Goal: Task Accomplishment & Management: Manage account settings

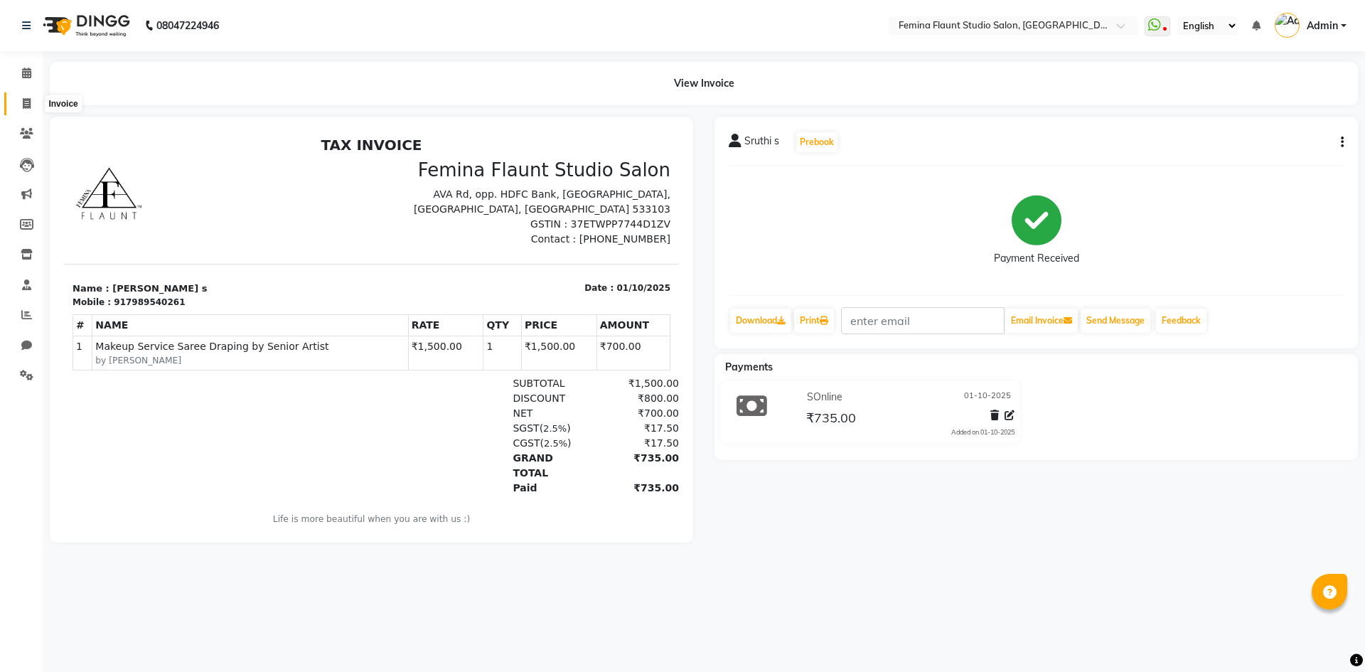
click at [23, 104] on icon at bounding box center [27, 103] width 8 height 11
select select "service"
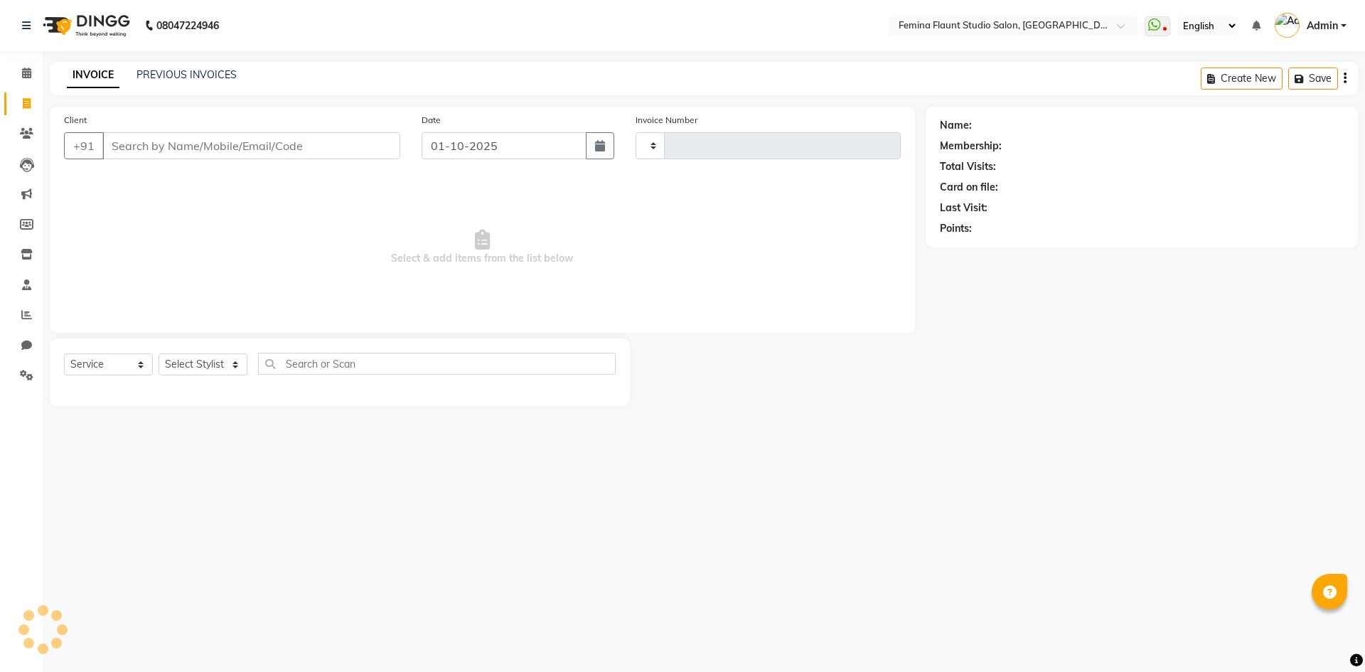
type input "0662"
select select "8333"
click at [249, 143] on input "Client" at bounding box center [251, 145] width 298 height 27
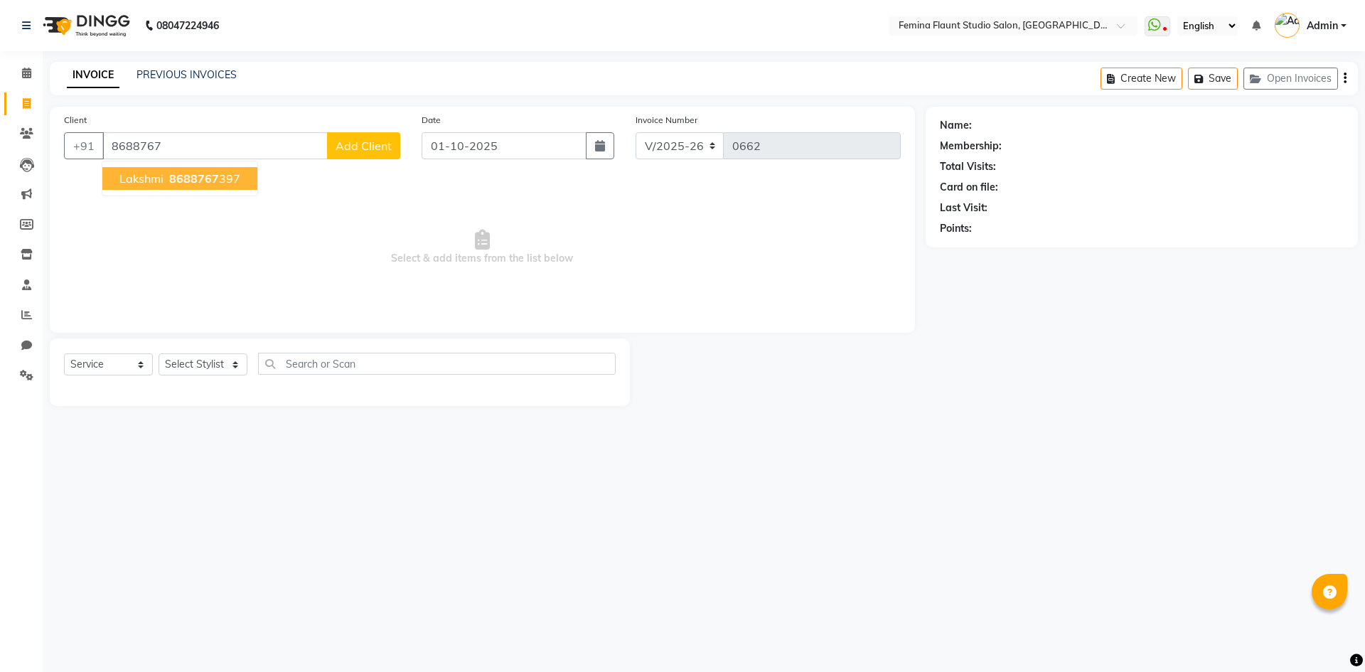
click at [220, 182] on ngb-highlight "8688767 397" at bounding box center [203, 178] width 74 height 14
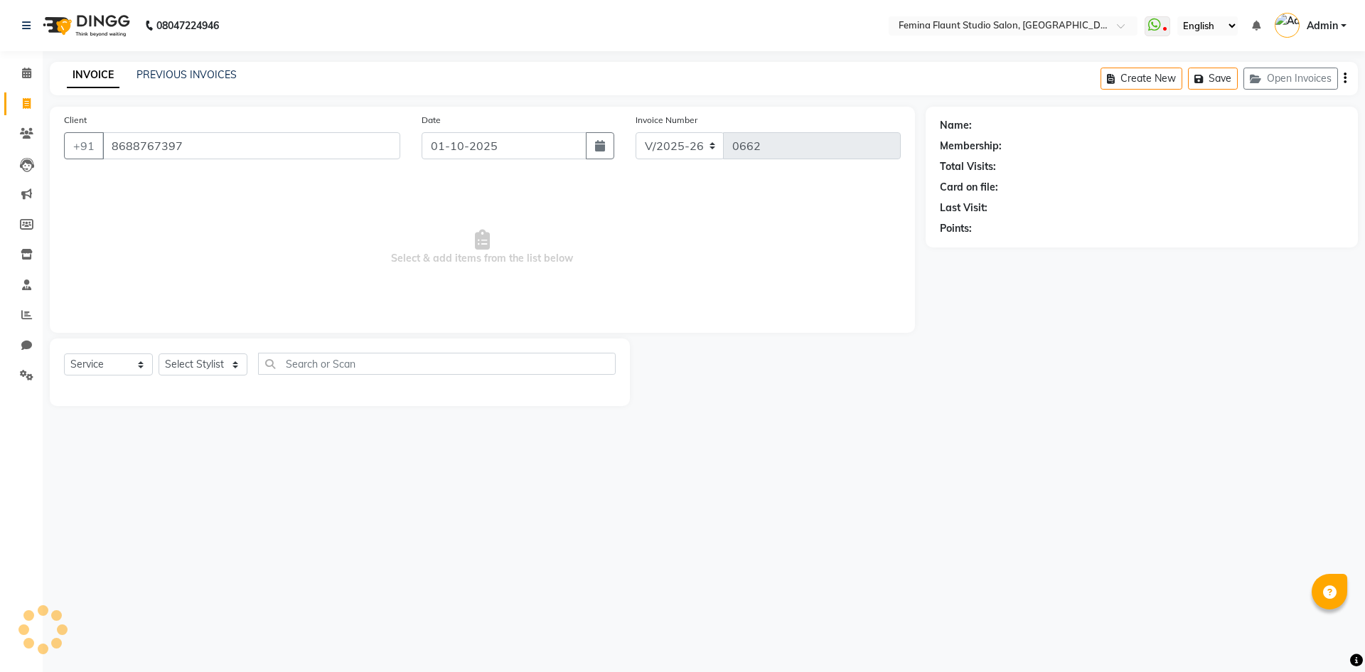
type input "8688767397"
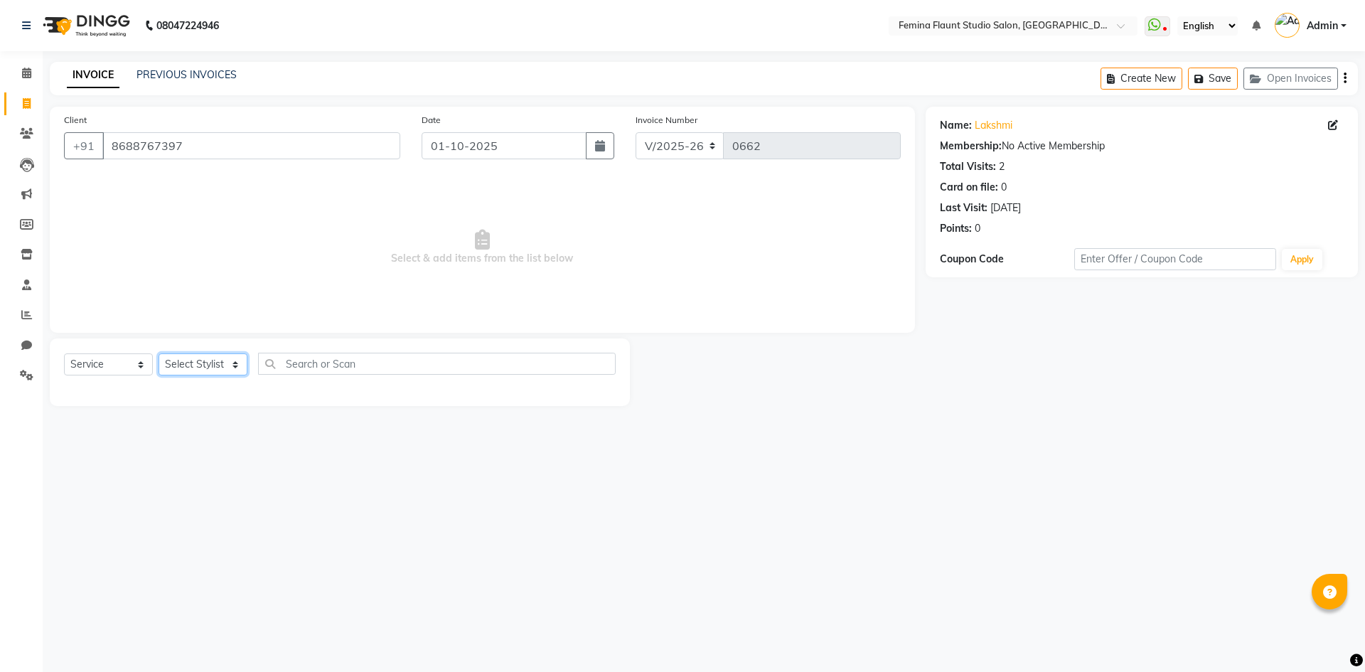
click at [238, 361] on select "Select Stylist Admin Durga [PERSON_NAME] [PERSON_NAME] Sri [PERSON_NAME] [PERSO…" at bounding box center [203, 364] width 89 height 22
select select "83818"
click at [159, 353] on select "Select Stylist Admin Durga [PERSON_NAME] [PERSON_NAME] Sri [PERSON_NAME] [PERSO…" at bounding box center [203, 364] width 89 height 22
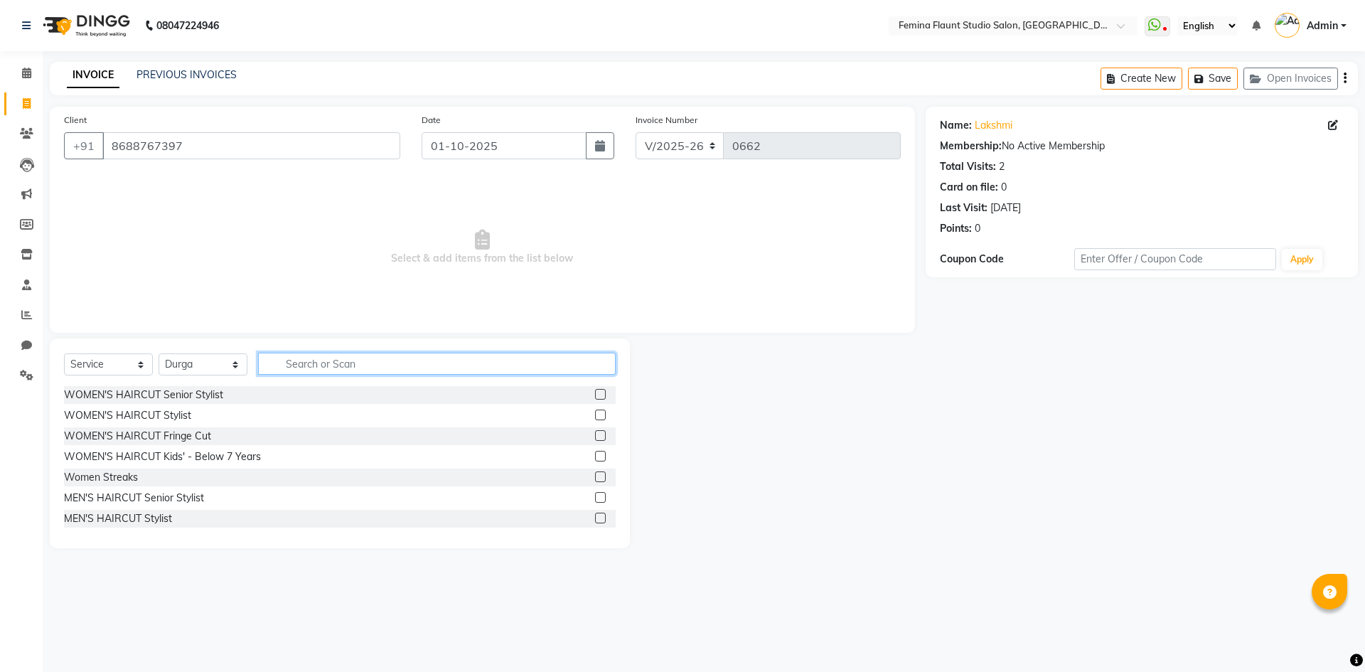
click at [297, 360] on input "text" at bounding box center [437, 364] width 358 height 22
type input "eye"
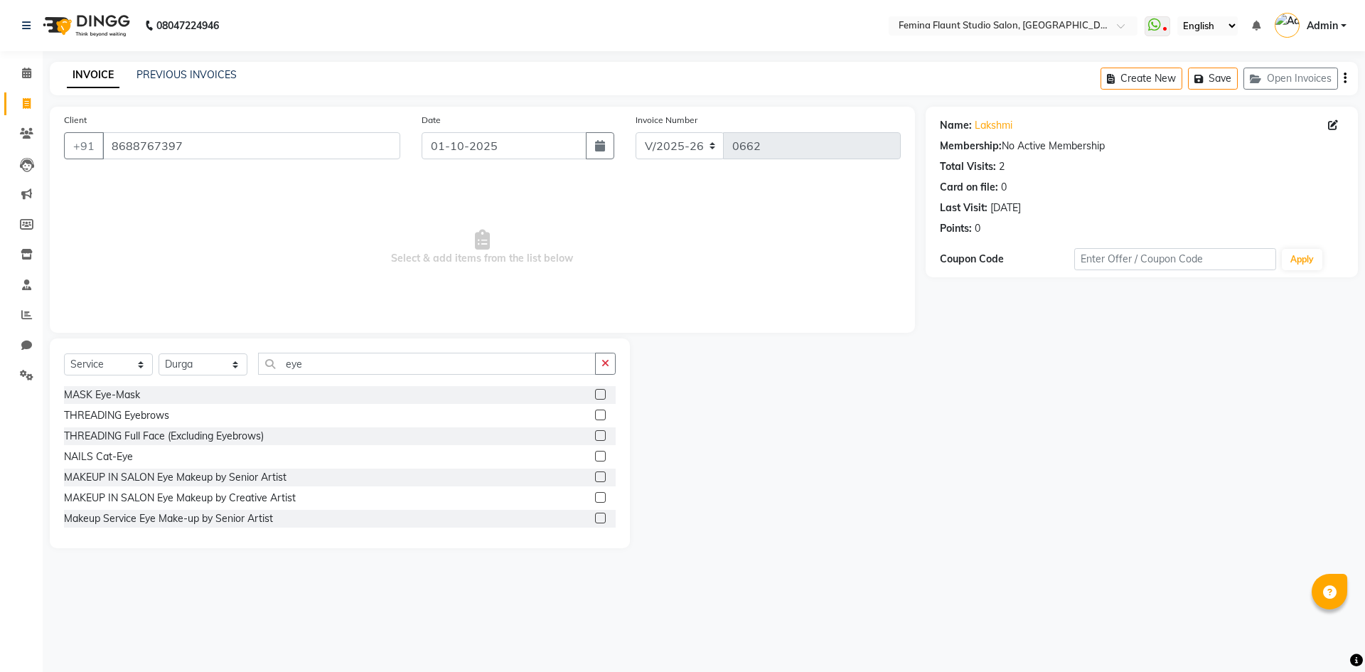
click at [595, 412] on label at bounding box center [600, 414] width 11 height 11
click at [595, 412] on input "checkbox" at bounding box center [599, 415] width 9 height 9
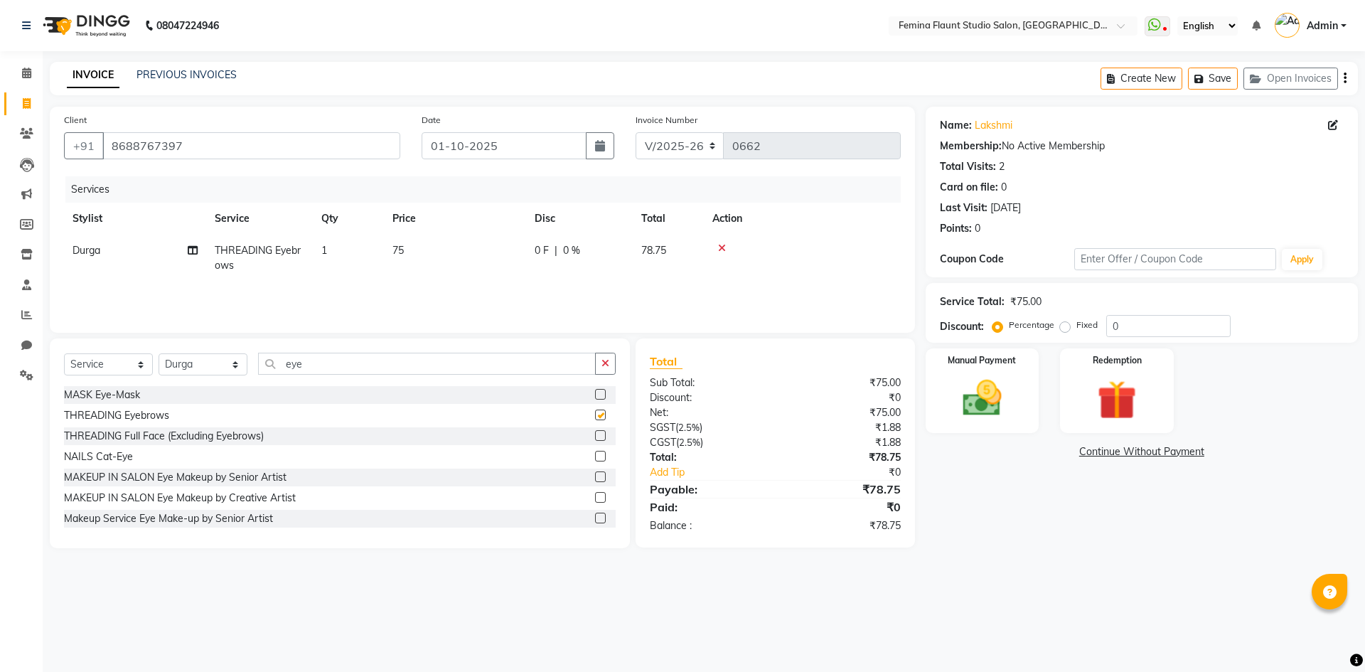
checkbox input "false"
click at [414, 248] on td "75" at bounding box center [455, 258] width 142 height 47
select select "83818"
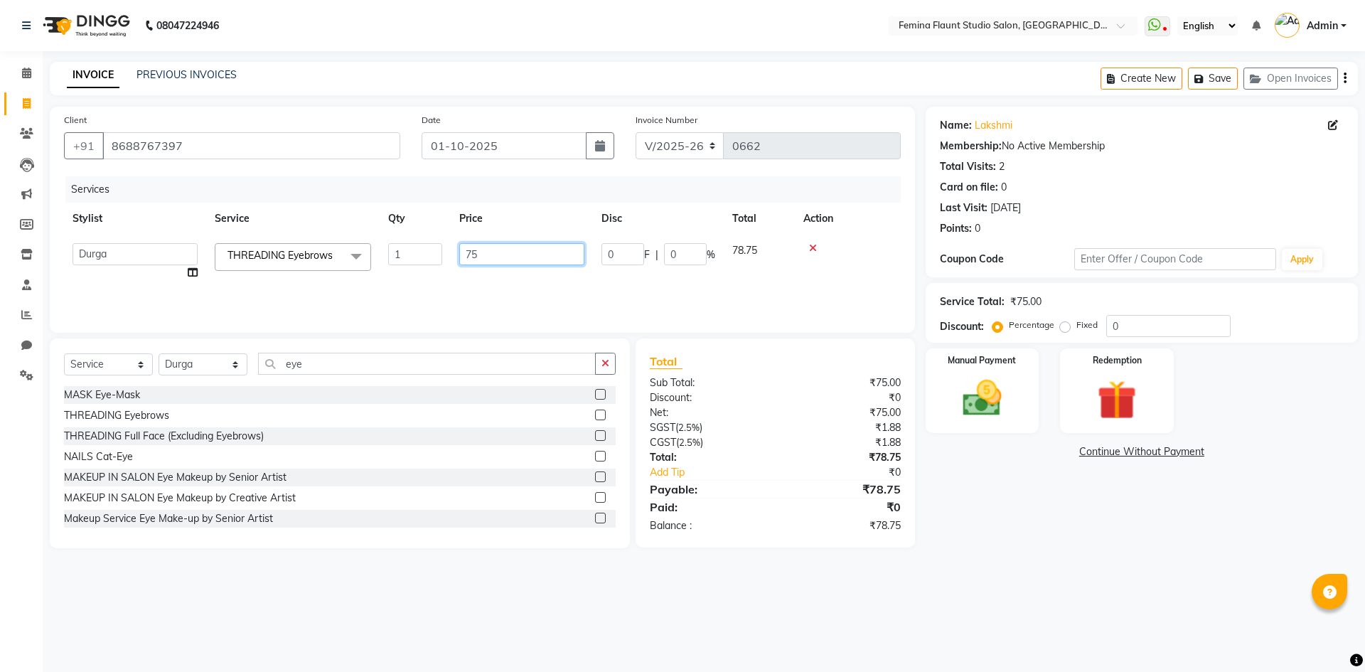
click at [513, 249] on input "75" at bounding box center [521, 254] width 125 height 22
type input "7"
type input "60"
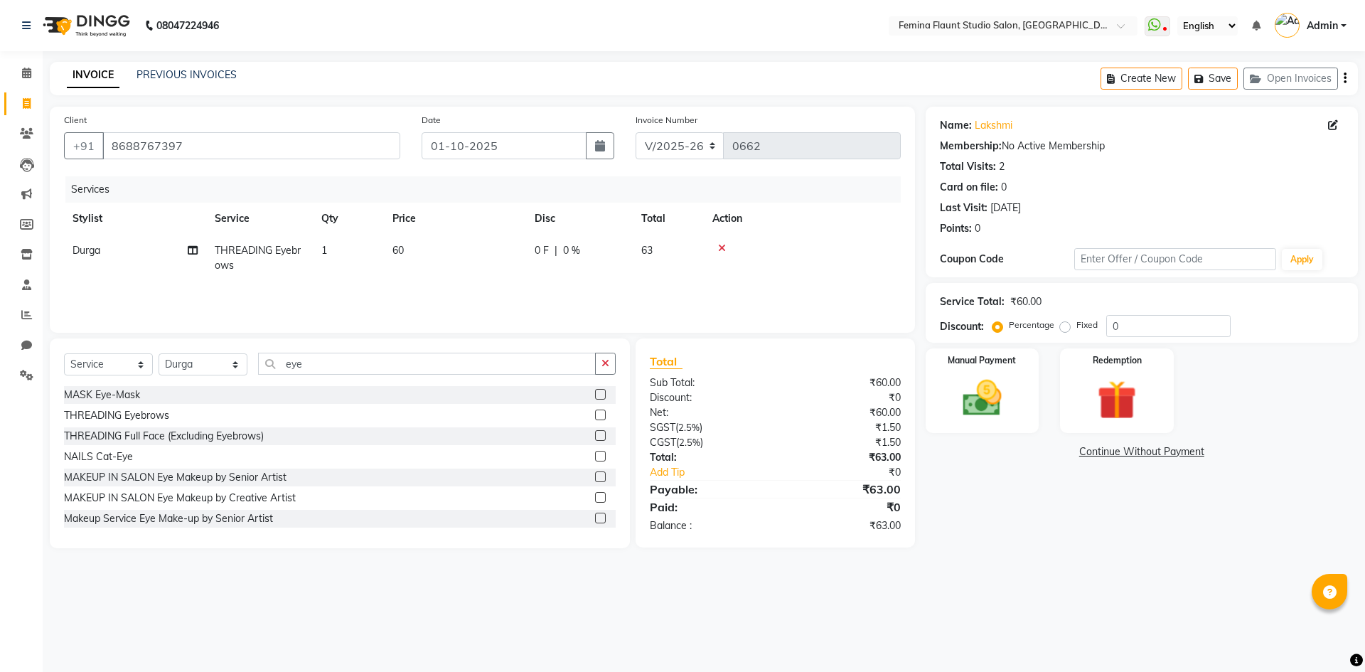
click at [1083, 564] on main "INVOICE PREVIOUS INVOICES Create New Save Open Invoices Client [PHONE_NUMBER] D…" at bounding box center [704, 316] width 1322 height 508
click at [462, 367] on input "eye" at bounding box center [427, 364] width 338 height 22
type input "e"
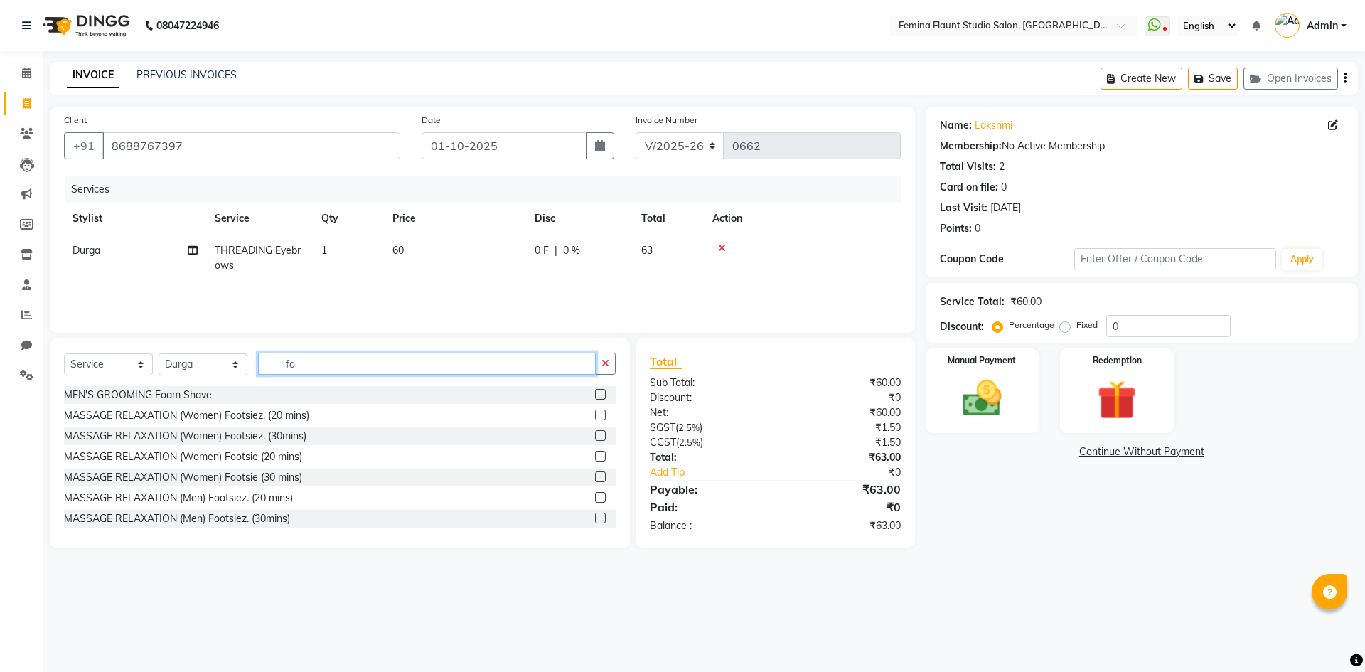
type input "f"
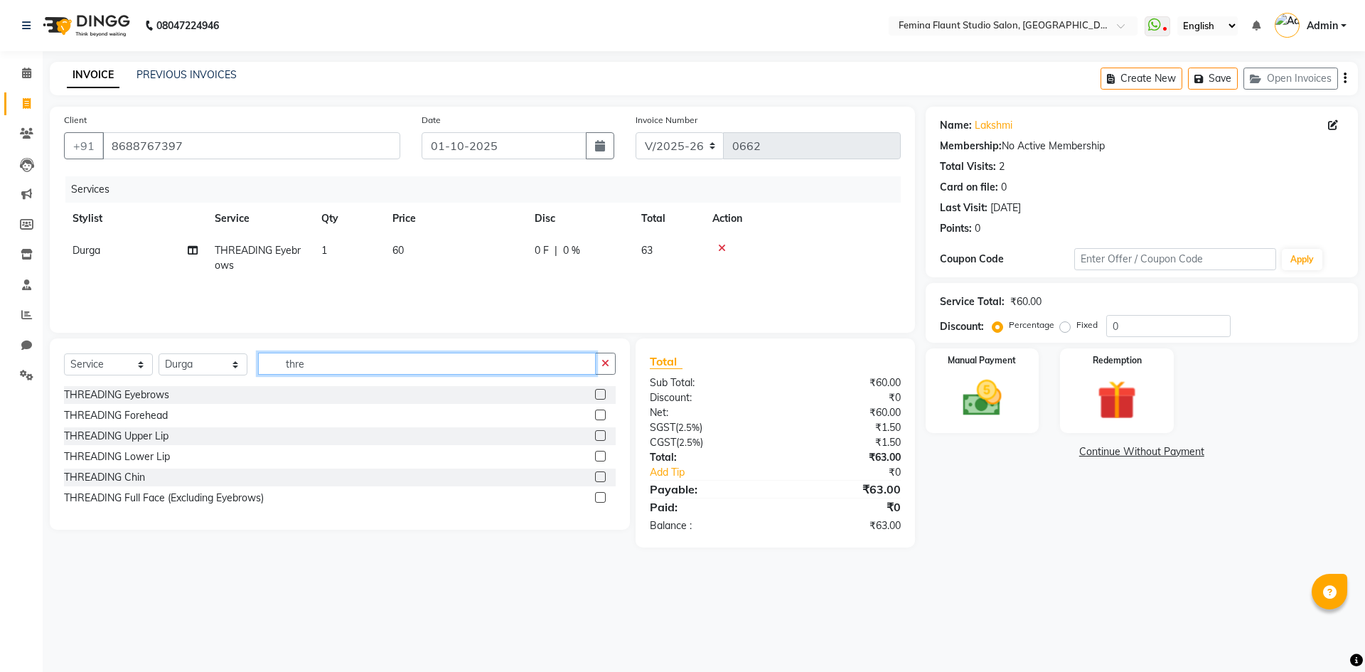
type input "thre"
click at [597, 416] on label at bounding box center [600, 414] width 11 height 11
click at [597, 416] on input "checkbox" at bounding box center [599, 415] width 9 height 9
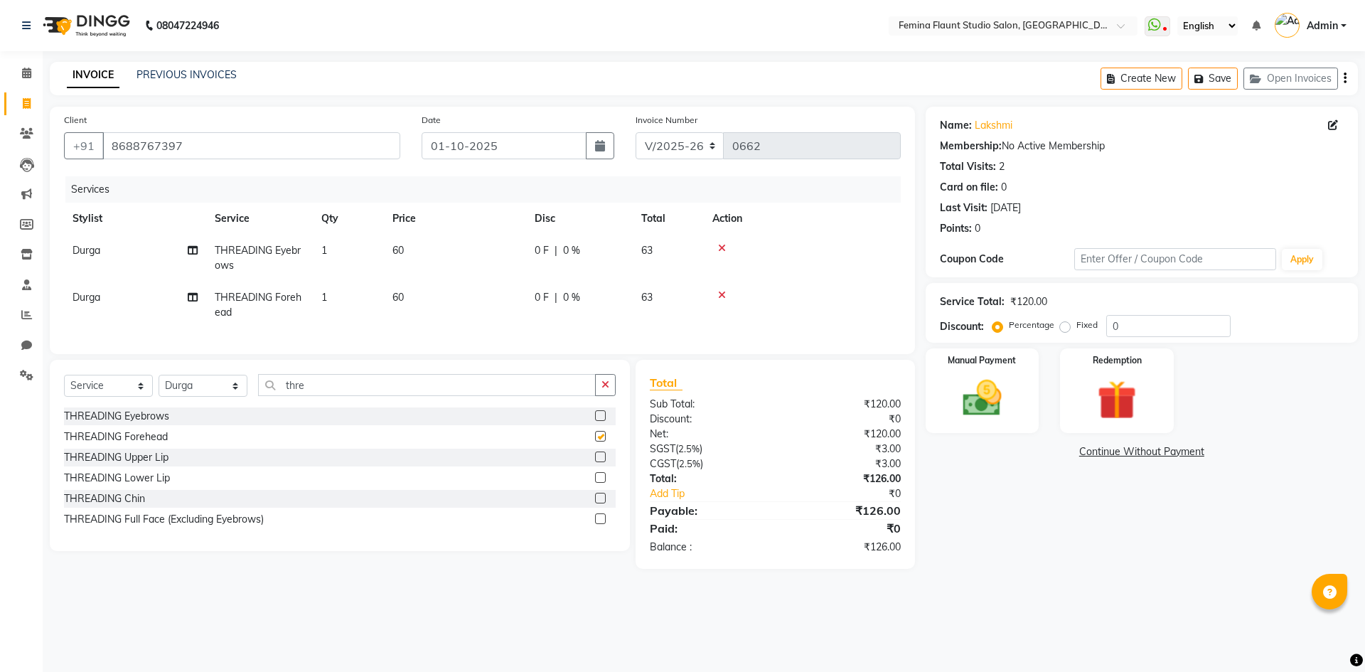
checkbox input "false"
click at [505, 396] on input "thre" at bounding box center [427, 385] width 338 height 22
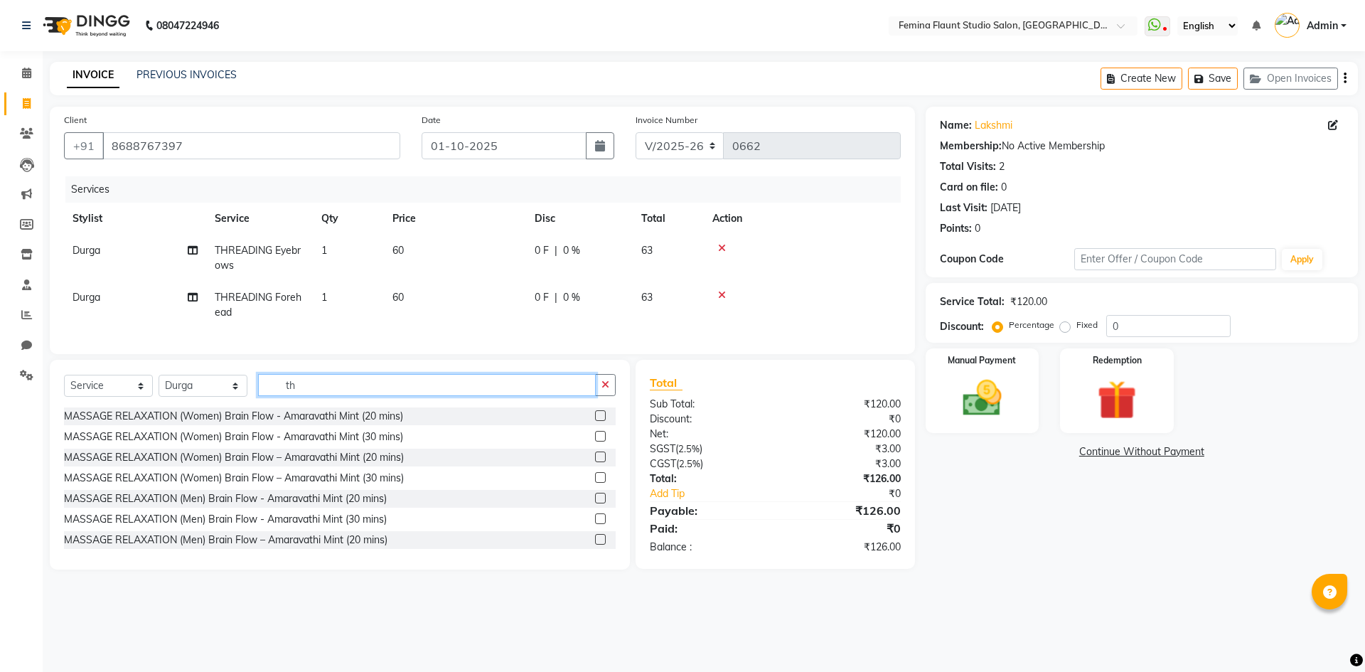
type input "t"
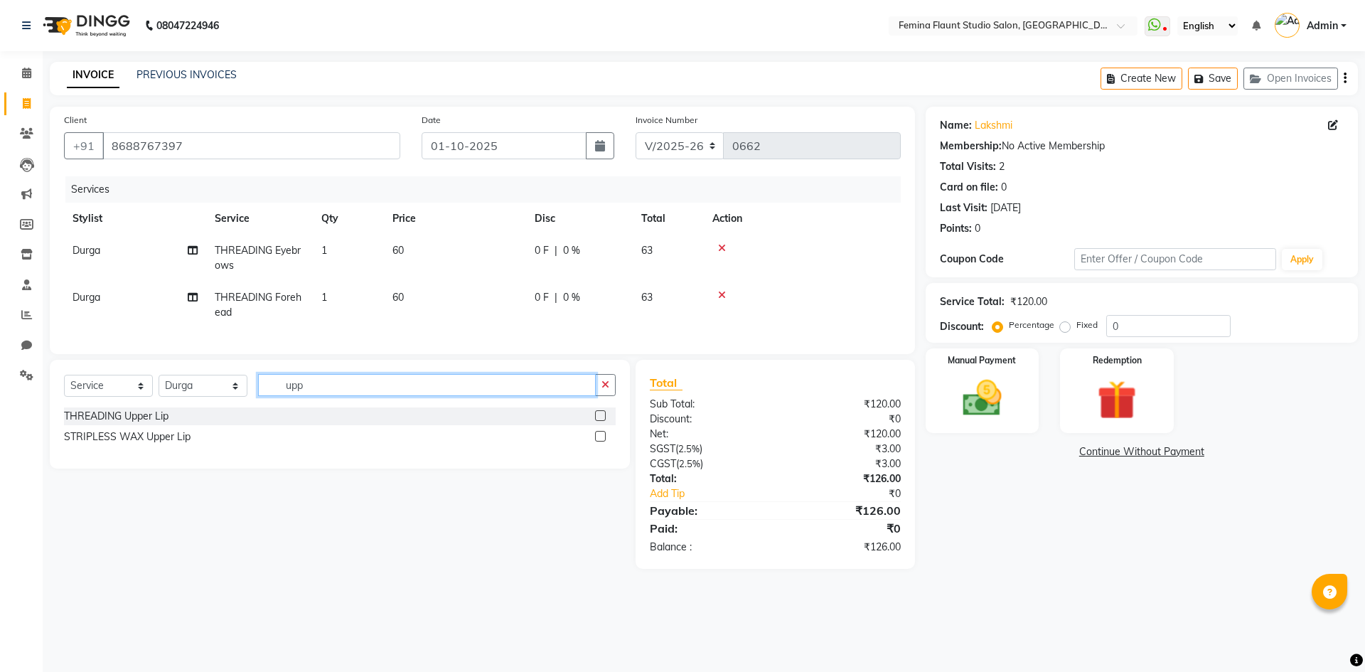
type input "upp"
click at [601, 421] on label at bounding box center [600, 415] width 11 height 11
click at [601, 421] on input "checkbox" at bounding box center [599, 416] width 9 height 9
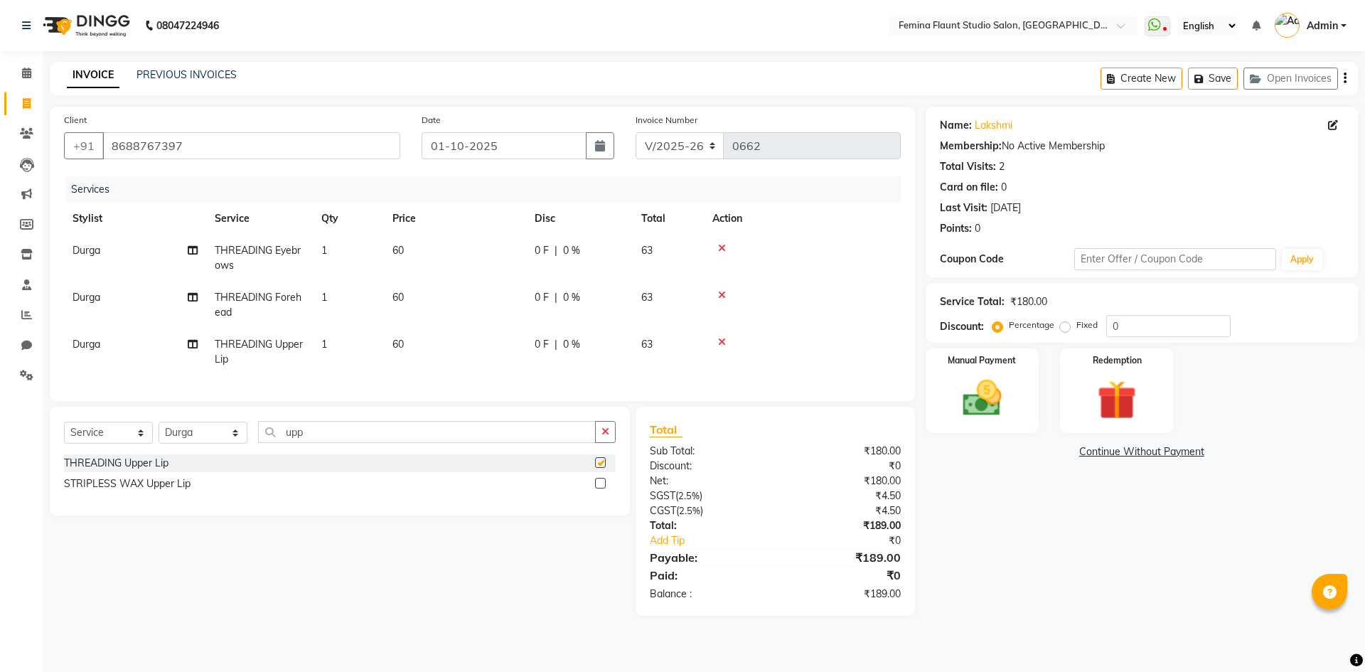
checkbox input "false"
click at [413, 346] on td "60" at bounding box center [455, 351] width 142 height 47
select select "83818"
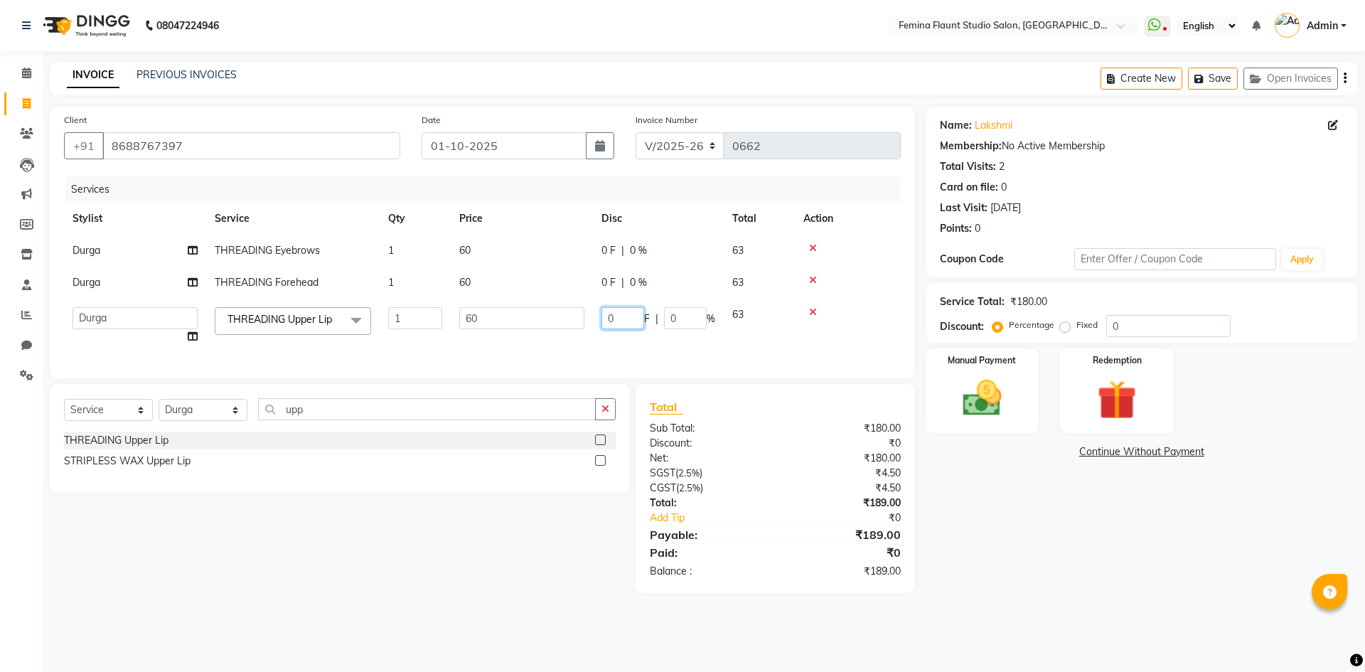
click at [628, 315] on input "0" at bounding box center [622, 318] width 43 height 22
type input "10"
click at [971, 494] on div "Name: Lakshmi Membership: No Active Membership Total Visits: 2 Card on file: 0 …" at bounding box center [1147, 350] width 443 height 486
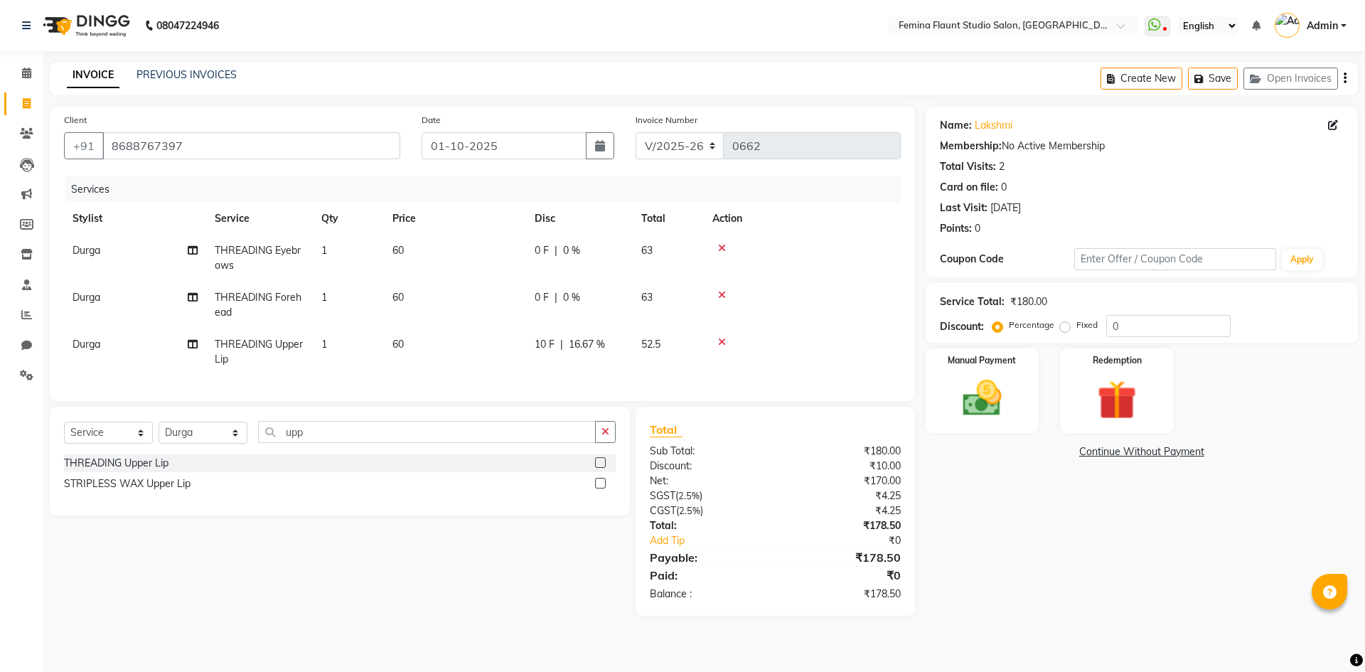
click at [414, 250] on td "60" at bounding box center [455, 258] width 142 height 47
select select "83818"
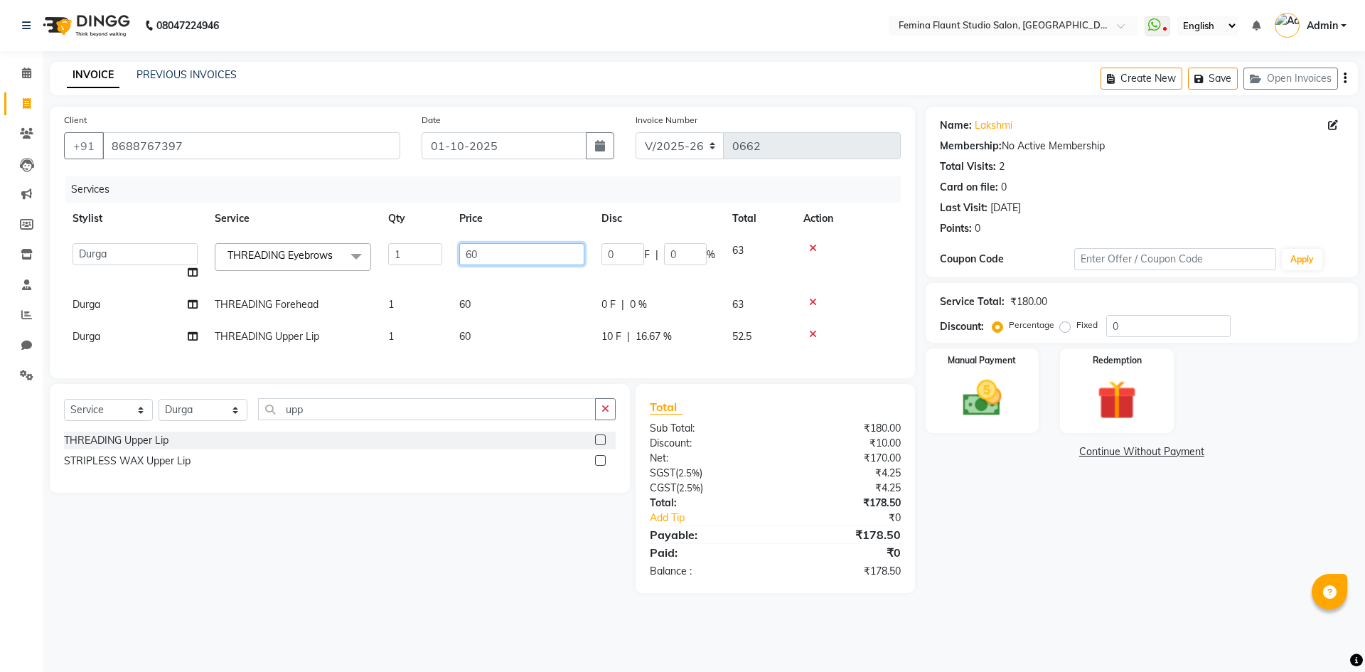
click at [481, 255] on input "60" at bounding box center [521, 254] width 125 height 22
type input "6"
type input "75"
click at [1014, 557] on div "Name: Lakshmi Membership: No Active Membership Total Visits: 2 Card on file: 0 …" at bounding box center [1147, 350] width 443 height 486
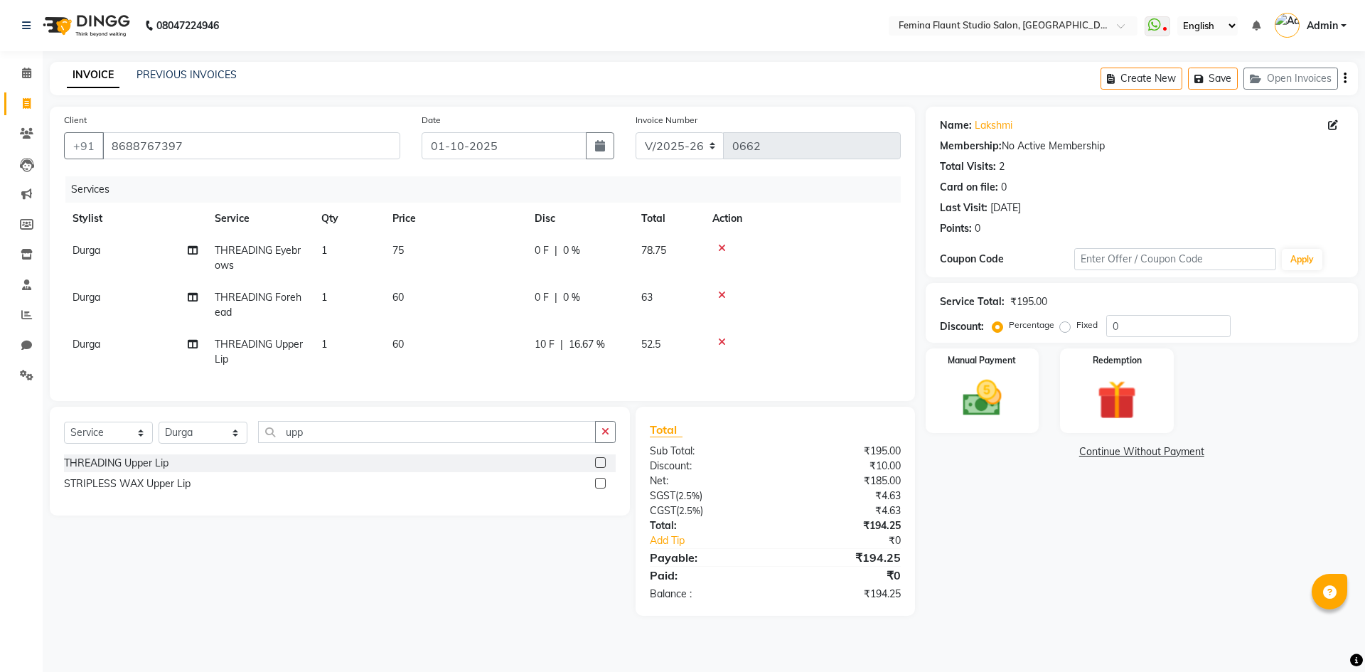
click at [542, 250] on span "0 F" at bounding box center [542, 250] width 14 height 15
select select "83818"
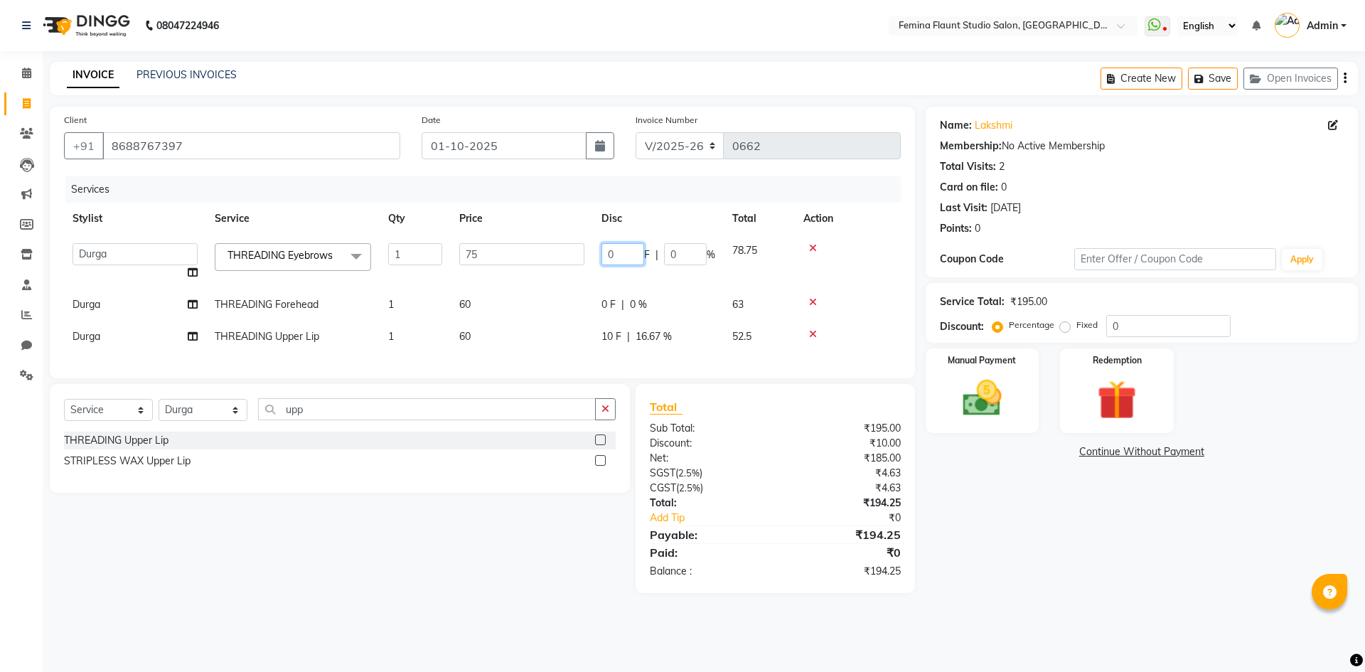
click at [626, 254] on input "0" at bounding box center [622, 254] width 43 height 22
type input "15"
click at [1004, 572] on div "Name: Lakshmi Membership: No Active Membership Total Visits: 2 Card on file: 0 …" at bounding box center [1147, 350] width 443 height 486
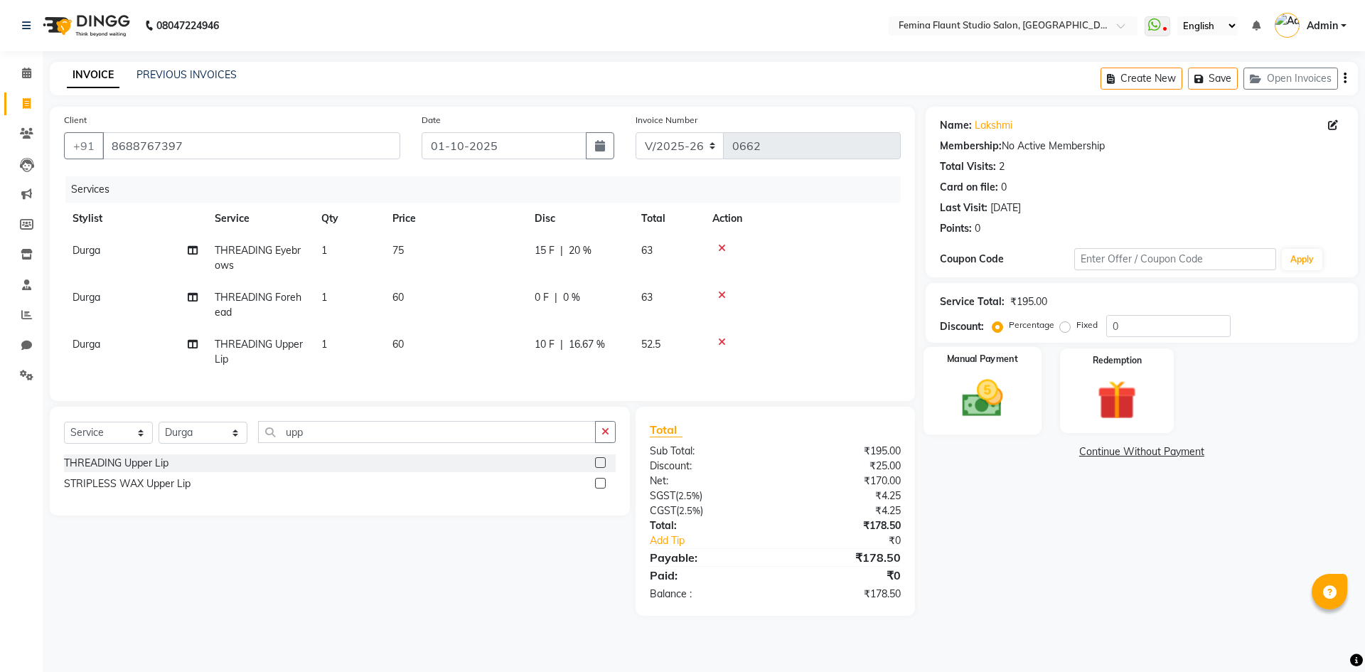
click at [984, 390] on img at bounding box center [982, 398] width 66 height 47
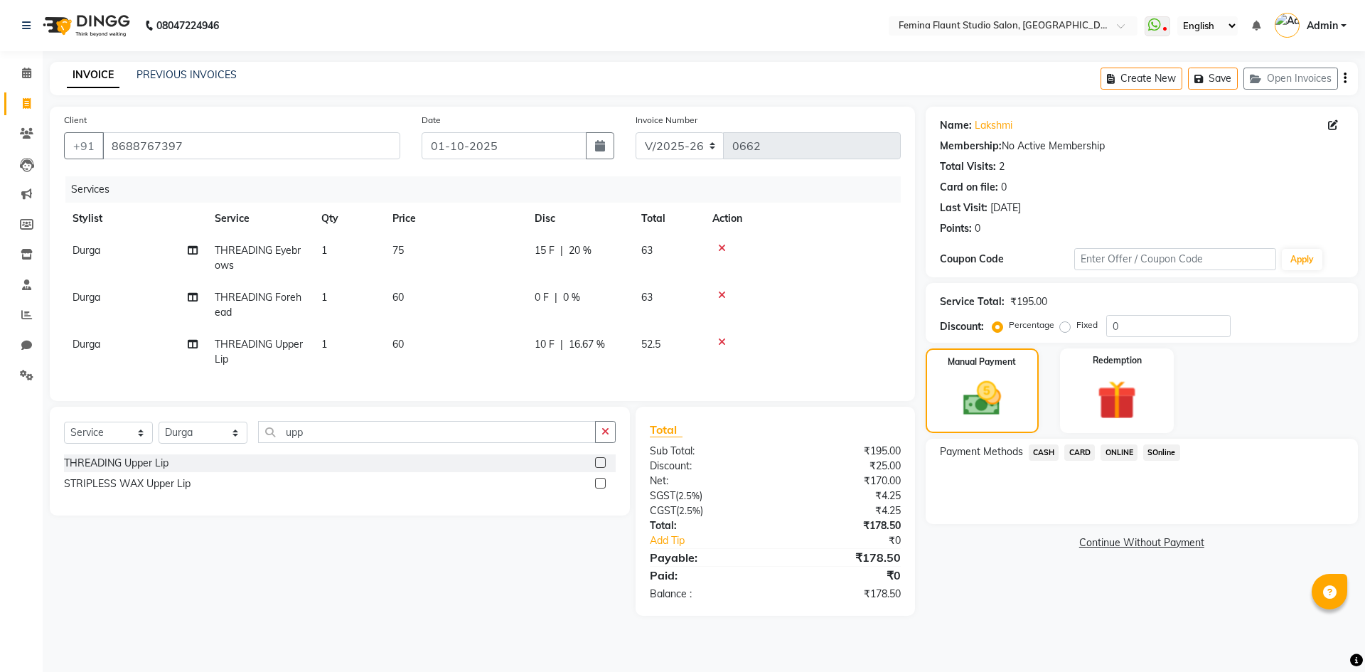
click at [1118, 450] on span "ONLINE" at bounding box center [1118, 452] width 37 height 16
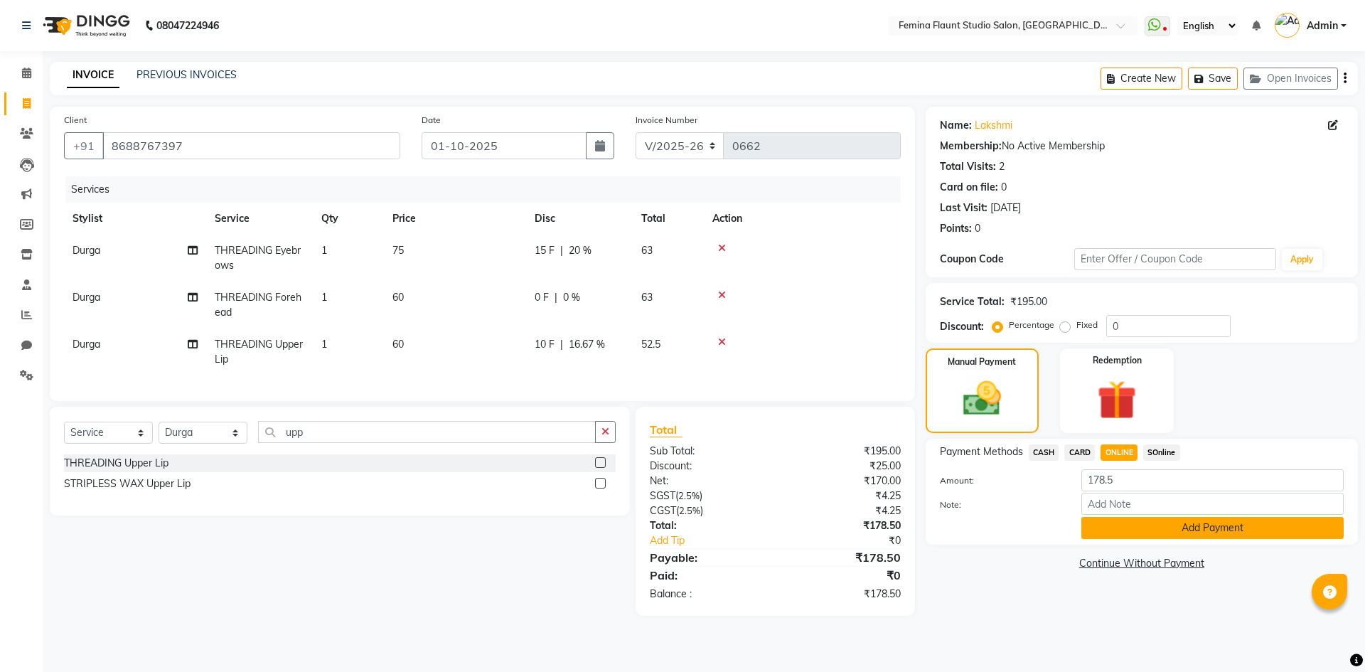
click at [1191, 530] on button "Add Payment" at bounding box center [1212, 528] width 262 height 22
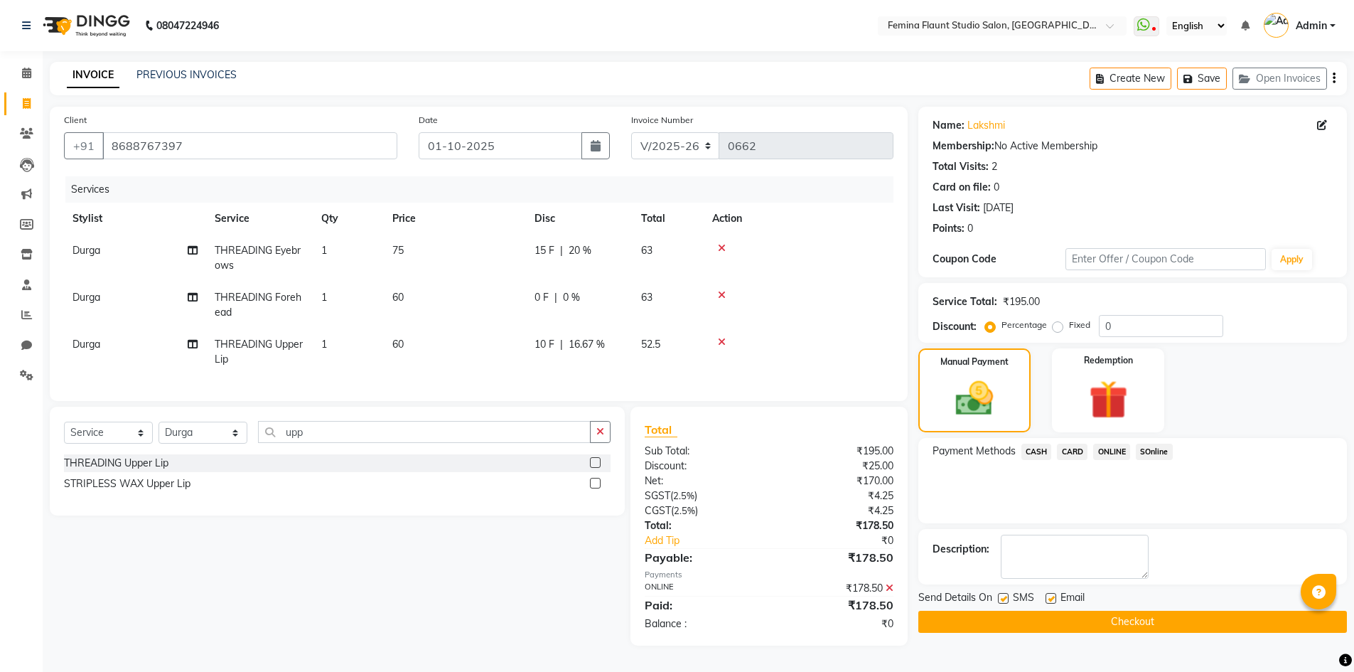
click at [1107, 615] on button "Checkout" at bounding box center [1132, 622] width 429 height 22
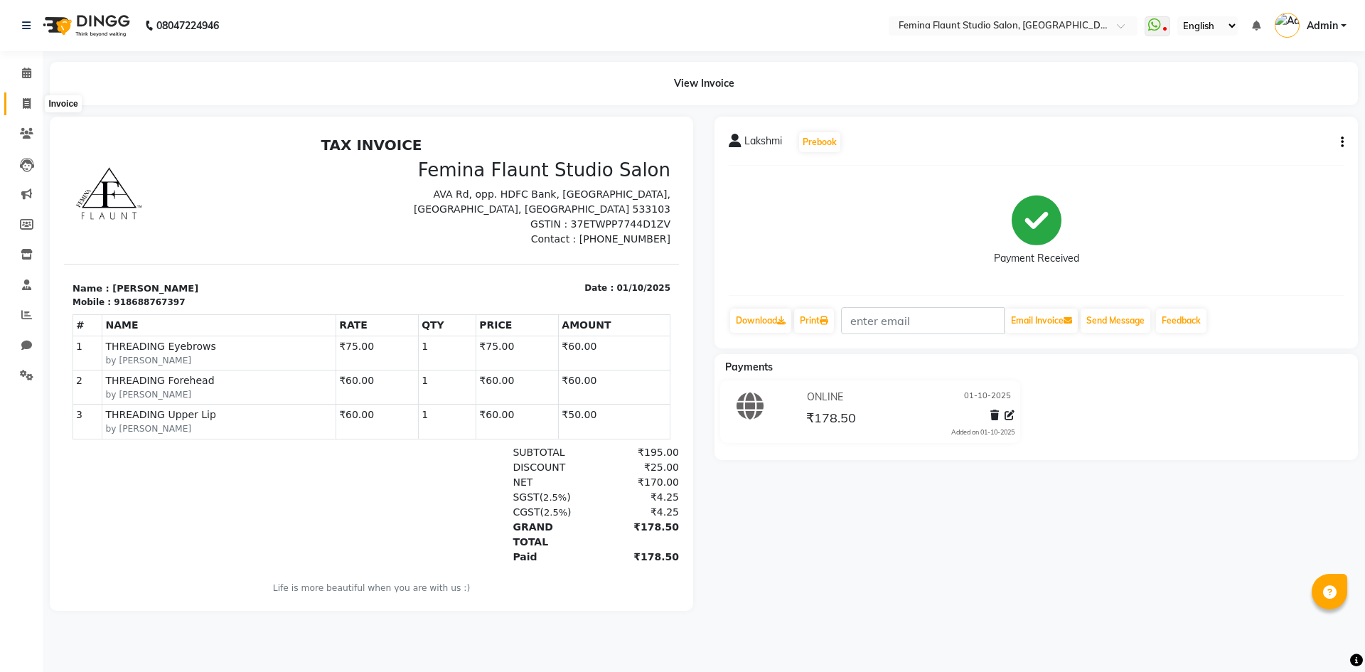
drag, startPoint x: 32, startPoint y: 104, endPoint x: 23, endPoint y: 104, distance: 9.3
click at [32, 104] on span at bounding box center [26, 104] width 25 height 16
select select "service"
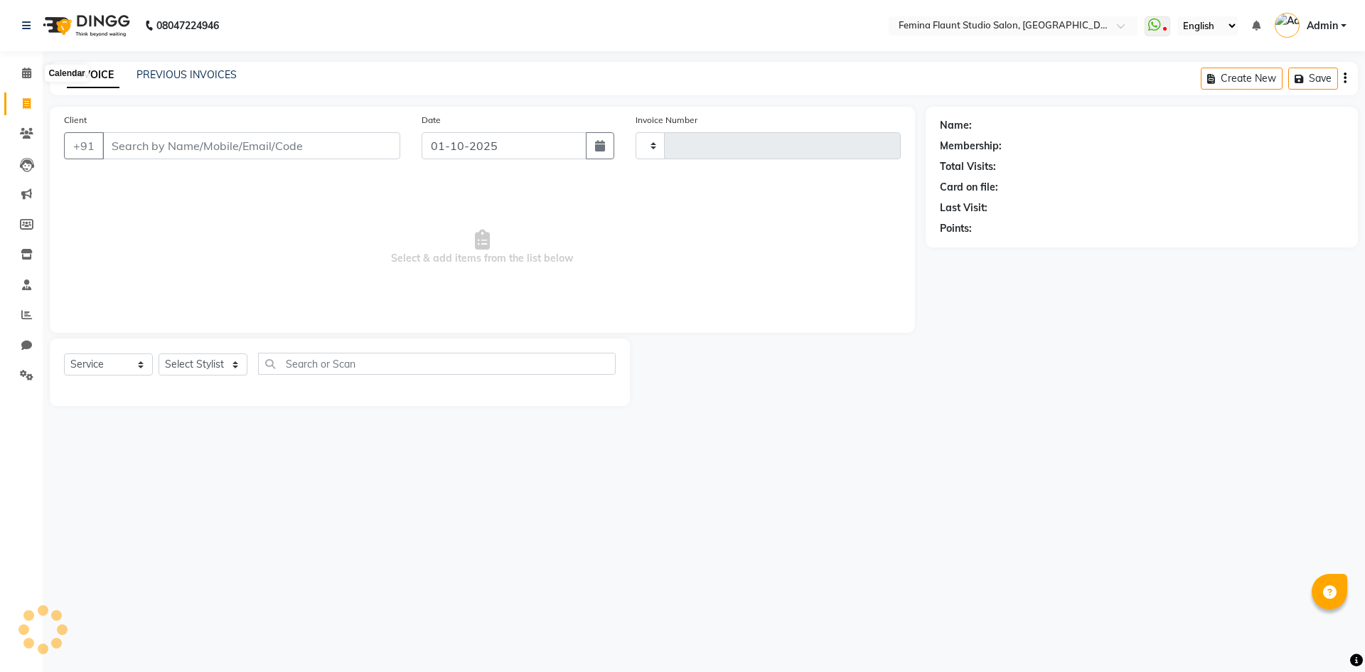
type input "0663"
select select "8333"
click at [25, 72] on icon at bounding box center [26, 73] width 9 height 11
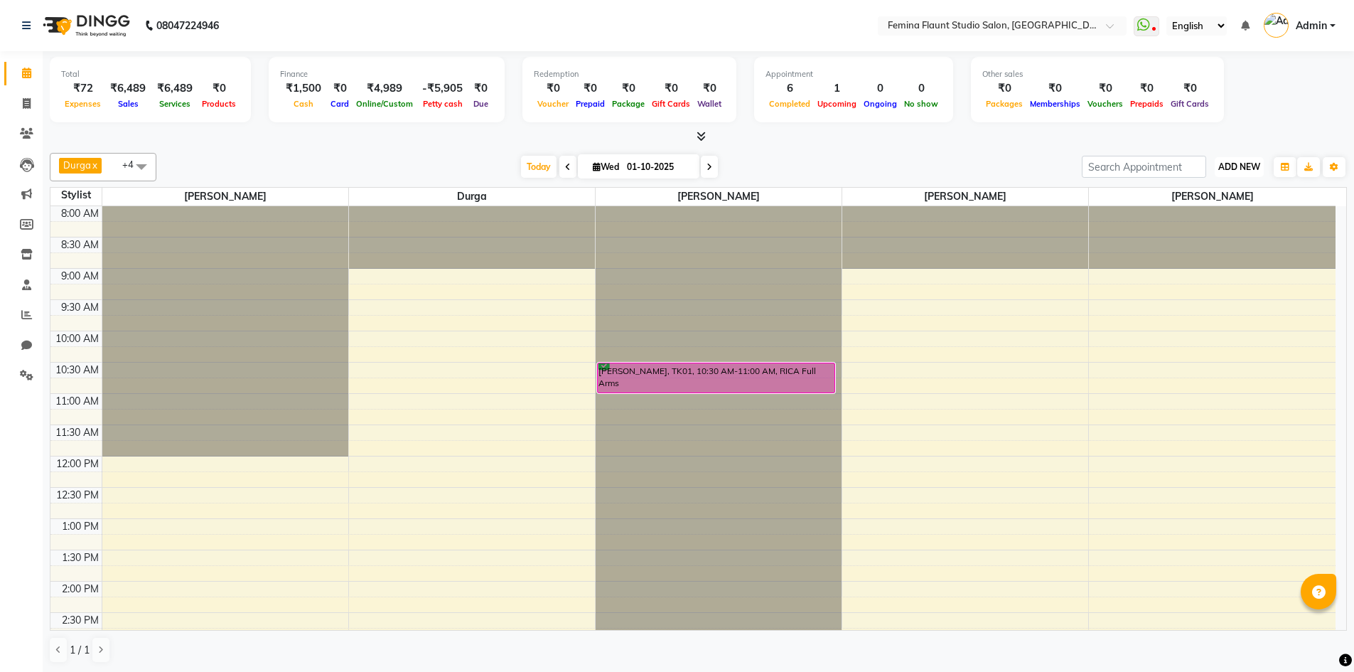
click at [1241, 164] on span "ADD NEW" at bounding box center [1239, 166] width 42 height 11
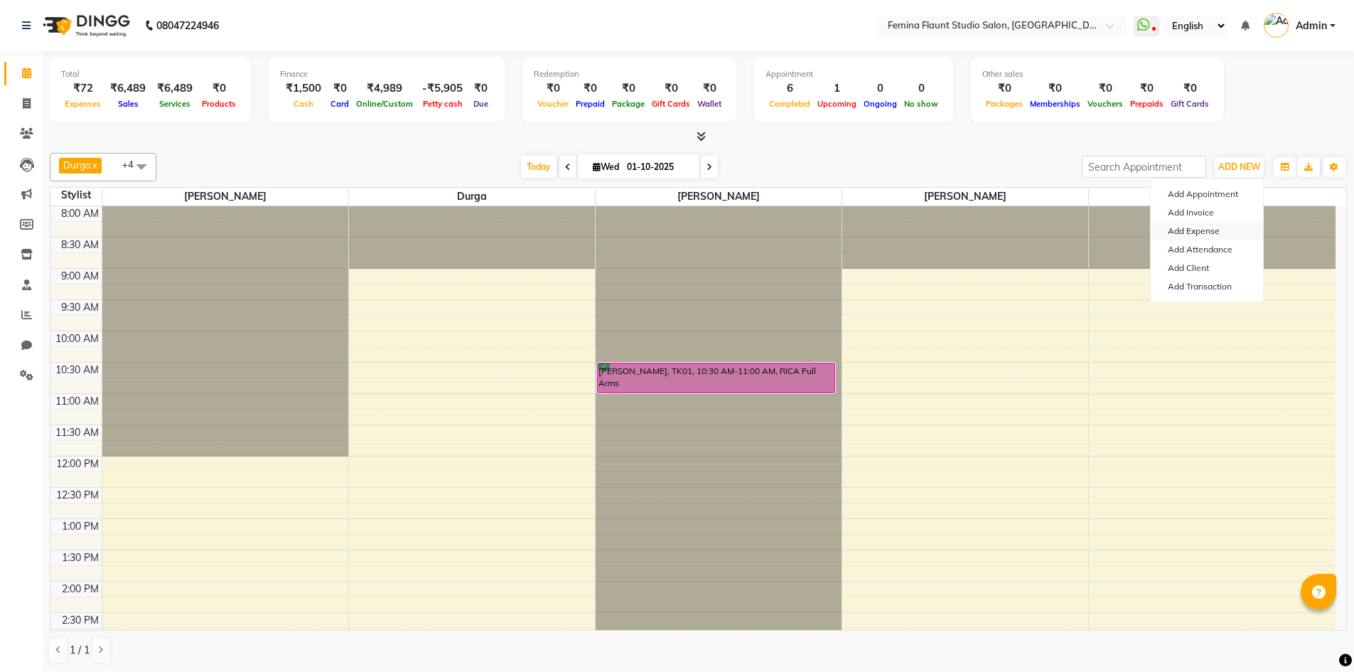
click at [1205, 232] on link "Add Expense" at bounding box center [1207, 231] width 112 height 18
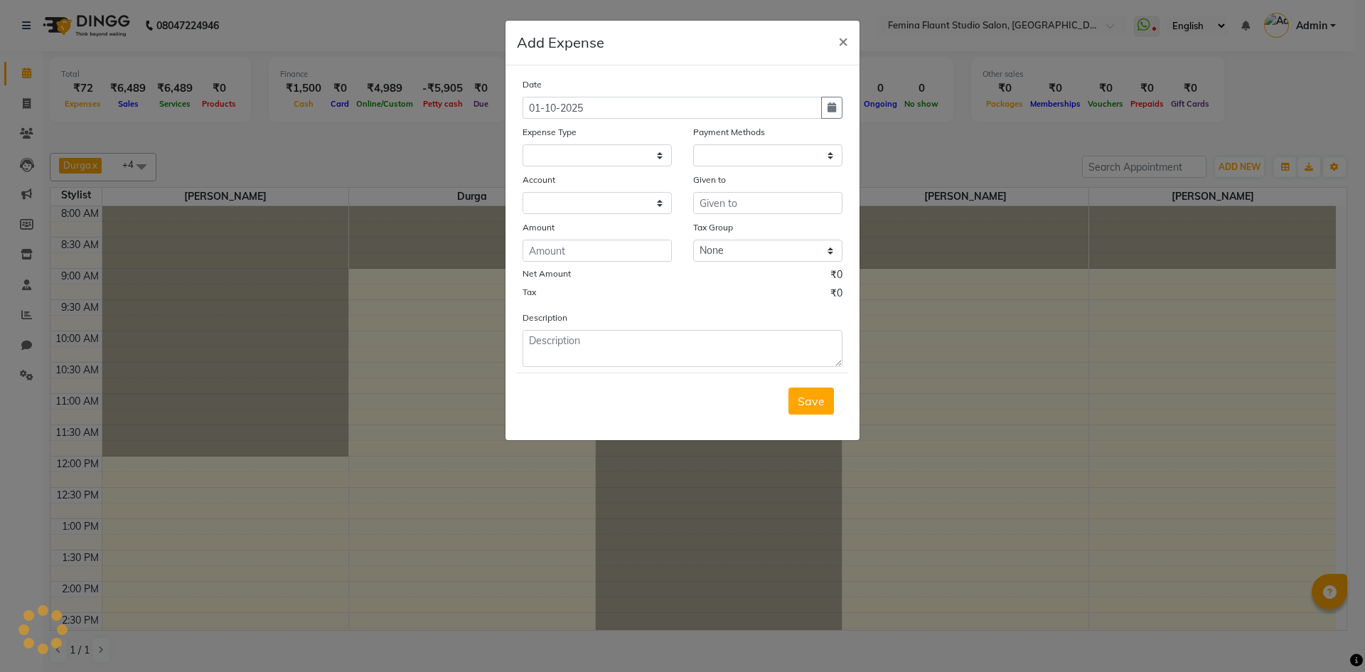
select select
select select "1"
select select "7453"
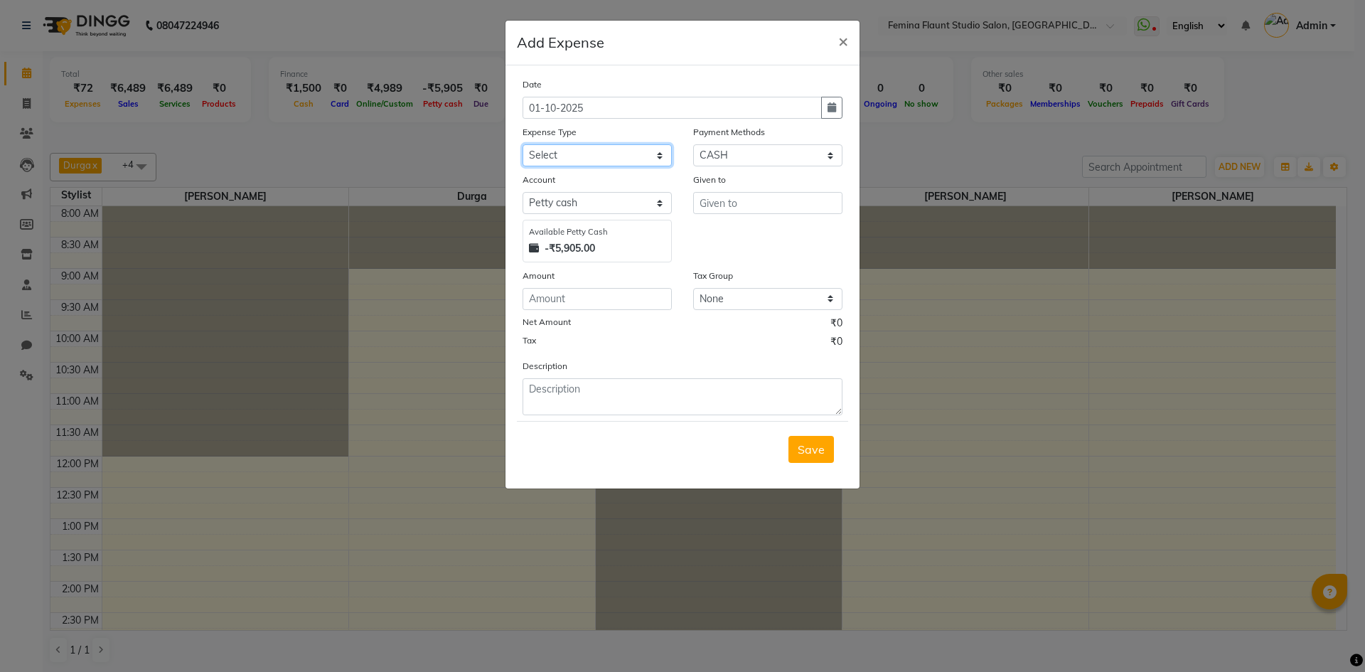
click at [658, 156] on select "Select Advance Salary Bank charges Blinkit Car maintenance Cash transfer to ban…" at bounding box center [596, 155] width 149 height 22
select select "23310"
click at [522, 144] on select "Select Advance Salary Bank charges Blinkit Car maintenance Cash transfer to ban…" at bounding box center [596, 155] width 149 height 22
click at [723, 198] on input "text" at bounding box center [767, 203] width 149 height 22
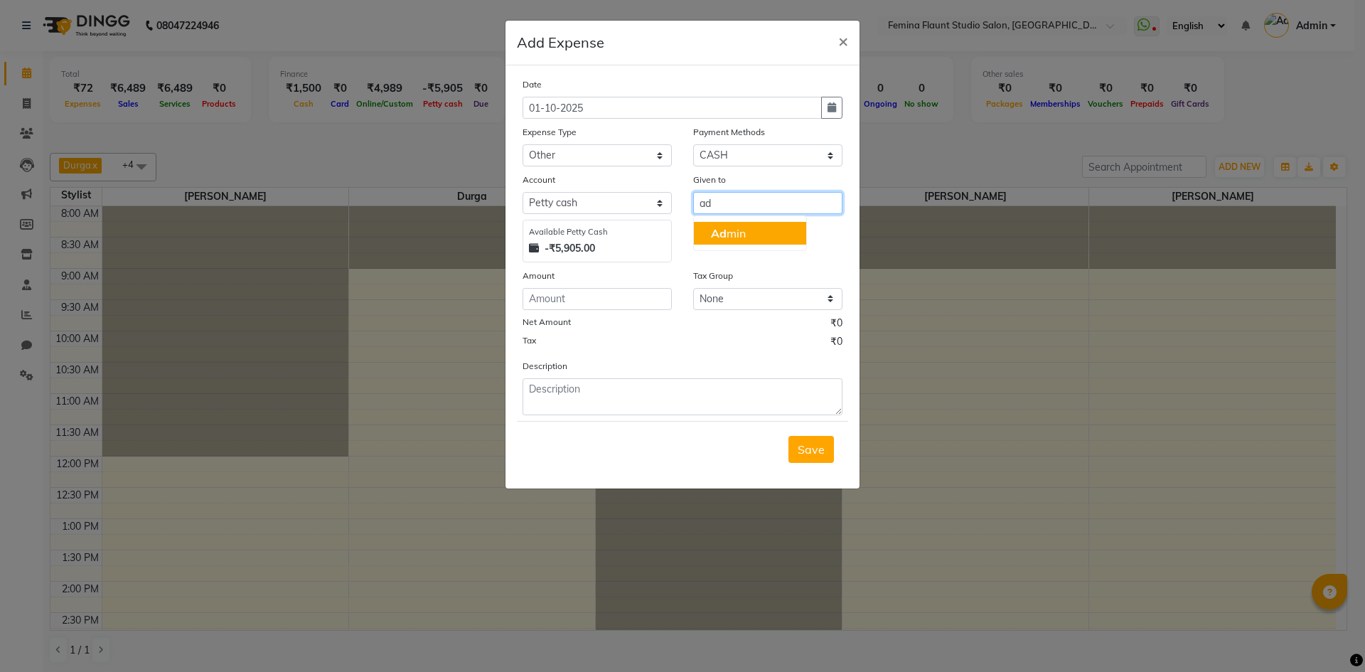
click at [734, 235] on ngb-highlight "Ad min" at bounding box center [728, 233] width 35 height 14
type input "Admin"
click at [559, 295] on input "number" at bounding box center [596, 299] width 149 height 22
type input "1100"
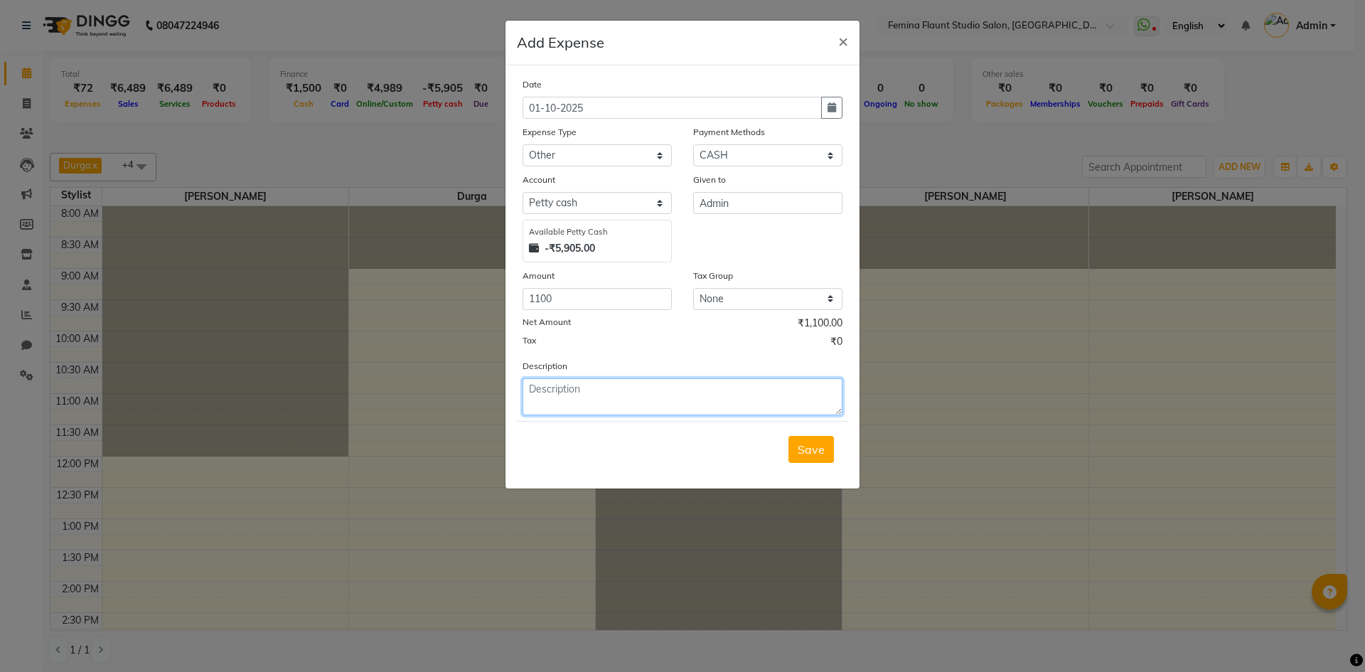
click at [569, 393] on textarea at bounding box center [682, 396] width 320 height 37
type textarea "for staff gas use"
drag, startPoint x: 1140, startPoint y: 432, endPoint x: 1177, endPoint y: 431, distance: 37.0
click at [1160, 432] on ngb-modal-window "Add Expense × Date [DATE] Expense Type Select Advance Salary Bank charges Blink…" at bounding box center [682, 336] width 1365 height 672
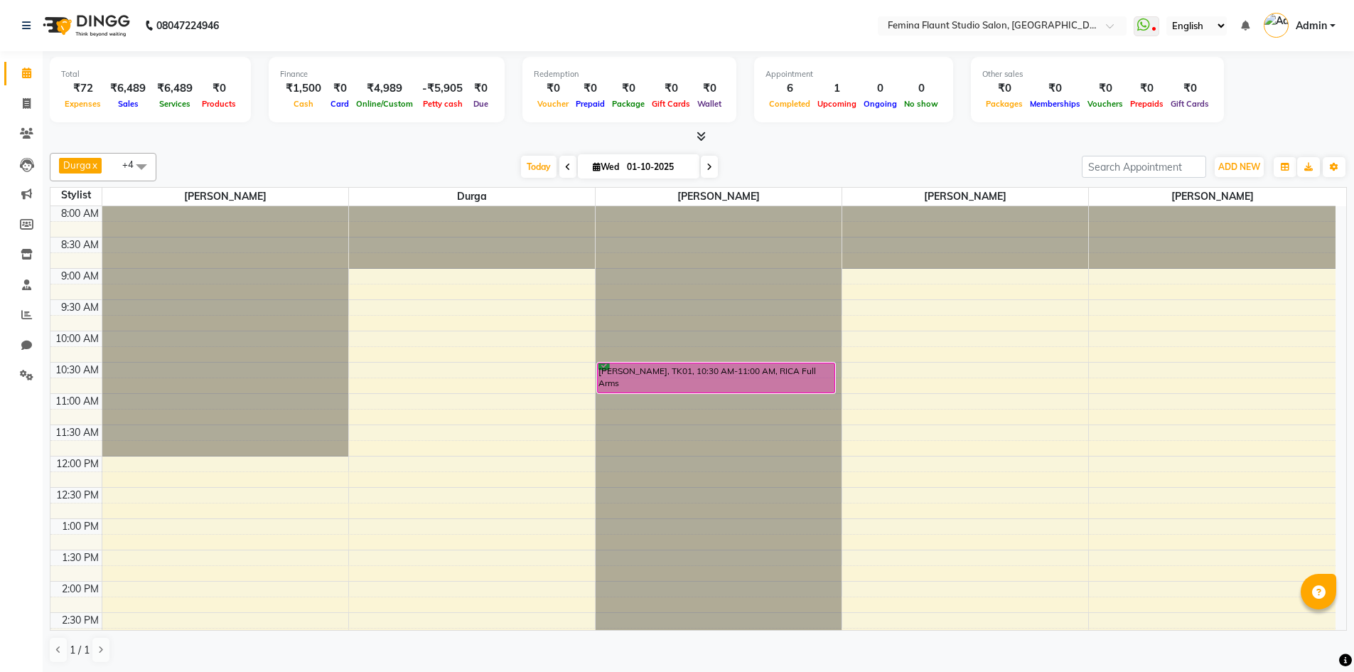
drag, startPoint x: 691, startPoint y: 498, endPoint x: 700, endPoint y: 484, distance: 16.4
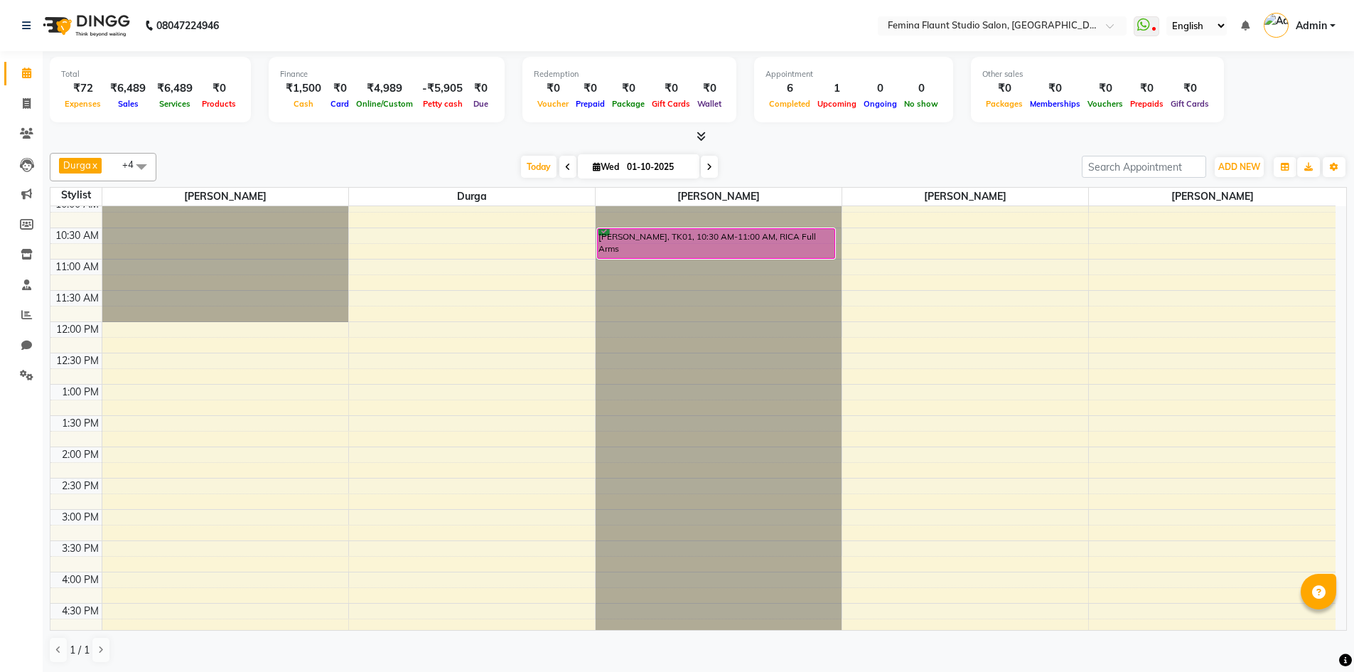
scroll to position [142, 0]
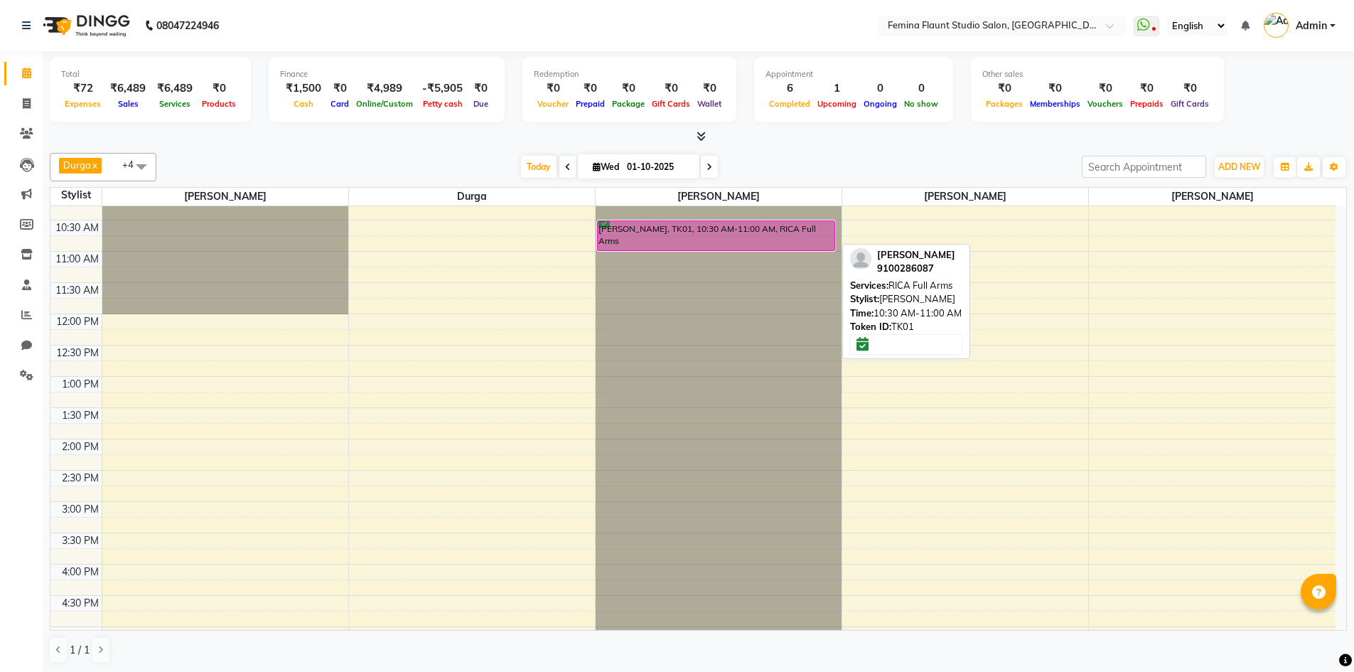
click at [781, 232] on div "[PERSON_NAME], TK01, 10:30 AM-11:00 AM, RICA Full Arms" at bounding box center [716, 235] width 237 height 29
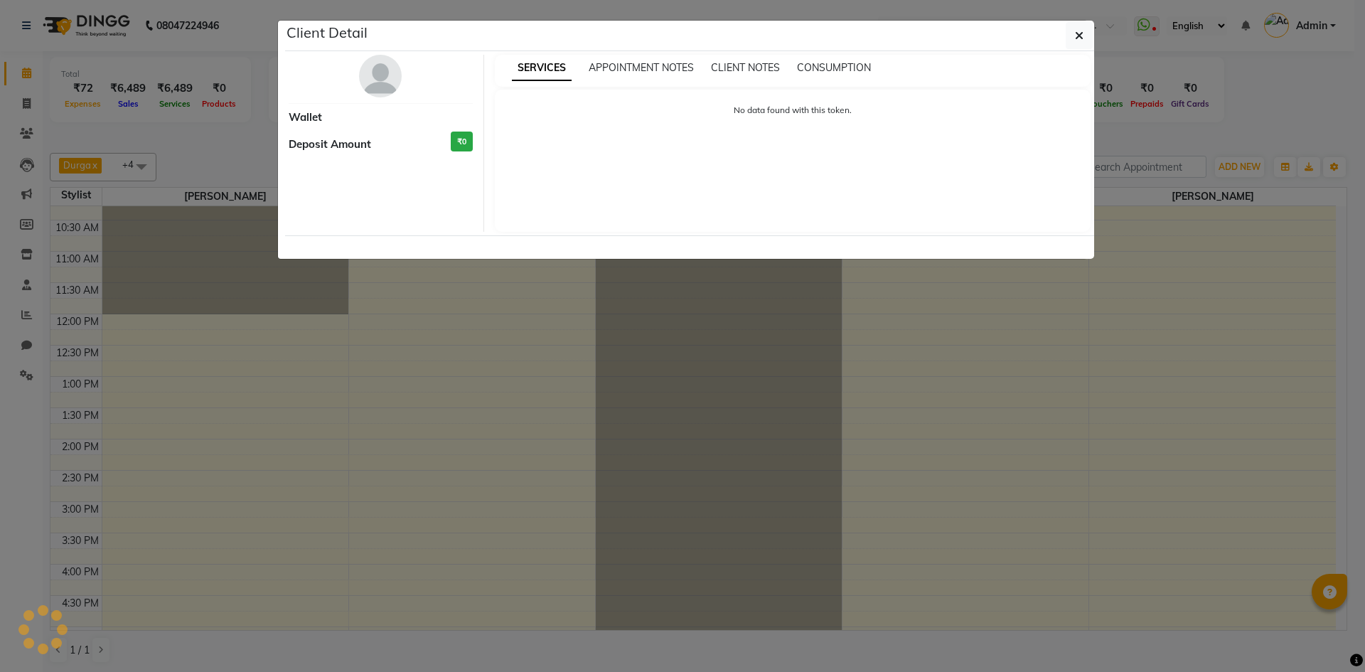
select select "6"
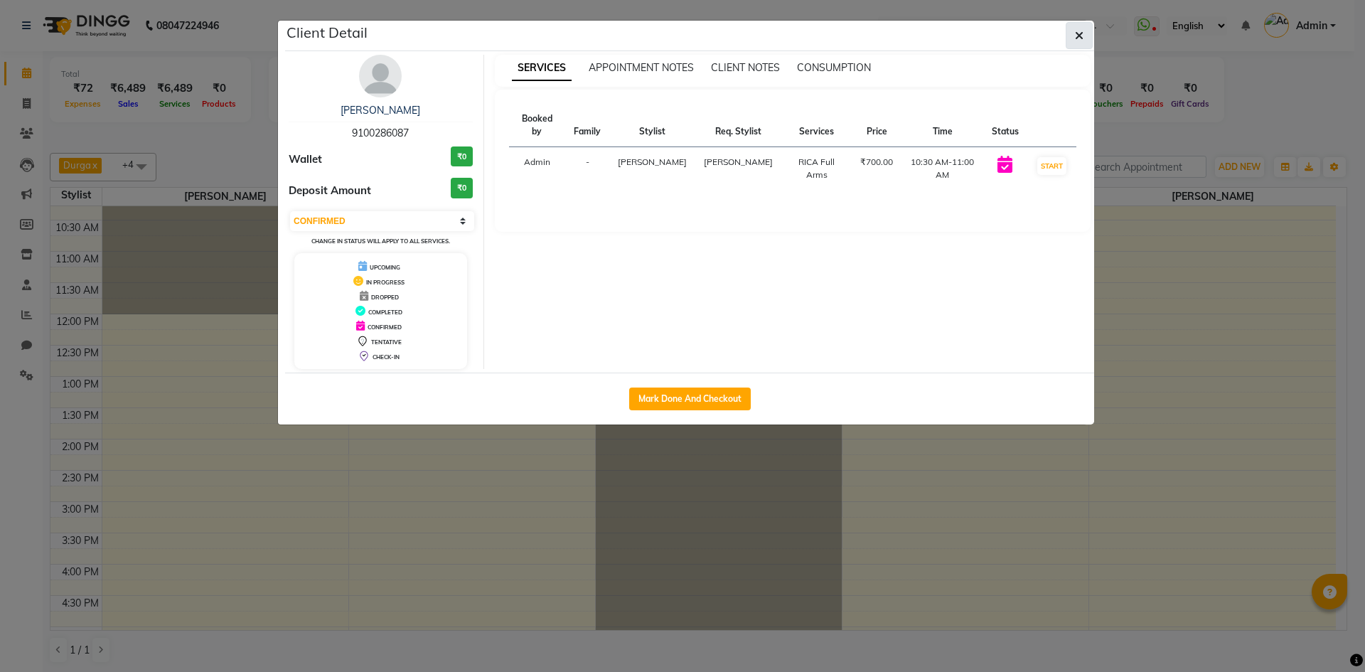
click at [1079, 31] on icon "button" at bounding box center [1079, 35] width 9 height 11
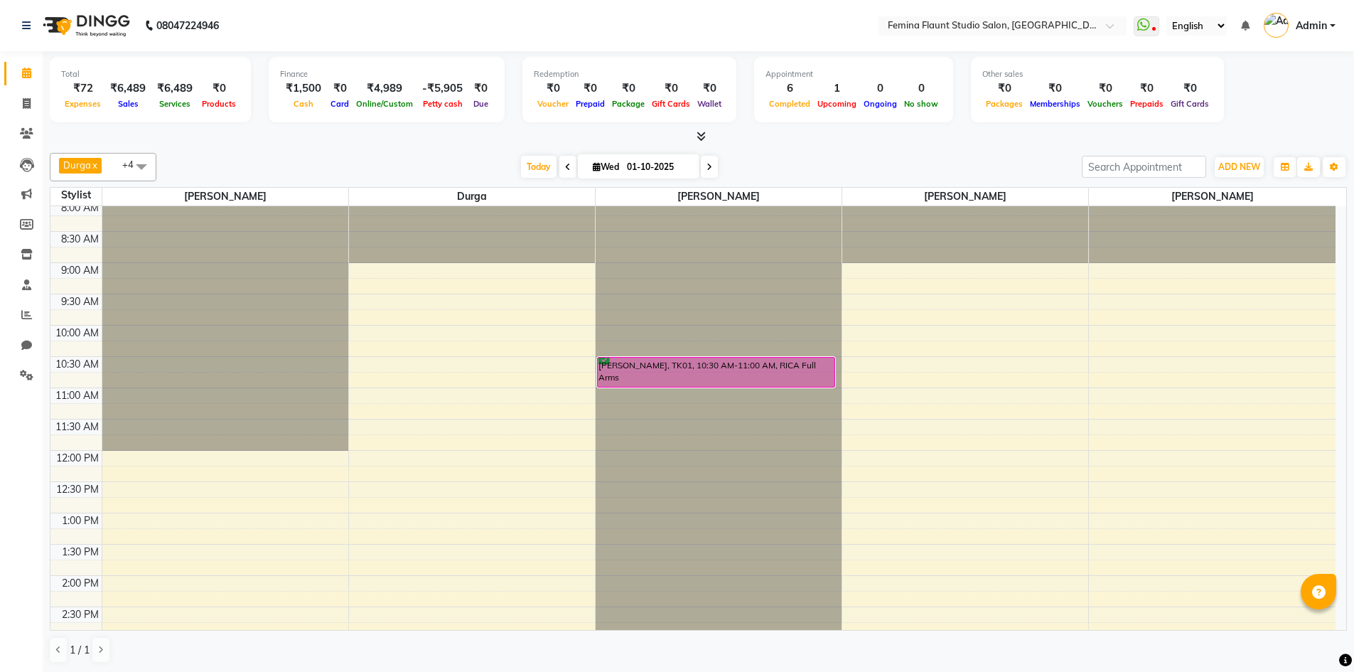
scroll to position [0, 0]
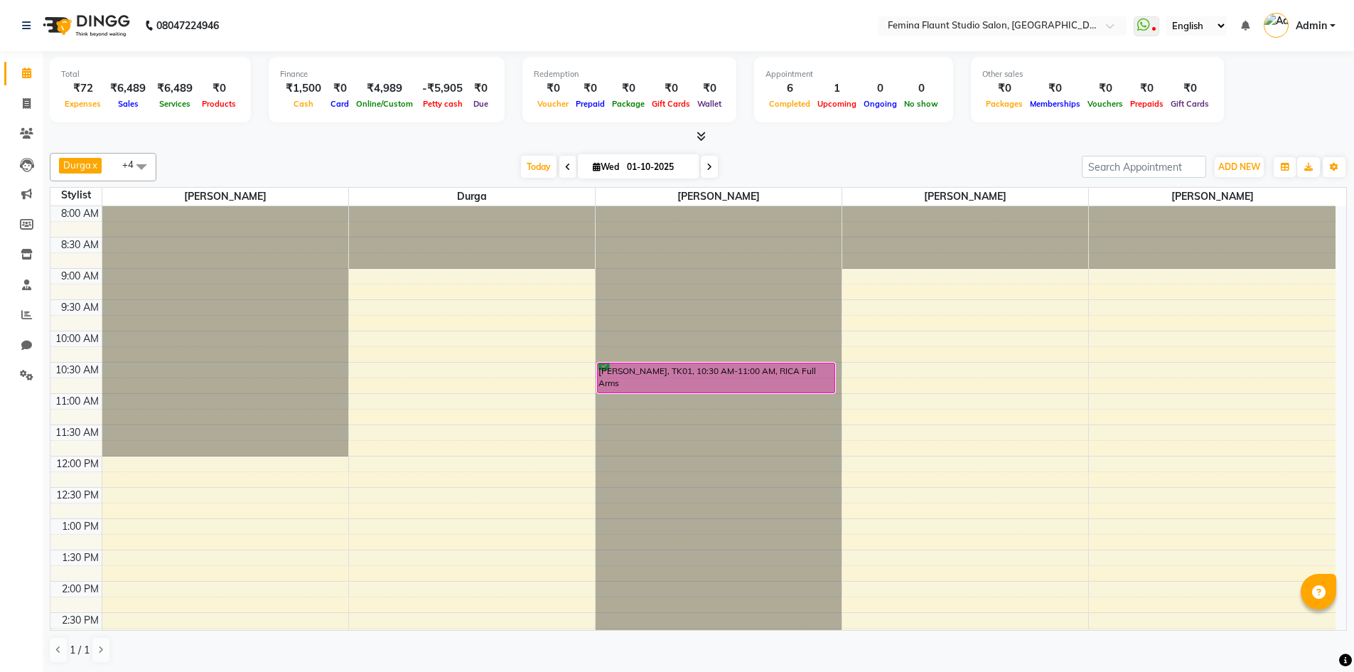
click at [707, 169] on icon at bounding box center [710, 167] width 6 height 9
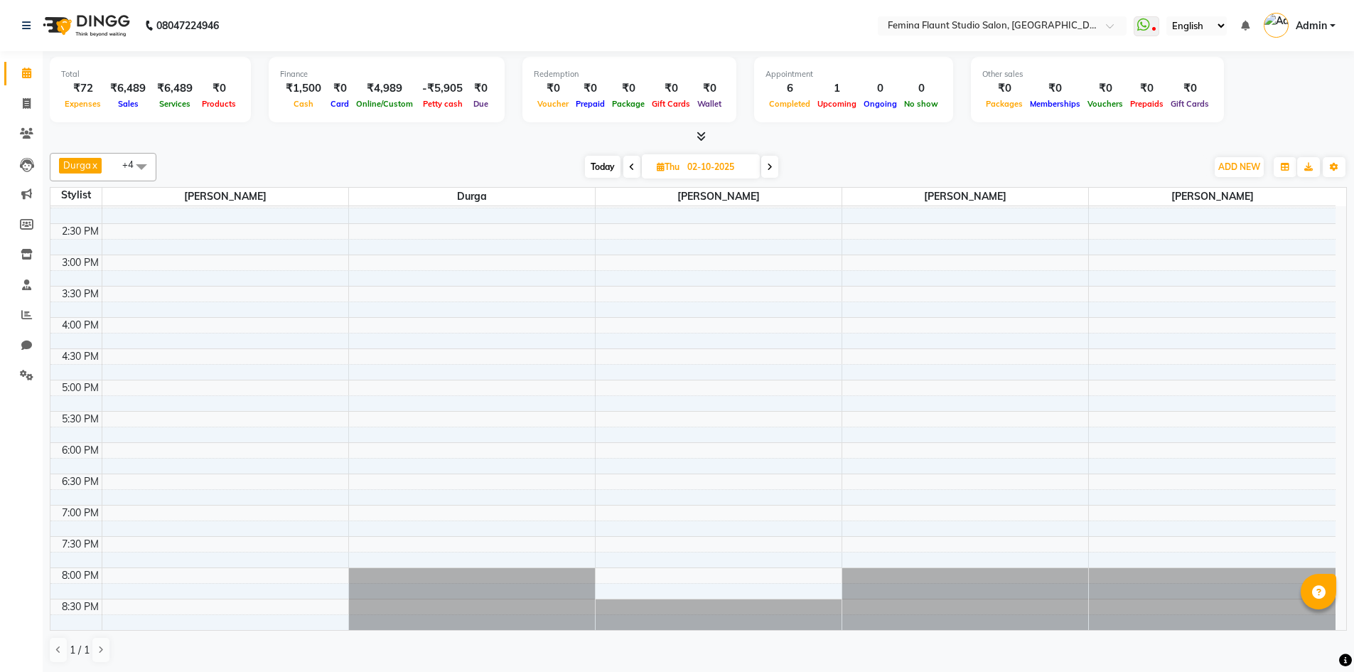
scroll to position [1, 0]
click at [631, 166] on icon at bounding box center [632, 166] width 6 height 9
type input "01-10-2025"
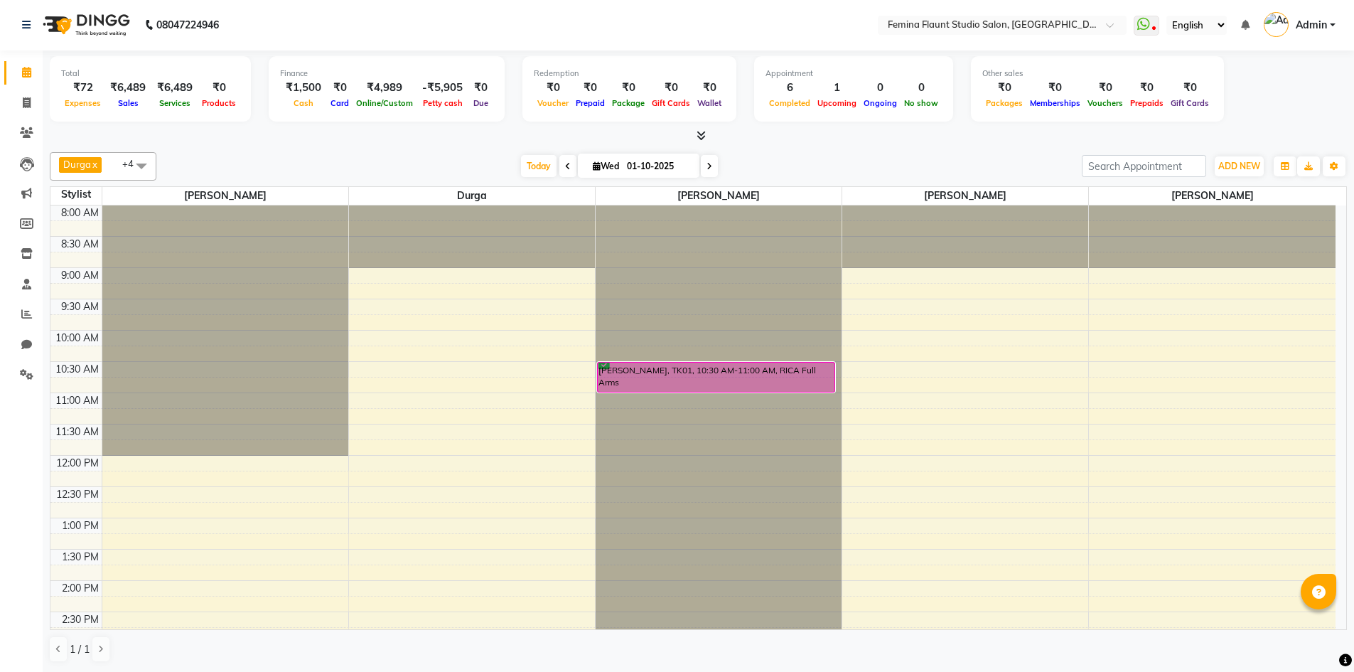
scroll to position [0, 0]
drag, startPoint x: 289, startPoint y: 269, endPoint x: 282, endPoint y: 342, distance: 73.6
click at [288, 206] on div at bounding box center [225, 206] width 246 height 0
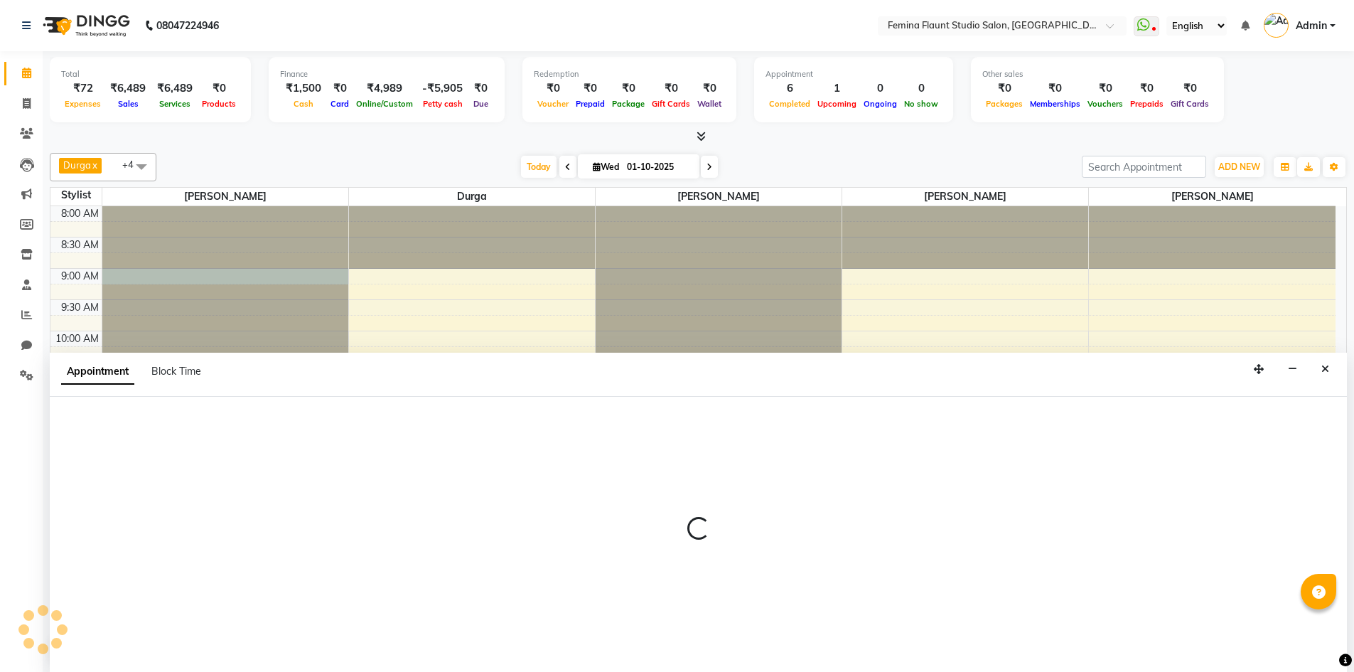
scroll to position [1, 0]
click at [289, 459] on app-booking "Appointment Block Time" at bounding box center [698, 512] width 1297 height 320
select select "80610"
select select "540"
select select "tentative"
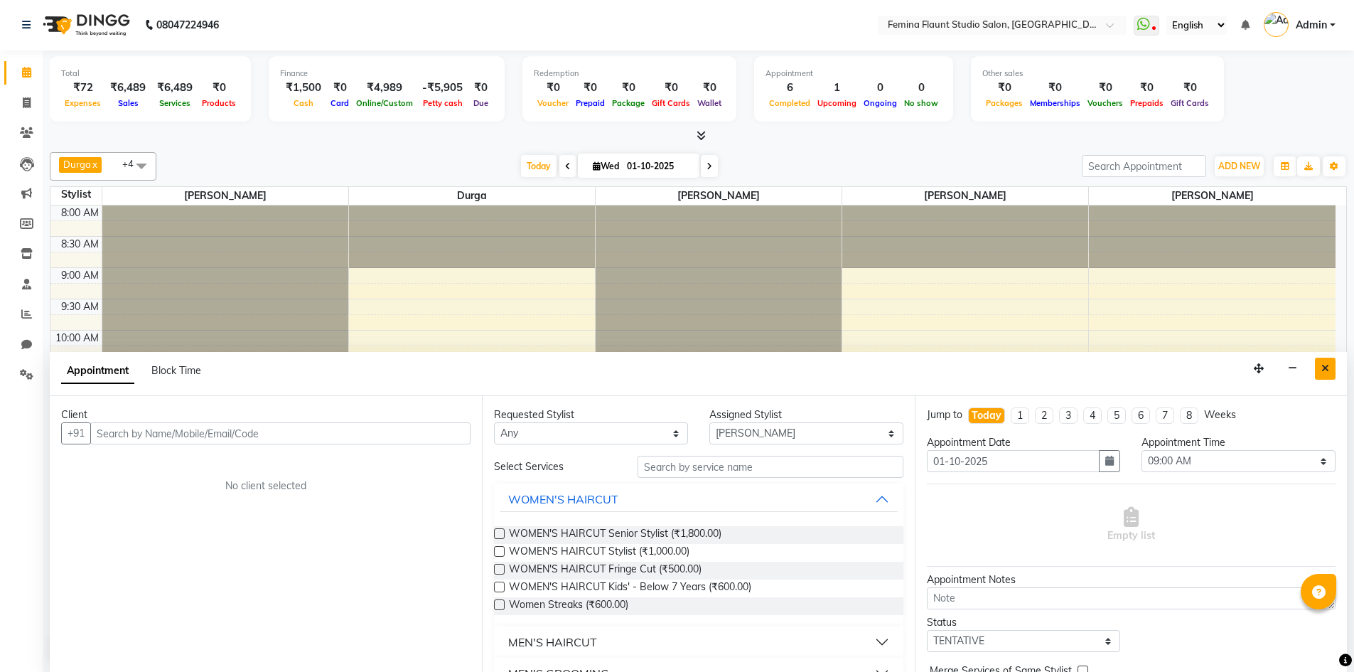
click at [1327, 368] on icon "Close" at bounding box center [1326, 368] width 8 height 10
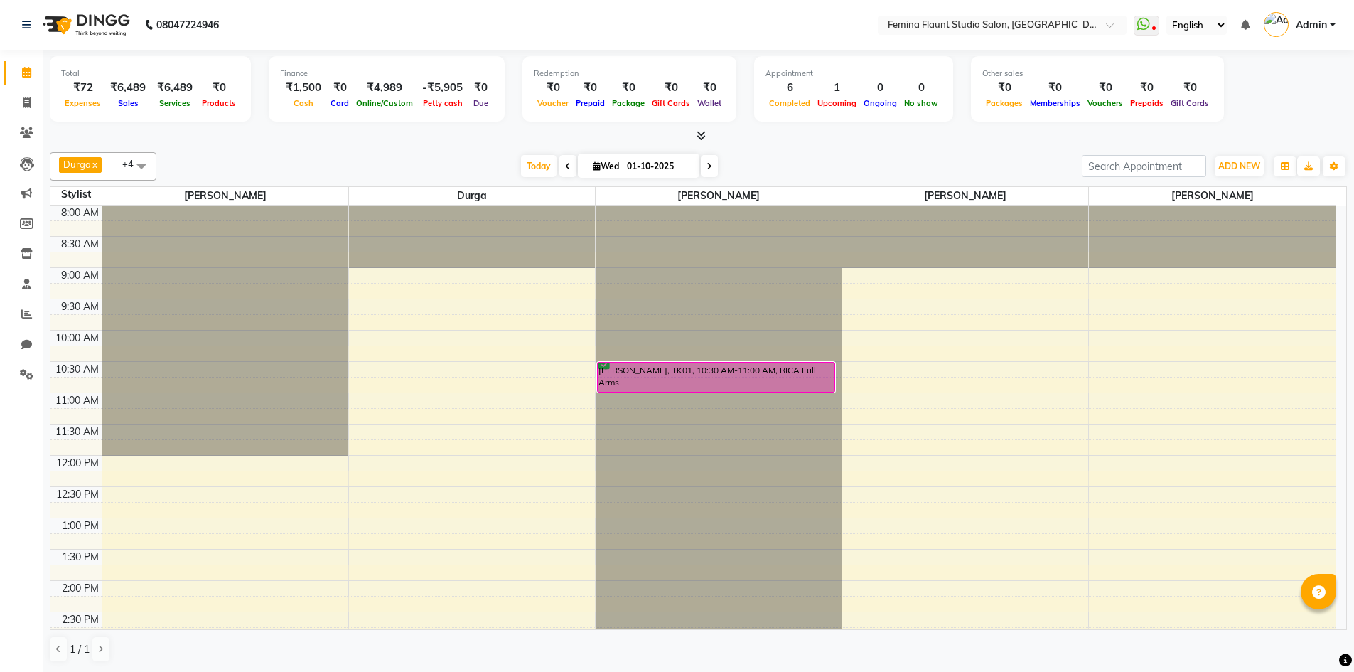
click at [340, 215] on div at bounding box center [225, 330] width 246 height 250
click at [339, 219] on div at bounding box center [225, 330] width 246 height 250
click at [339, 216] on div at bounding box center [225, 330] width 246 height 250
click at [336, 231] on div at bounding box center [225, 330] width 246 height 250
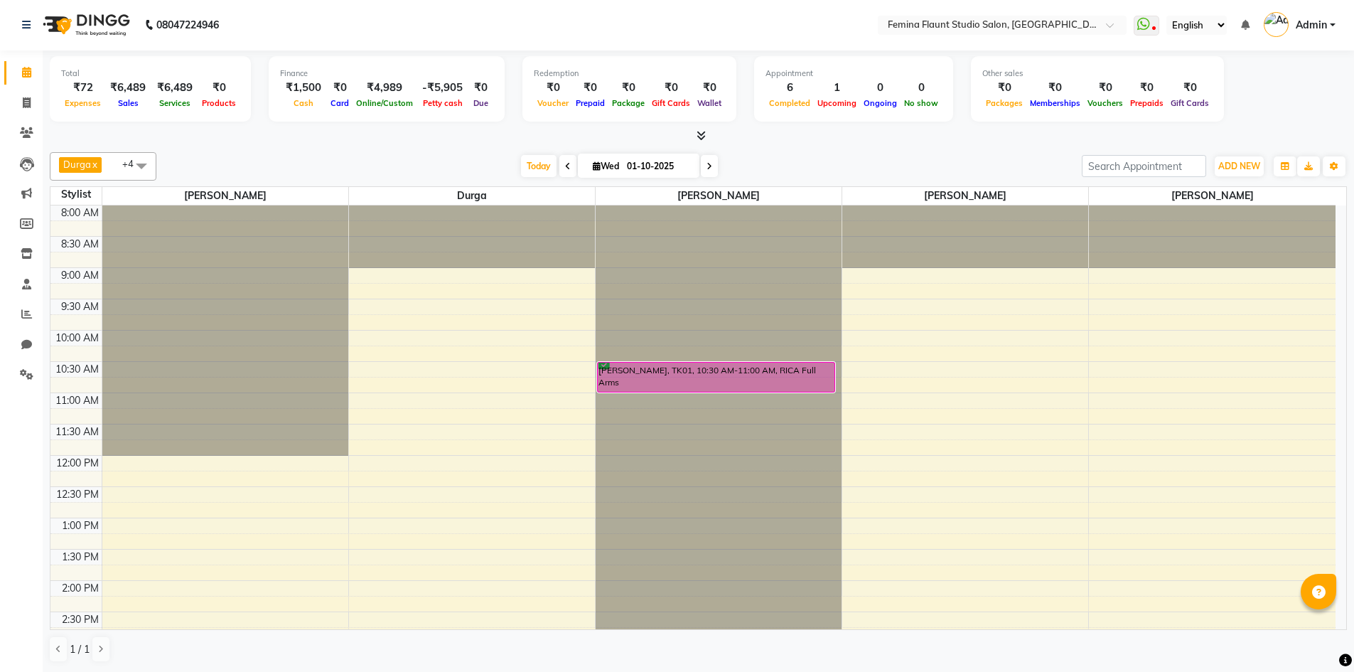
click at [336, 231] on div at bounding box center [225, 330] width 246 height 250
click at [341, 205] on div at bounding box center [225, 205] width 246 height 0
select select "80610"
select select "tentative"
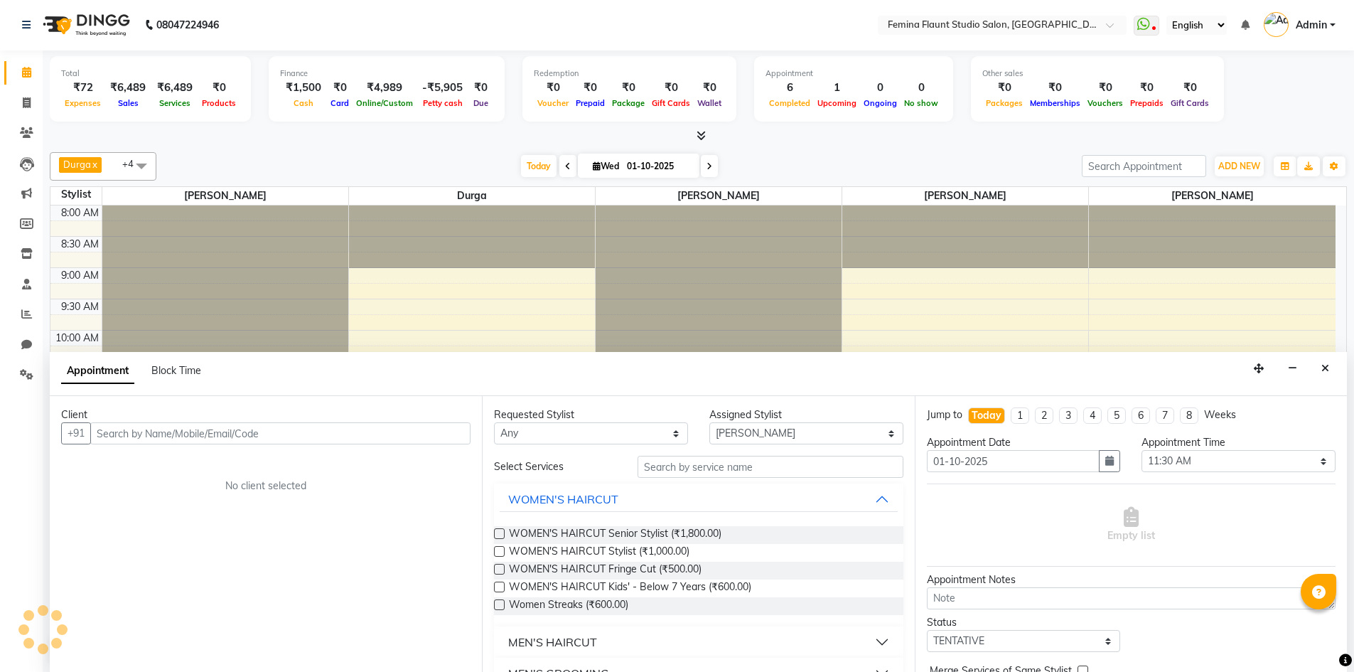
click at [301, 190] on span "[PERSON_NAME]" at bounding box center [225, 196] width 246 height 18
click at [1313, 461] on select "Select 09:00 AM 09:15 AM 09:30 AM 09:45 AM 10:00 AM 10:15 AM 10:30 AM 10:45 AM …" at bounding box center [1239, 461] width 194 height 22
select select "570"
click at [1142, 450] on select "Select 09:00 AM 09:15 AM 09:30 AM 09:45 AM 10:00 AM 10:15 AM 10:30 AM 10:45 AM …" at bounding box center [1239, 461] width 194 height 22
click at [1185, 137] on div at bounding box center [698, 136] width 1297 height 15
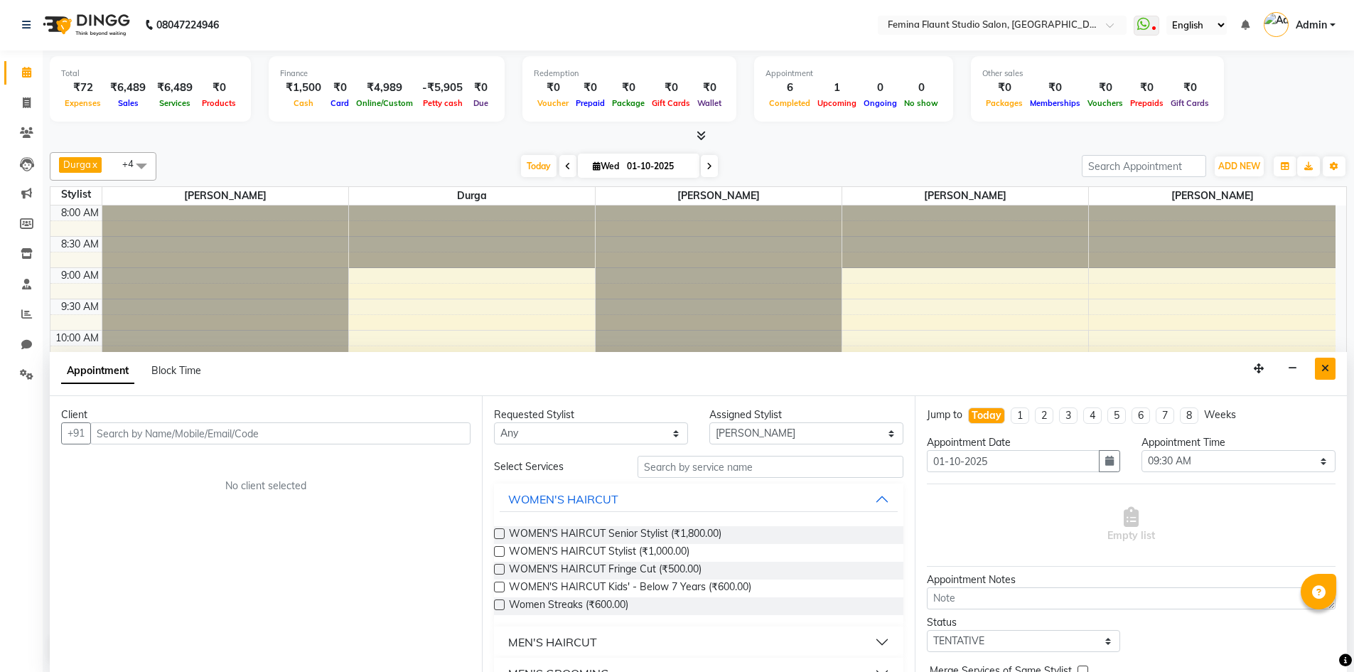
click at [1324, 377] on button "Close" at bounding box center [1325, 369] width 21 height 22
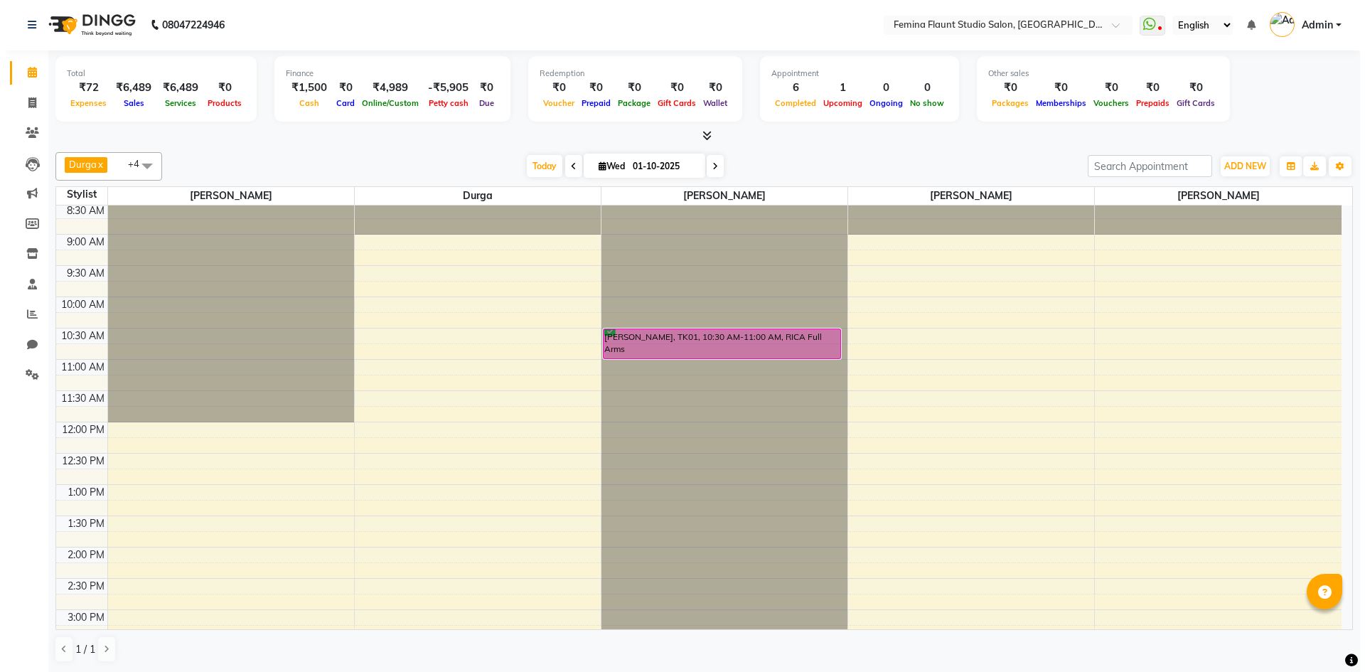
scroll to position [0, 0]
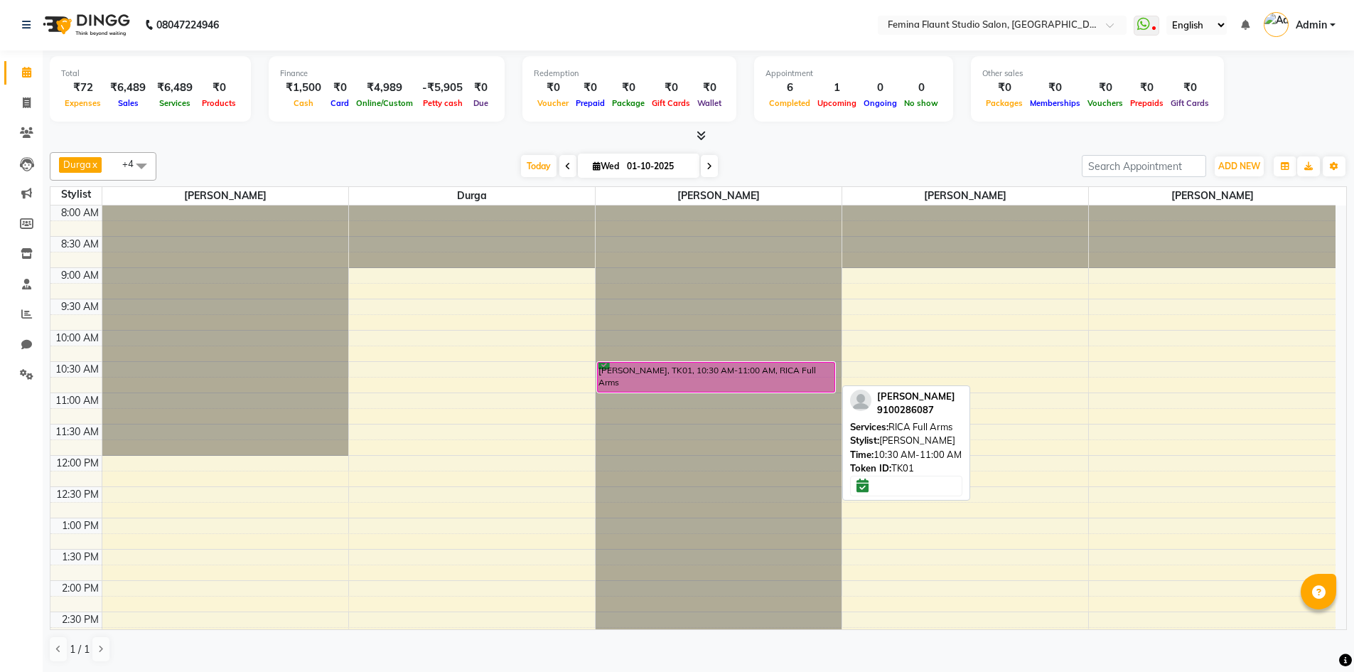
click at [731, 362] on link "[PERSON_NAME], TK01, 10:30 AM-11:00 AM, RICA Full Arms" at bounding box center [716, 377] width 239 height 31
select select "6"
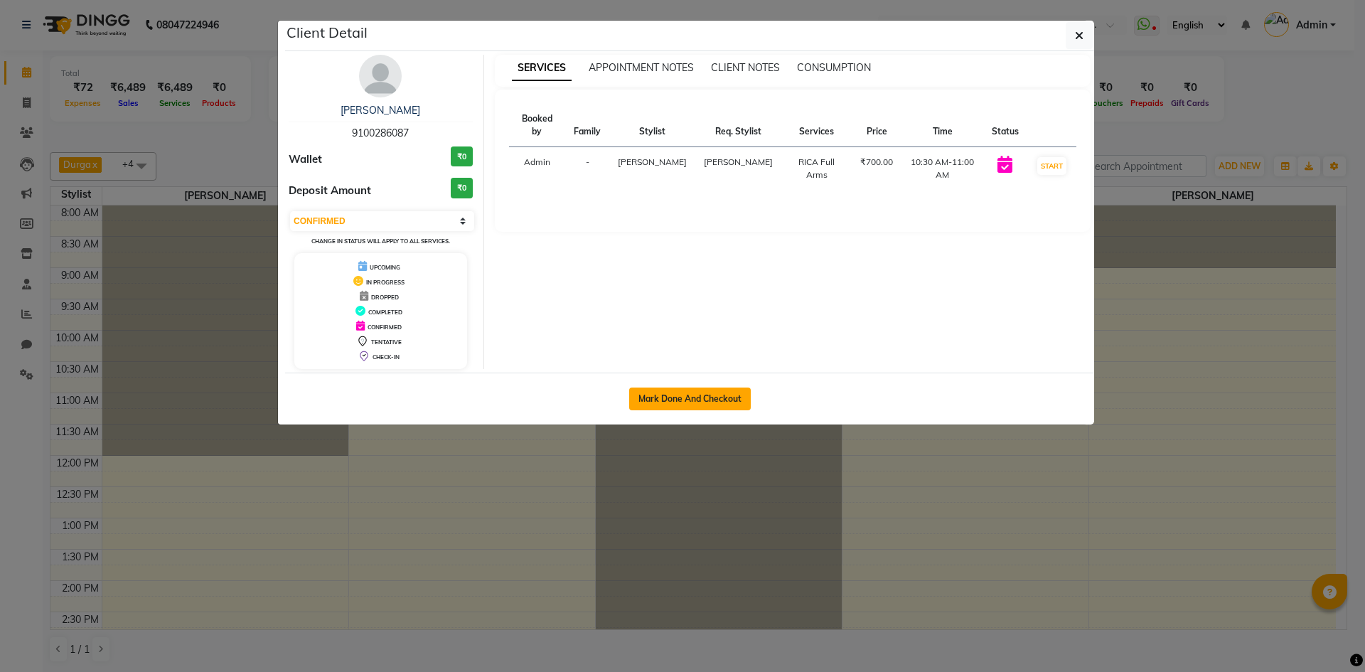
click at [675, 404] on button "Mark Done And Checkout" at bounding box center [690, 398] width 122 height 23
select select "service"
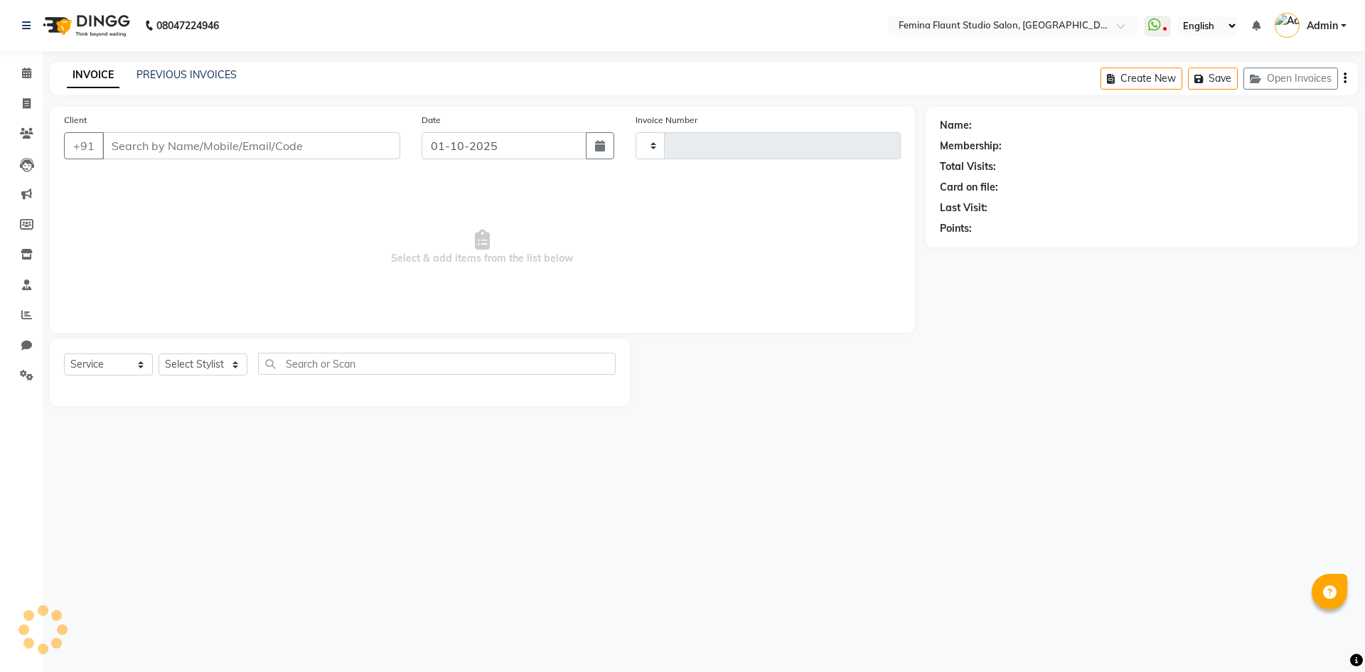
type input "0663"
select select "8333"
type input "9100286087"
select select "80611"
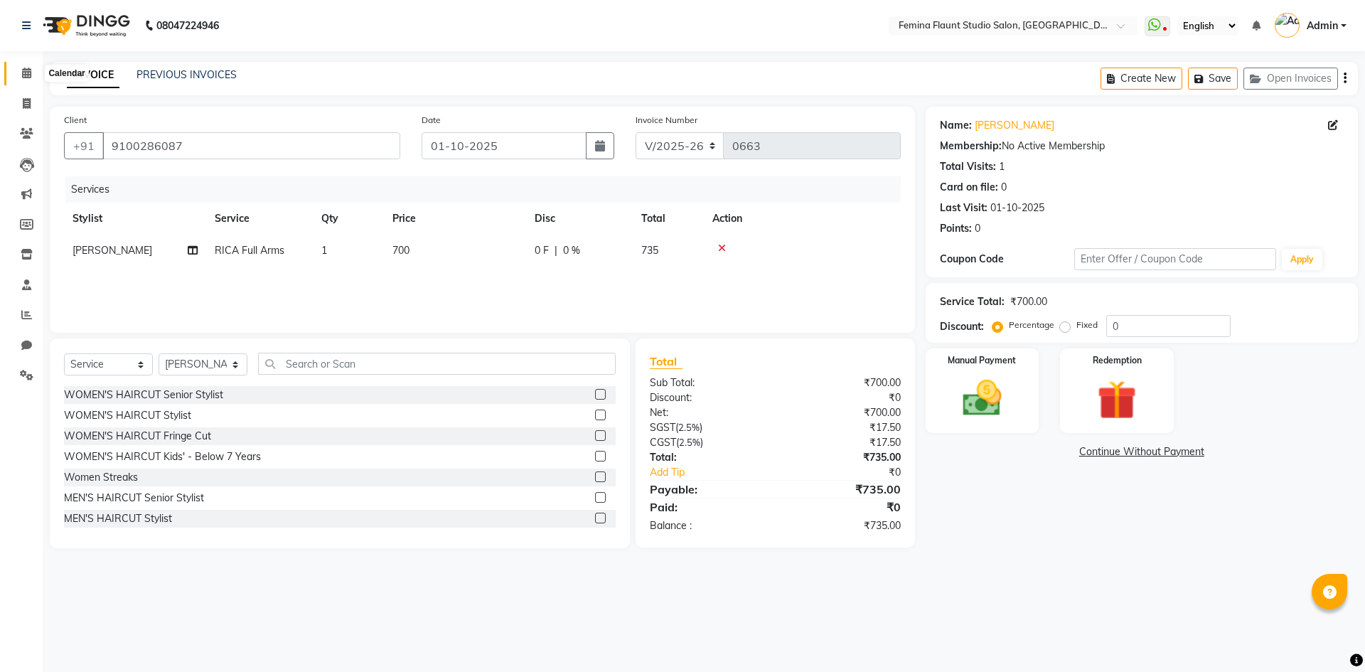
click at [28, 73] on icon at bounding box center [26, 73] width 9 height 11
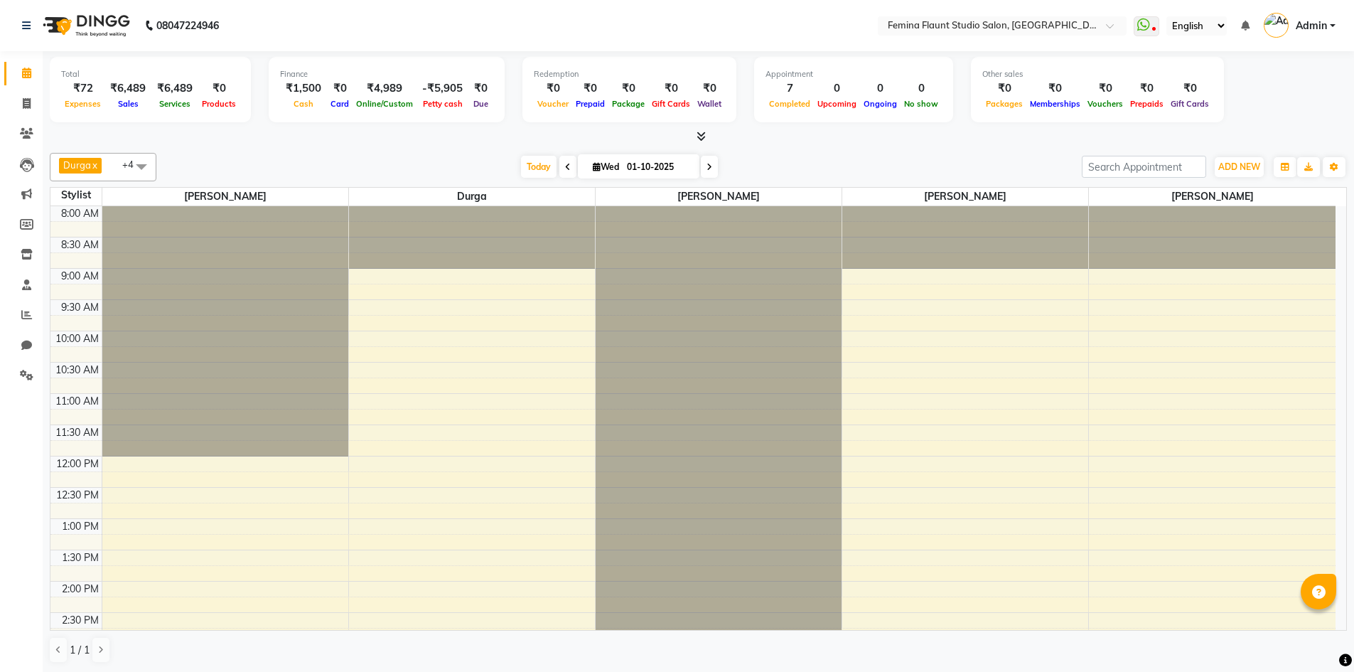
click at [708, 169] on icon at bounding box center [710, 167] width 6 height 9
type input "02-10-2025"
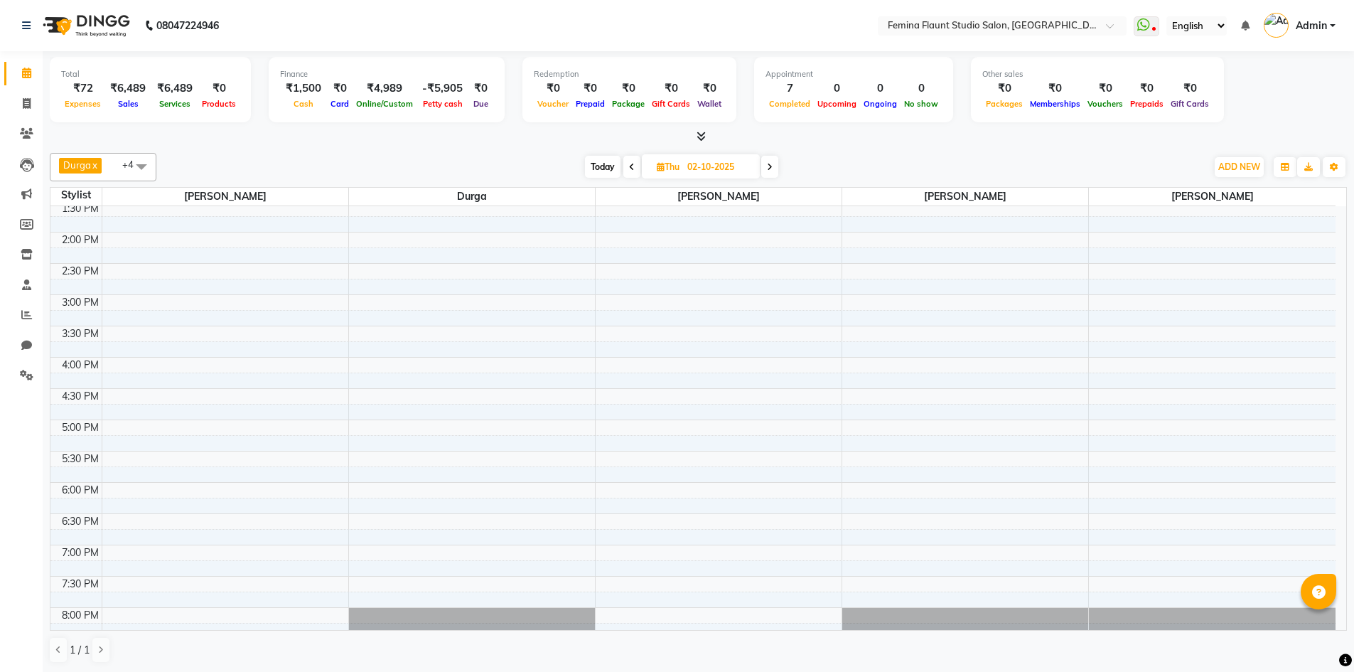
scroll to position [318, 0]
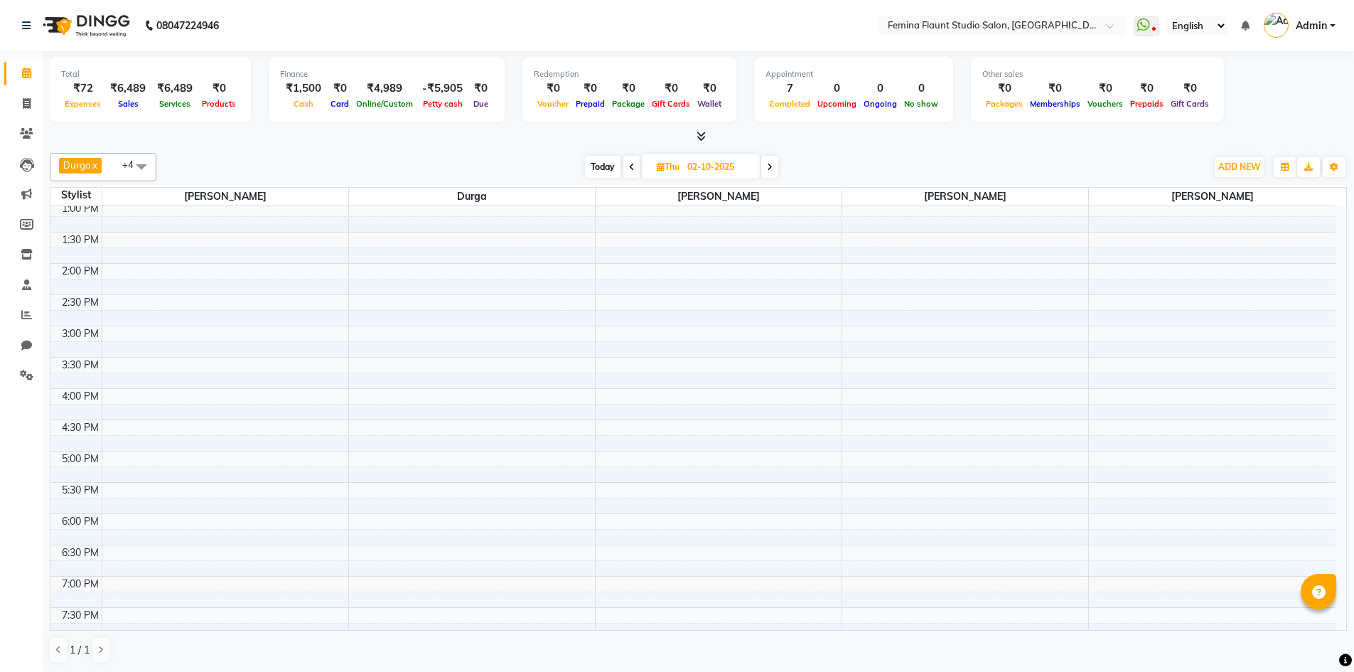
click at [502, 272] on div "8:00 AM 8:30 AM 9:00 AM 9:30 AM 10:00 AM 10:30 AM 11:00 AM 11:30 AM 12:00 PM 12…" at bounding box center [692, 294] width 1285 height 813
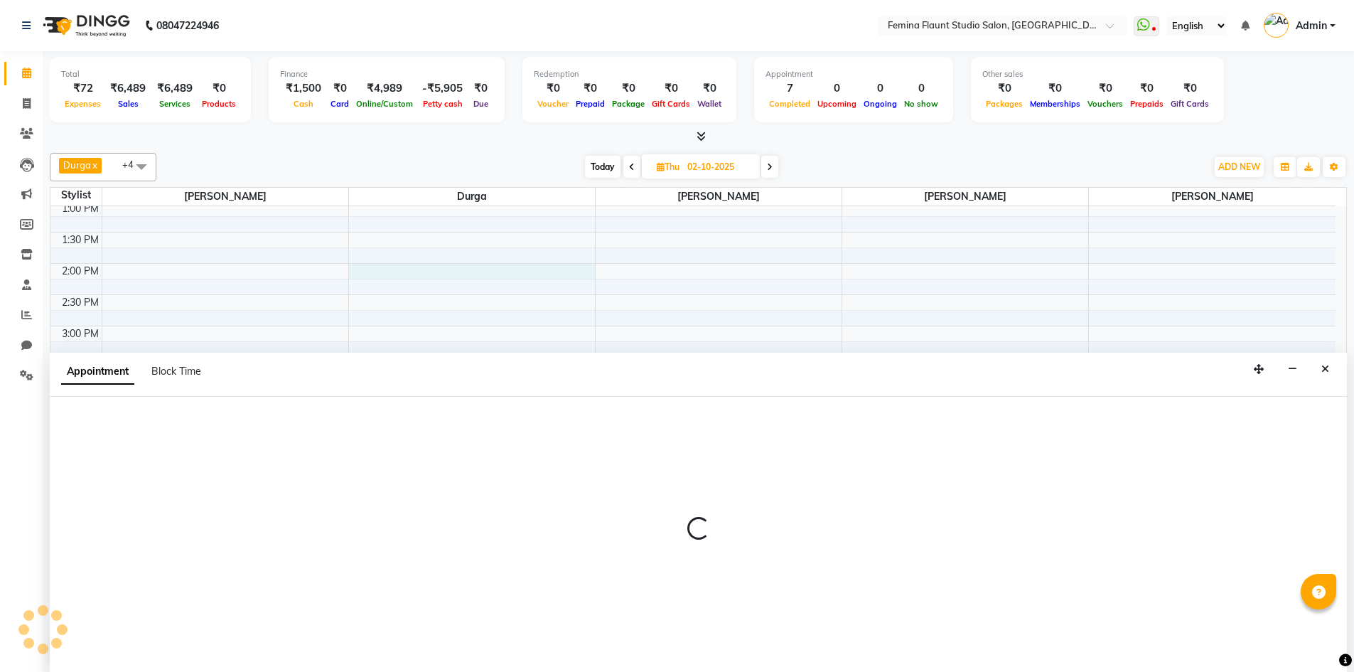
scroll to position [1, 0]
select select "83818"
select select "840"
select select "tentative"
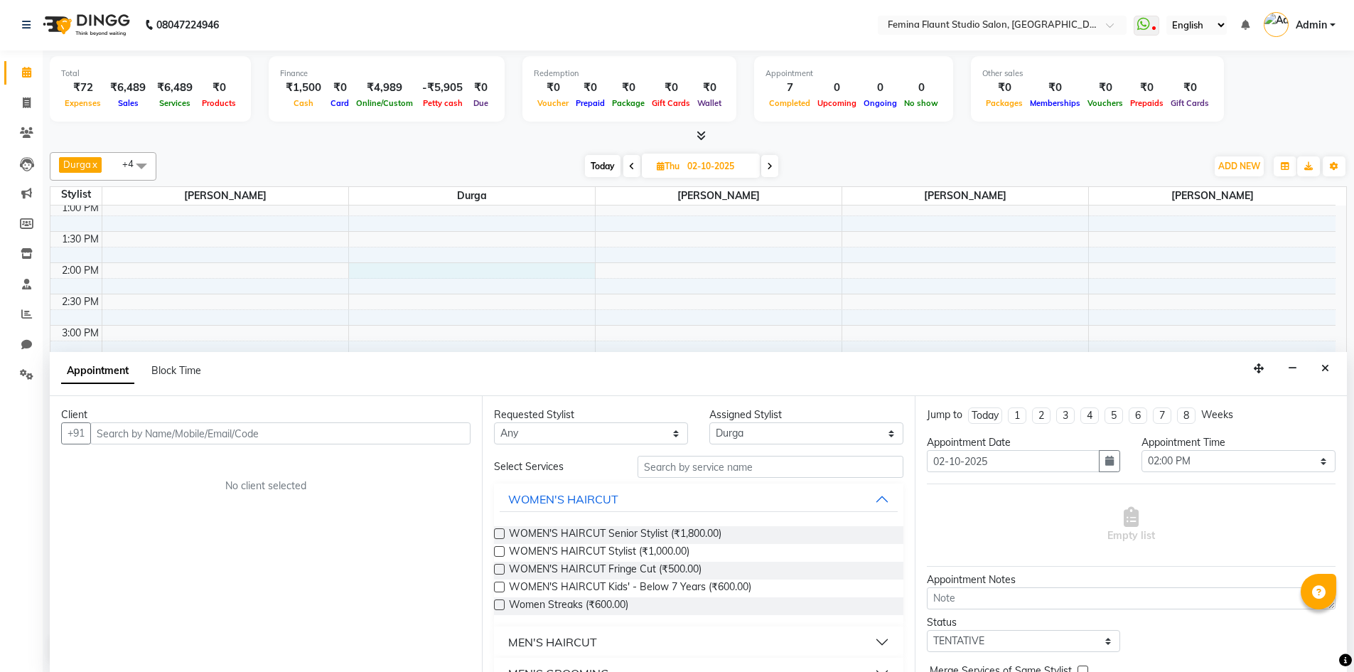
click at [364, 432] on input "text" at bounding box center [280, 433] width 380 height 22
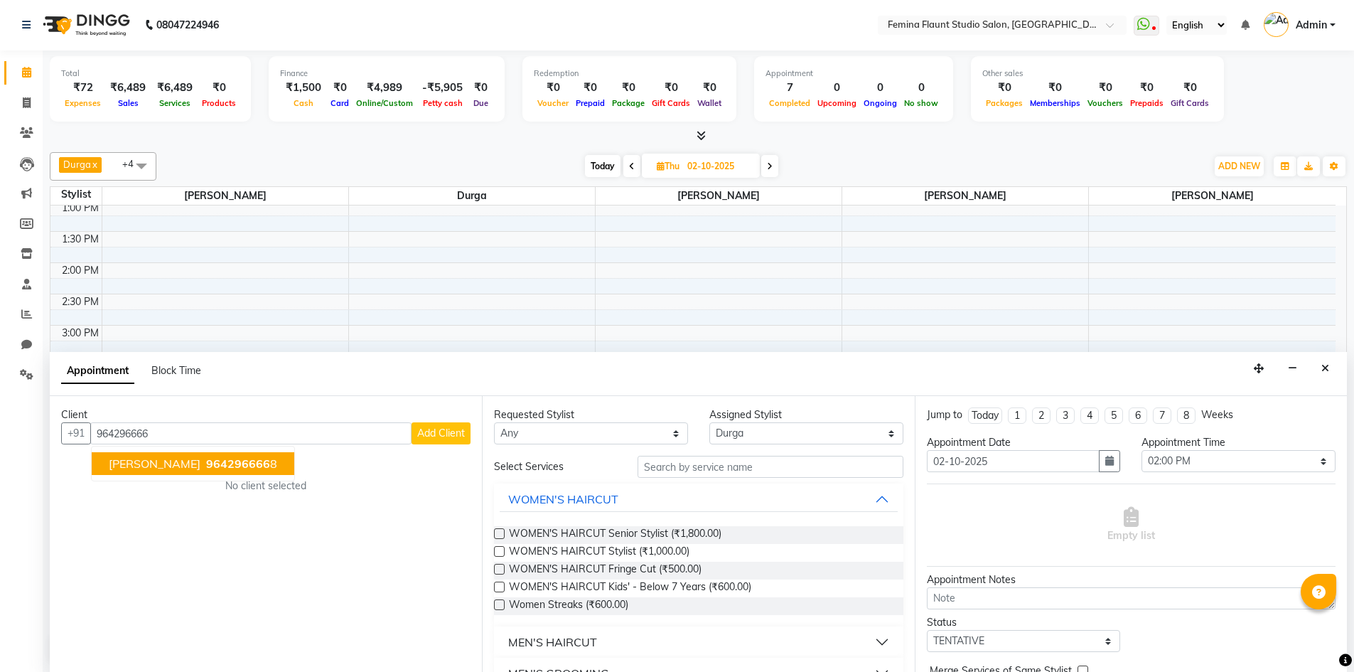
click at [206, 461] on span "964296666" at bounding box center [238, 463] width 64 height 14
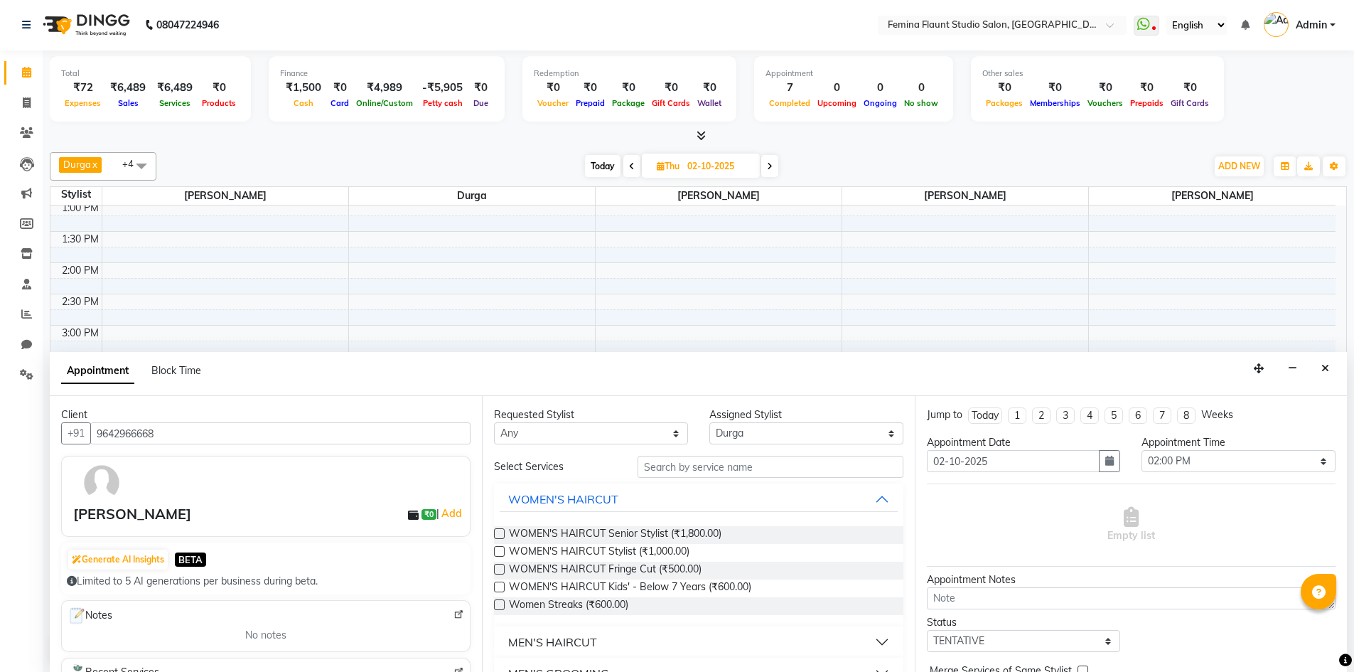
type input "9642966668"
click at [670, 471] on input "text" at bounding box center [771, 467] width 266 height 22
click at [645, 466] on input "text" at bounding box center [771, 467] width 266 height 22
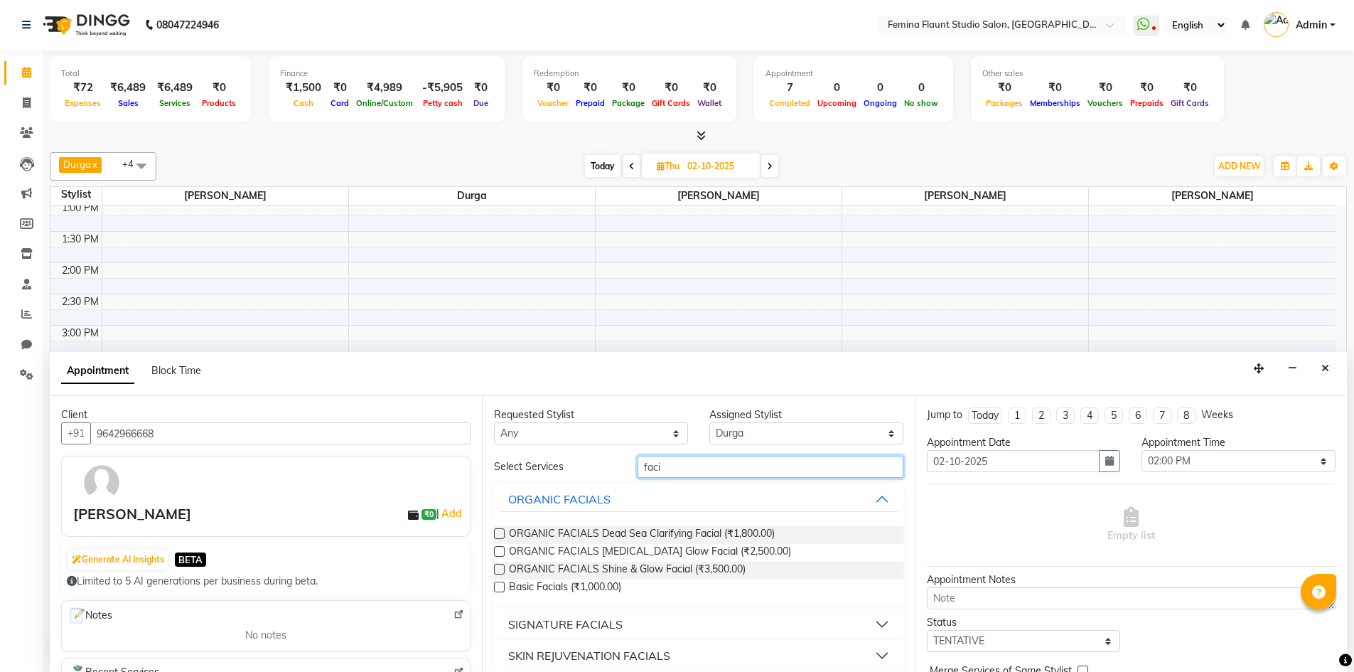
type input "faci"
click at [499, 551] on label at bounding box center [499, 551] width 11 height 11
click at [499, 551] on input "checkbox" at bounding box center [498, 552] width 9 height 9
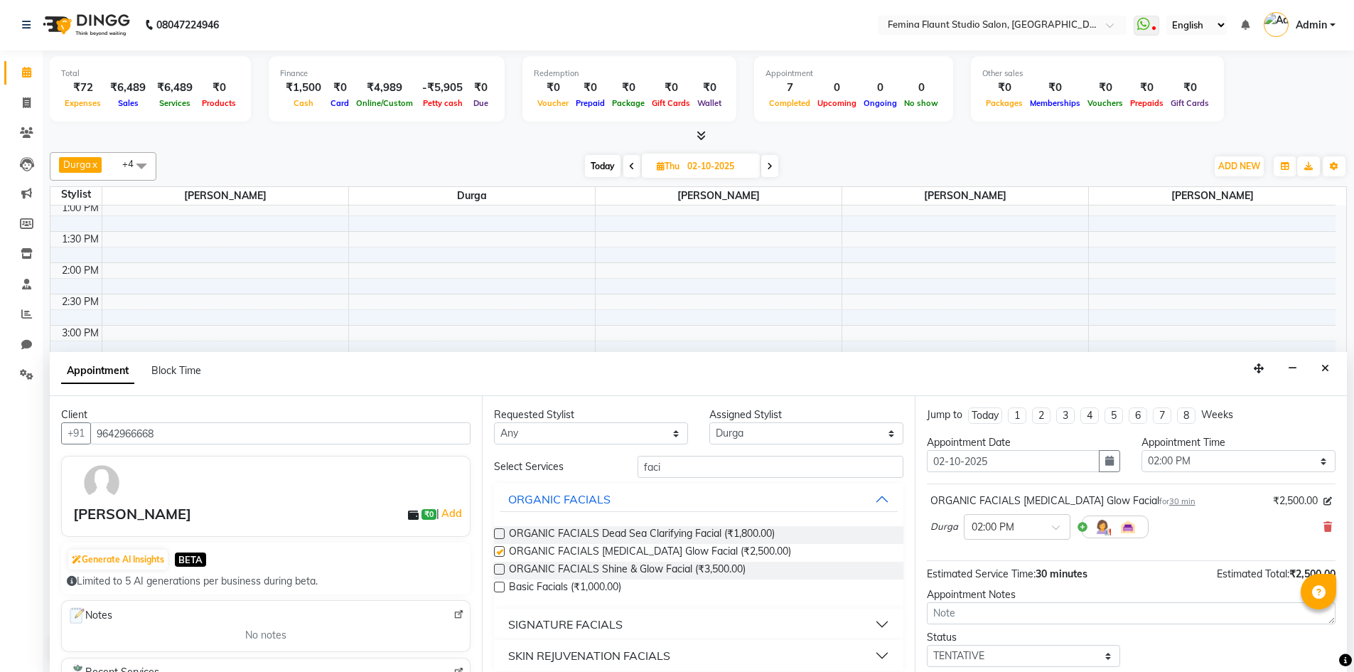
checkbox input "false"
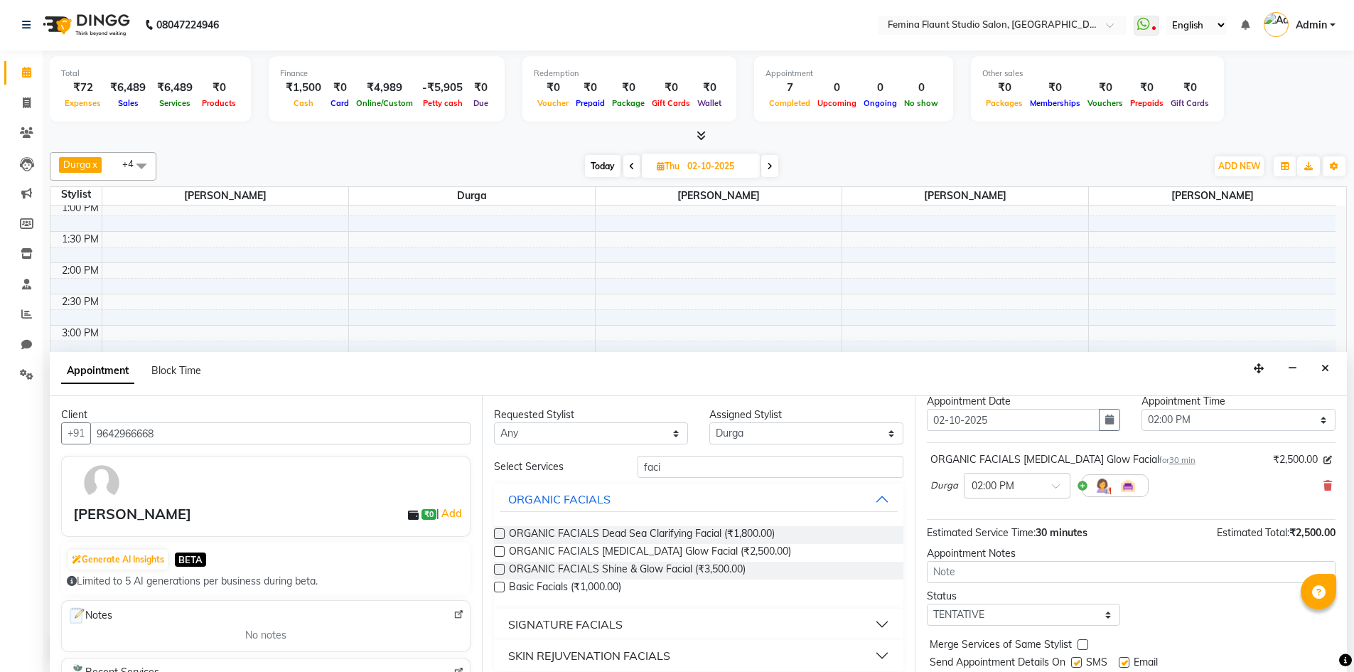
scroll to position [85, 0]
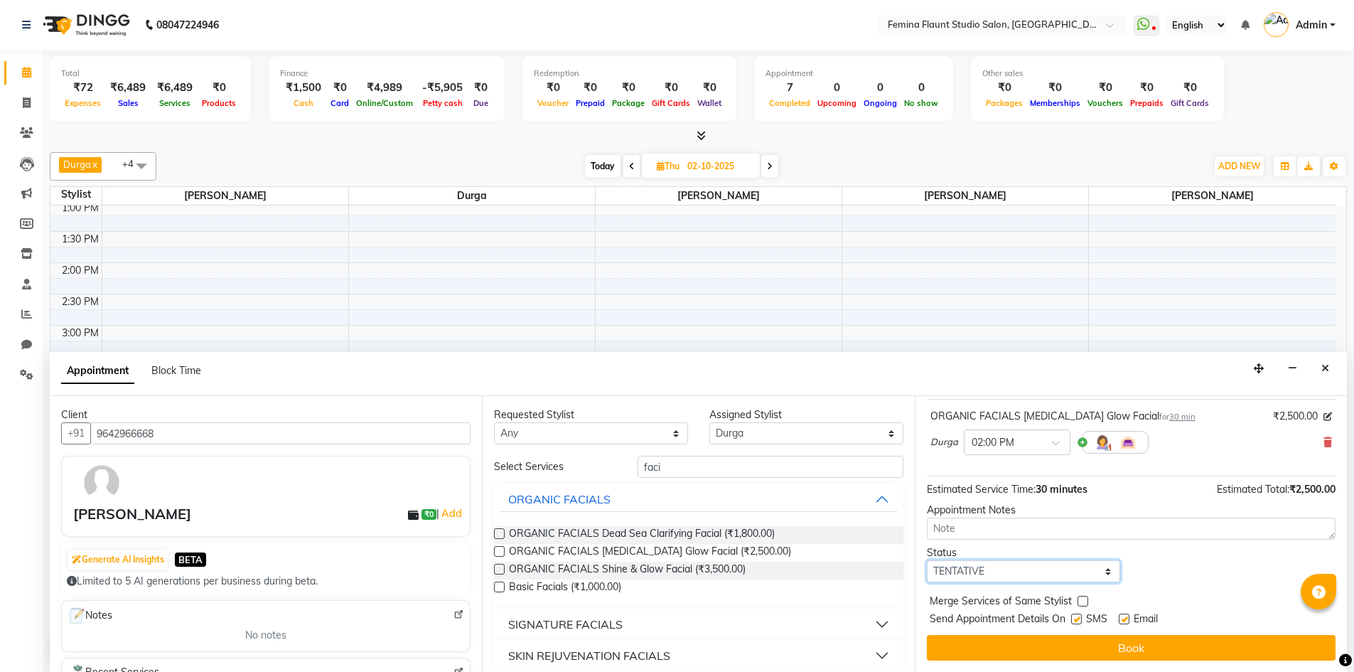
click at [1105, 570] on select "Select TENTATIVE CONFIRM UPCOMING" at bounding box center [1024, 571] width 194 height 22
select select "upcoming"
click at [927, 560] on select "Select TENTATIVE CONFIRM UPCOMING" at bounding box center [1024, 571] width 194 height 22
click at [1125, 650] on button "Book" at bounding box center [1131, 649] width 409 height 26
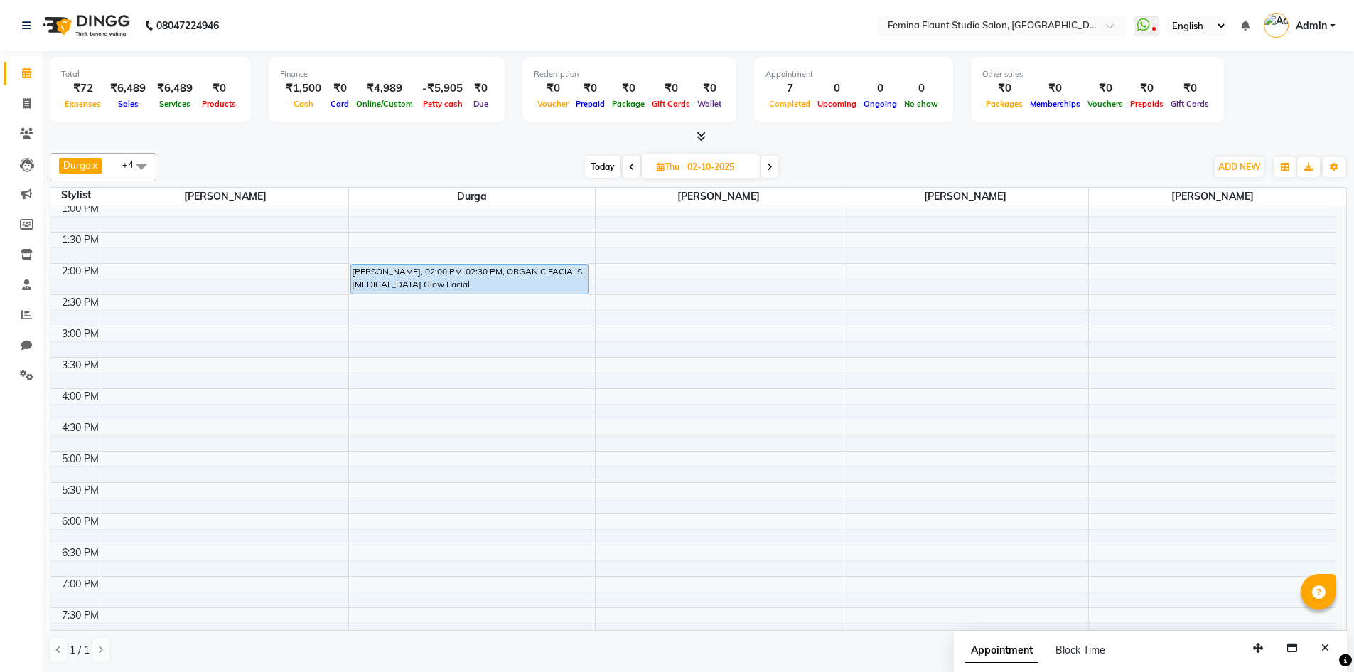
click at [627, 168] on span at bounding box center [631, 167] width 17 height 22
type input "01-10-2025"
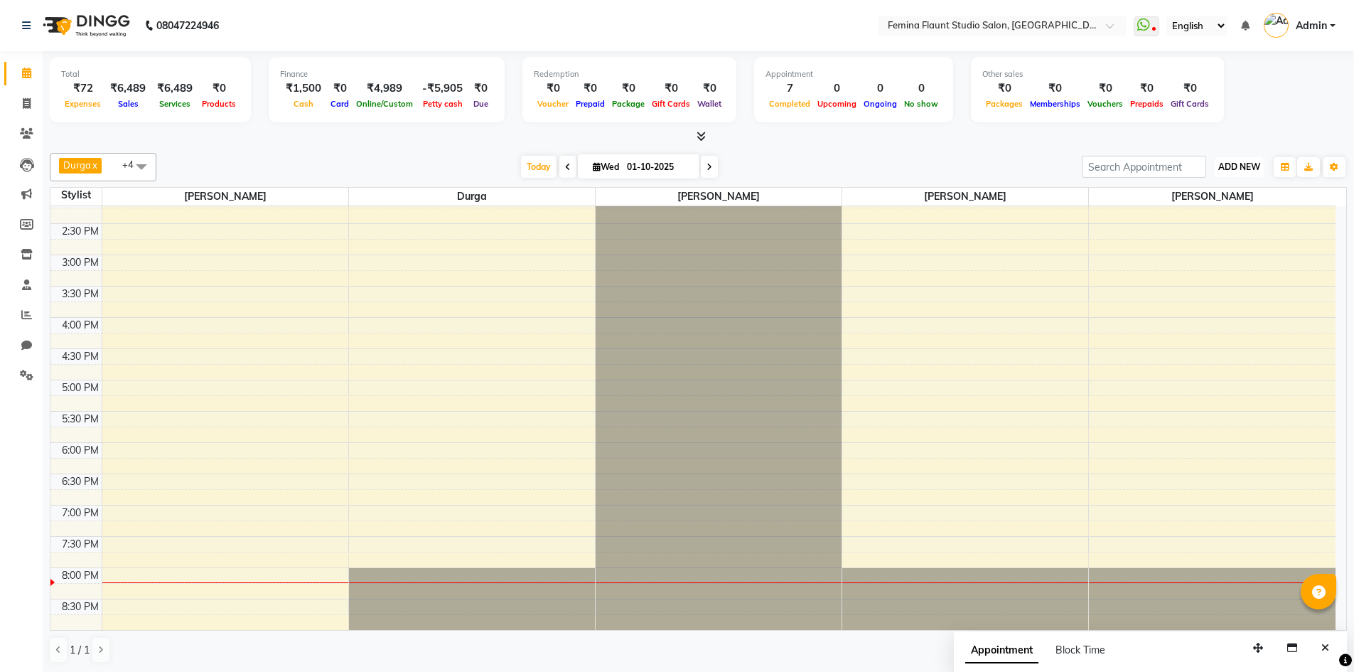
click at [1238, 166] on span "ADD NEW" at bounding box center [1239, 166] width 42 height 11
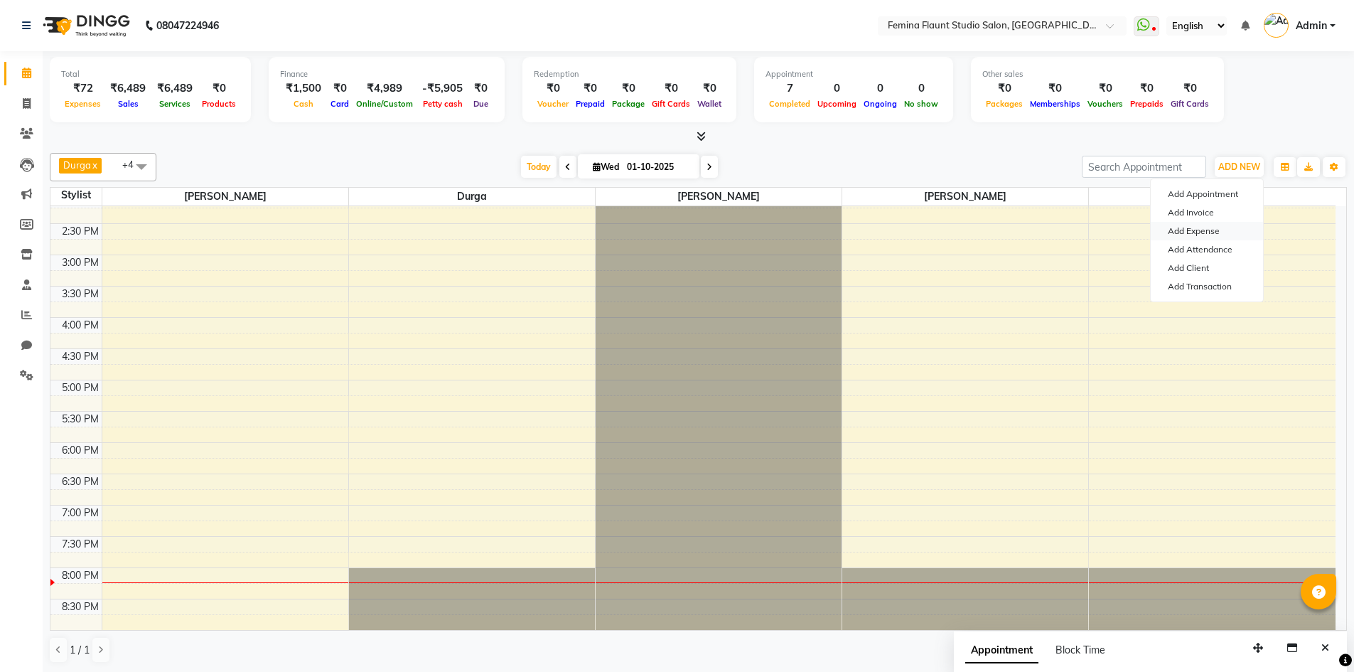
click at [1188, 227] on link "Add Expense" at bounding box center [1207, 231] width 112 height 18
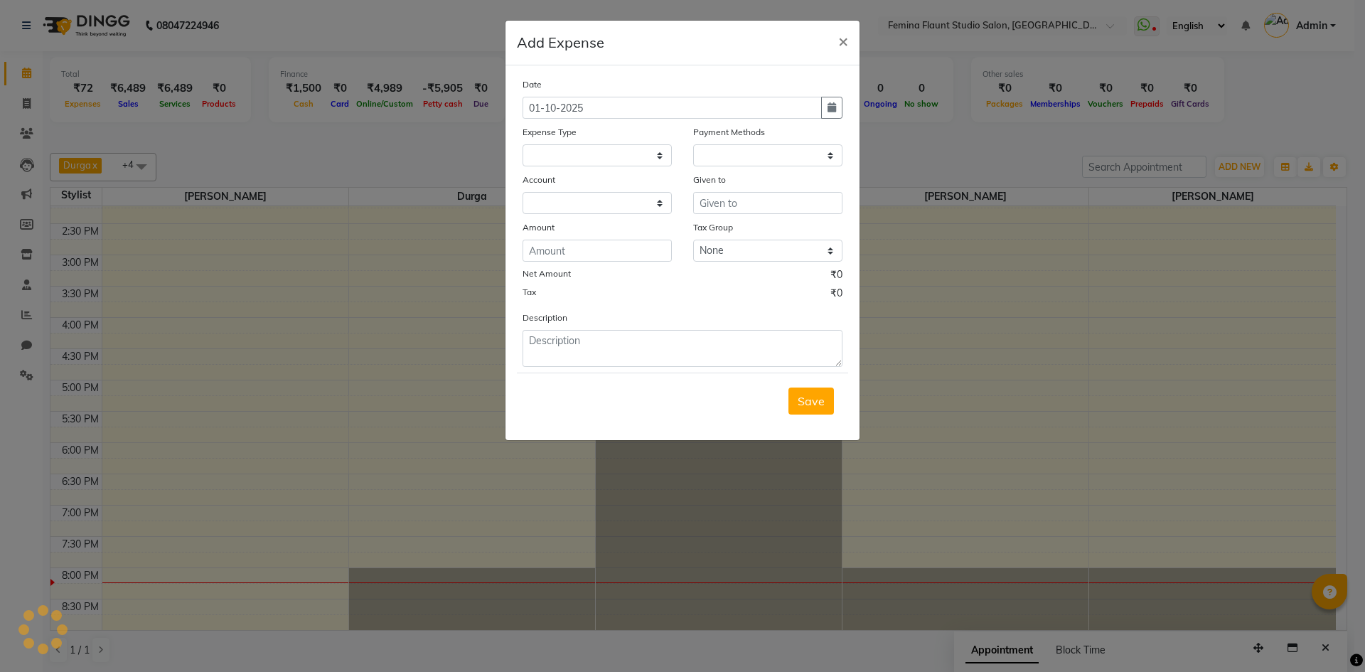
select select
select select "1"
select select "7453"
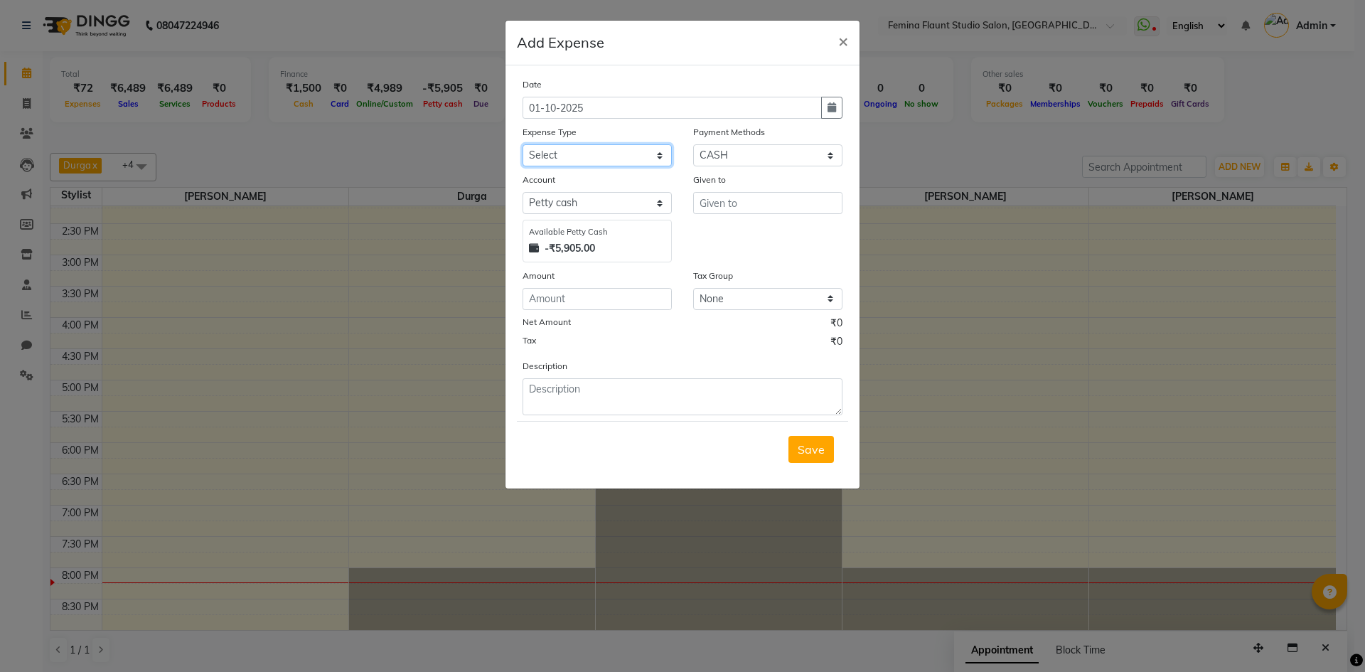
click at [658, 157] on select "Select Advance Salary Bank charges Blinkit Car maintenance Cash transfer to ban…" at bounding box center [596, 155] width 149 height 22
click at [661, 159] on select "Select Advance Salary Bank charges Blinkit Car maintenance Cash transfer to ban…" at bounding box center [596, 155] width 149 height 22
select select "23310"
click at [522, 144] on select "Select Advance Salary Bank charges Blinkit Car maintenance Cash transfer to ban…" at bounding box center [596, 155] width 149 height 22
click at [773, 161] on select "Select CASH CARD ONLINE Wallet Package Prepaid SOnline" at bounding box center [767, 155] width 149 height 22
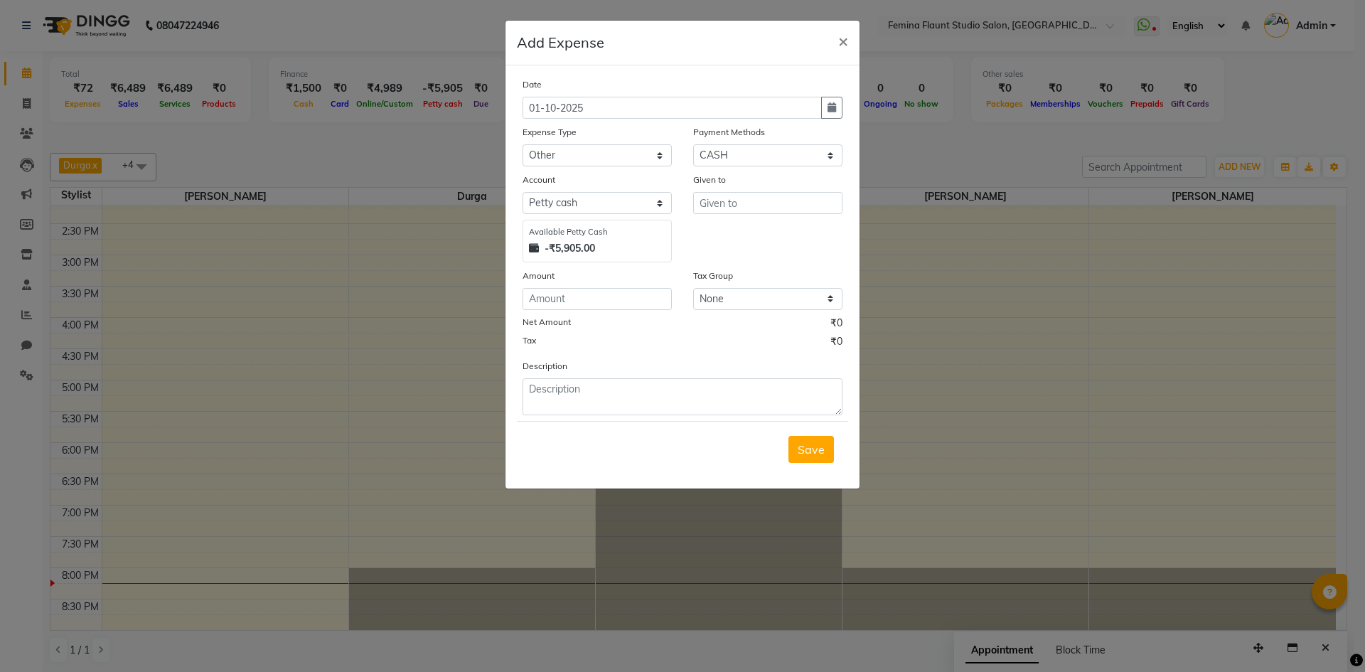
click at [765, 214] on div "Given to" at bounding box center [767, 217] width 171 height 90
click at [768, 195] on input "text" at bounding box center [767, 203] width 149 height 22
click at [791, 233] on button "Ad min" at bounding box center [750, 233] width 112 height 23
type input "Admin"
click at [567, 297] on input "number" at bounding box center [596, 299] width 149 height 22
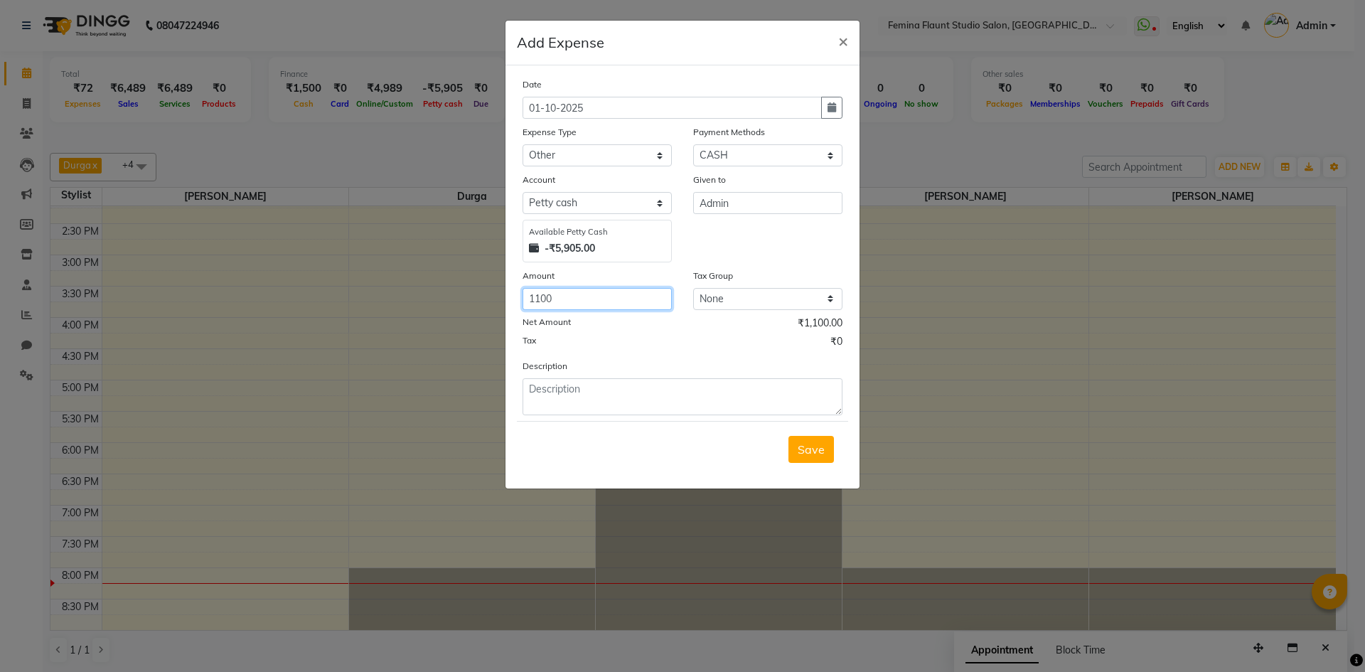
type input "1100"
click at [590, 398] on textarea at bounding box center [682, 396] width 320 height 37
type textarea "for staff gas use"
click at [805, 449] on span "Save" at bounding box center [811, 449] width 27 height 14
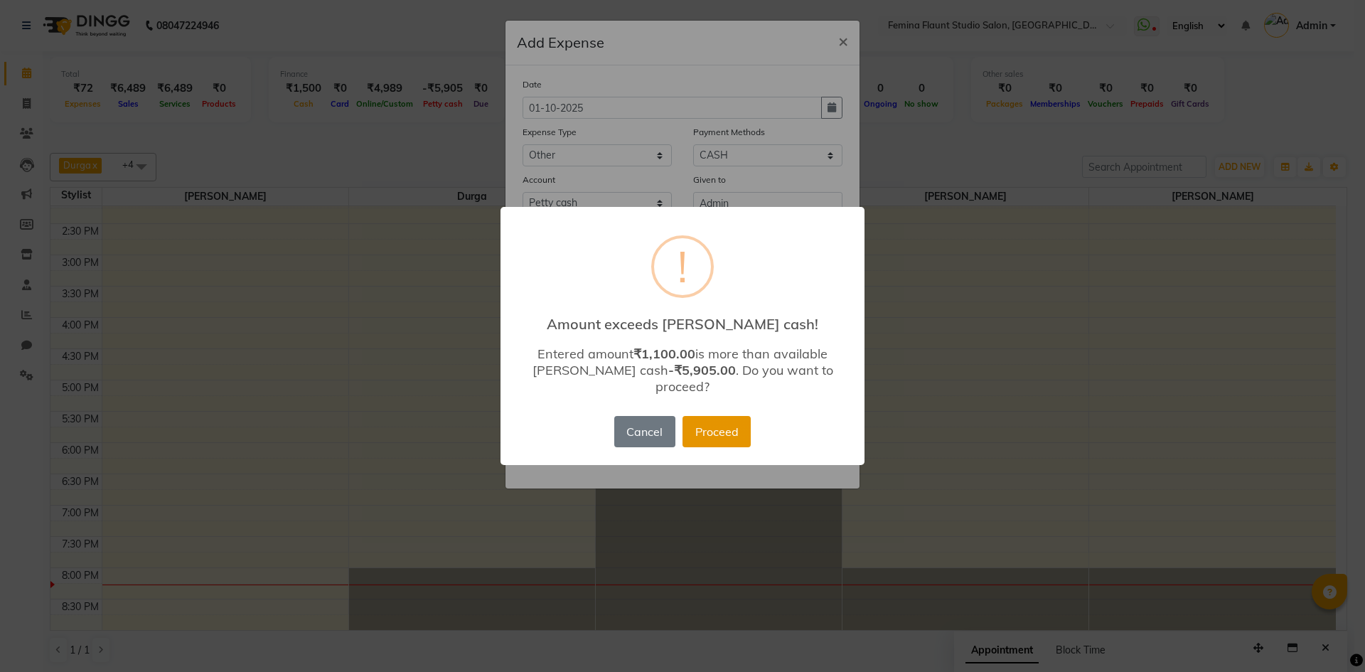
click at [722, 424] on button "Proceed" at bounding box center [716, 431] width 68 height 31
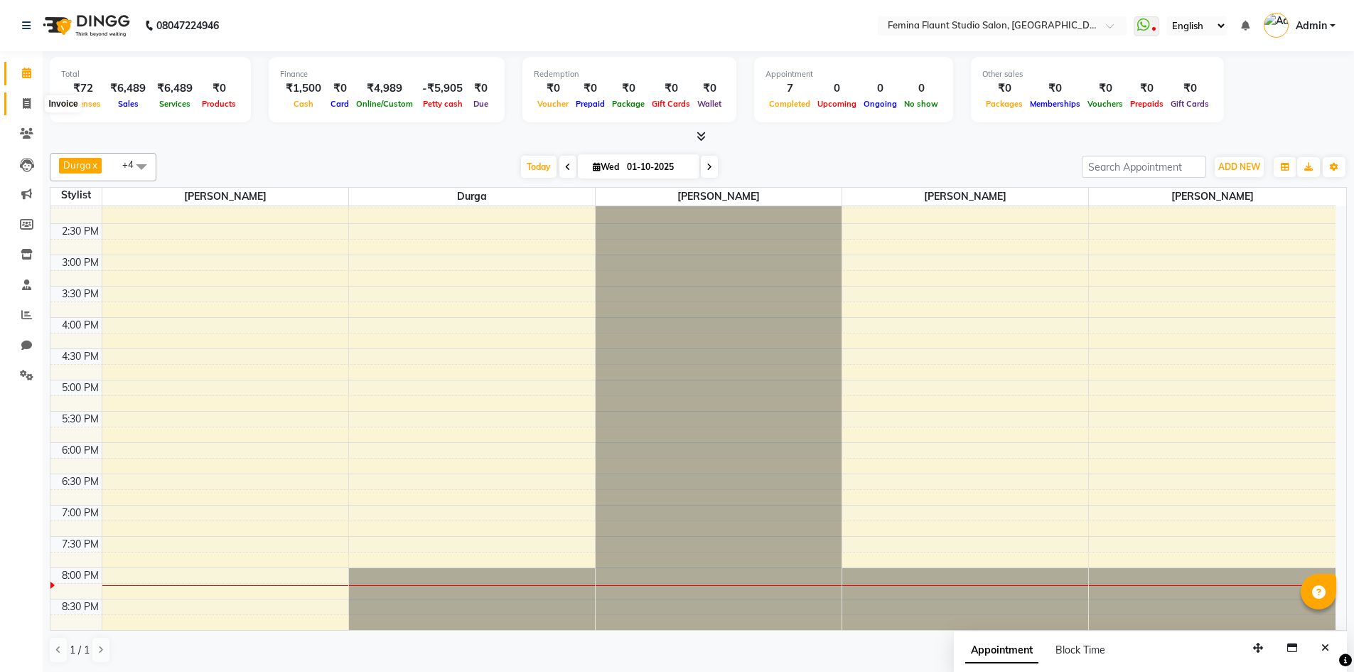
click at [23, 100] on icon at bounding box center [27, 103] width 8 height 11
select select "service"
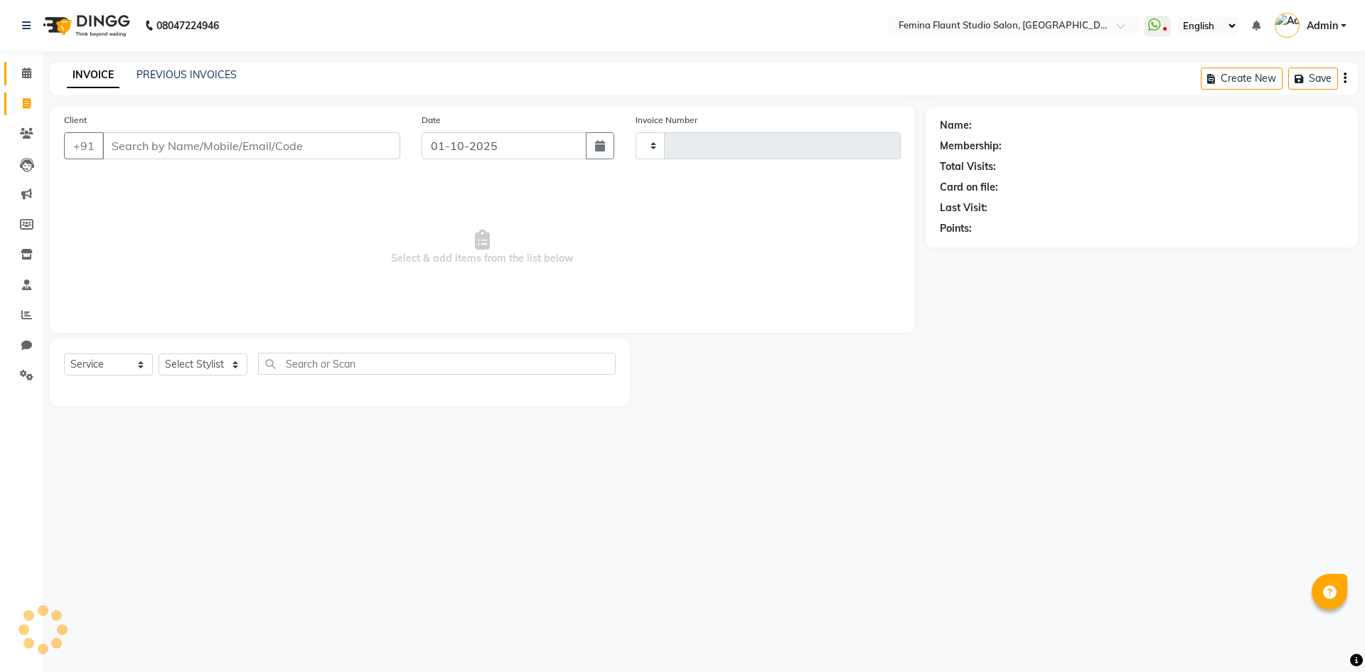
type input "0663"
select select "8333"
click at [32, 77] on span at bounding box center [26, 73] width 25 height 16
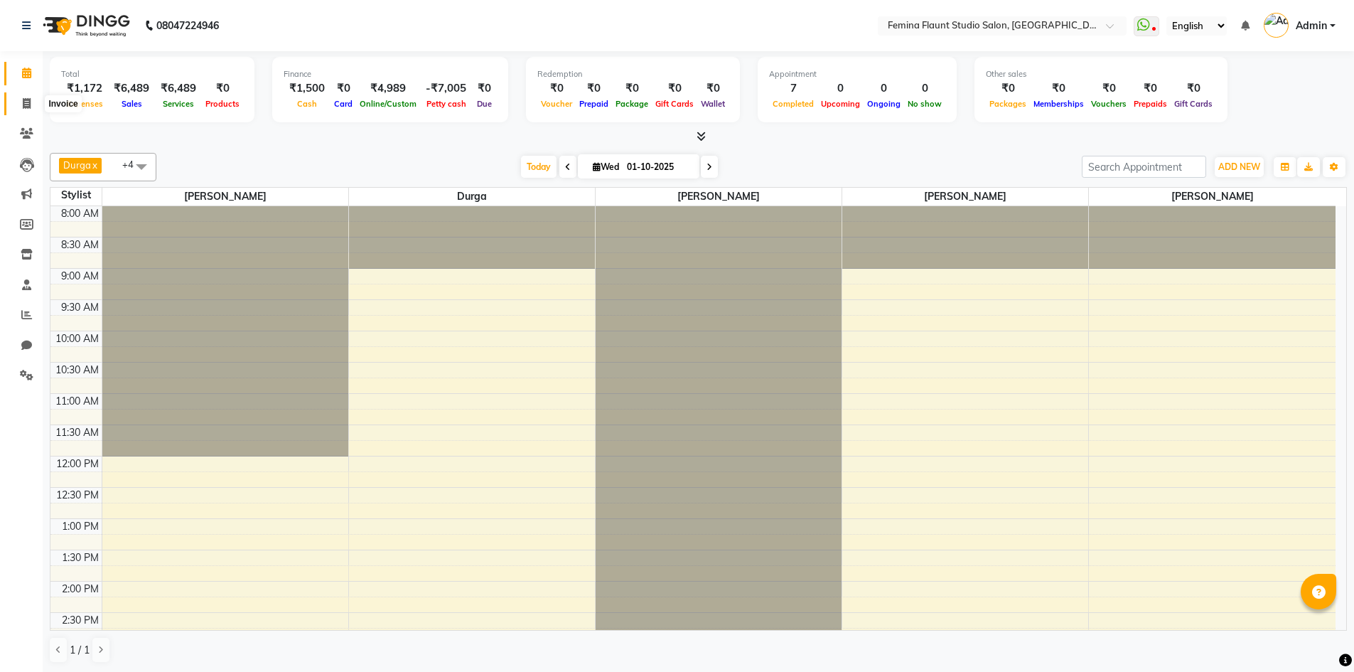
click at [18, 102] on span at bounding box center [26, 104] width 25 height 16
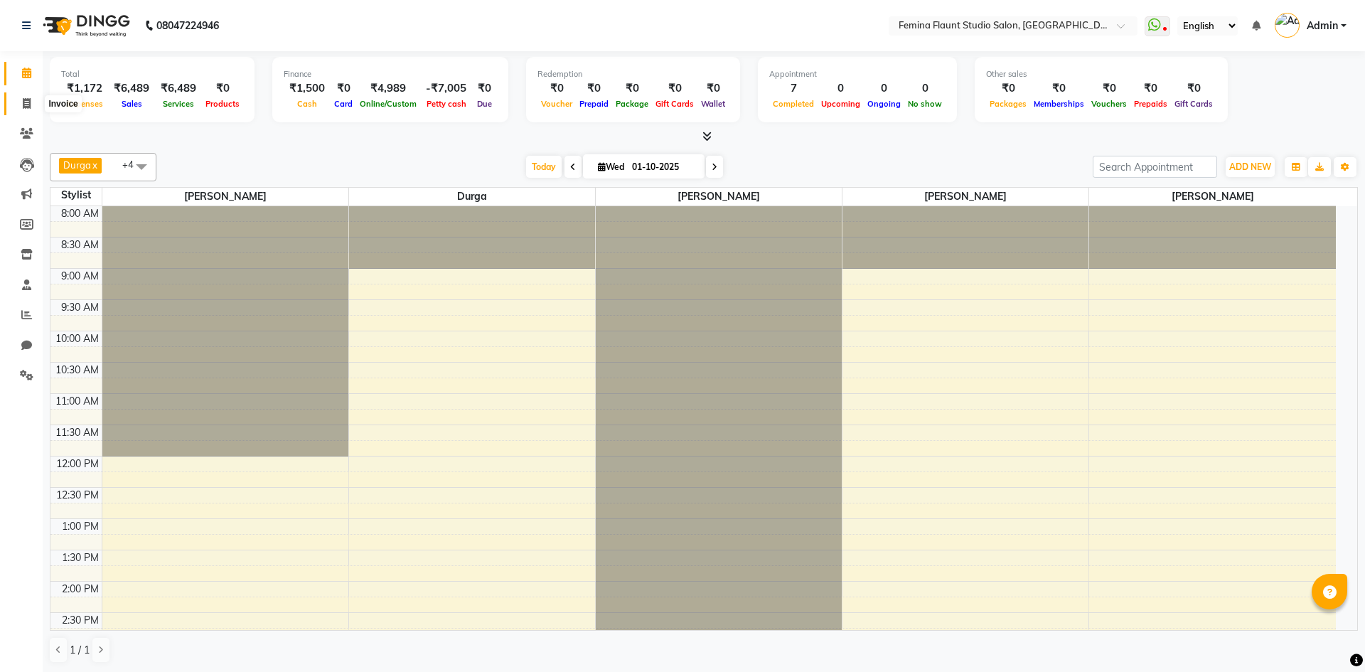
select select "service"
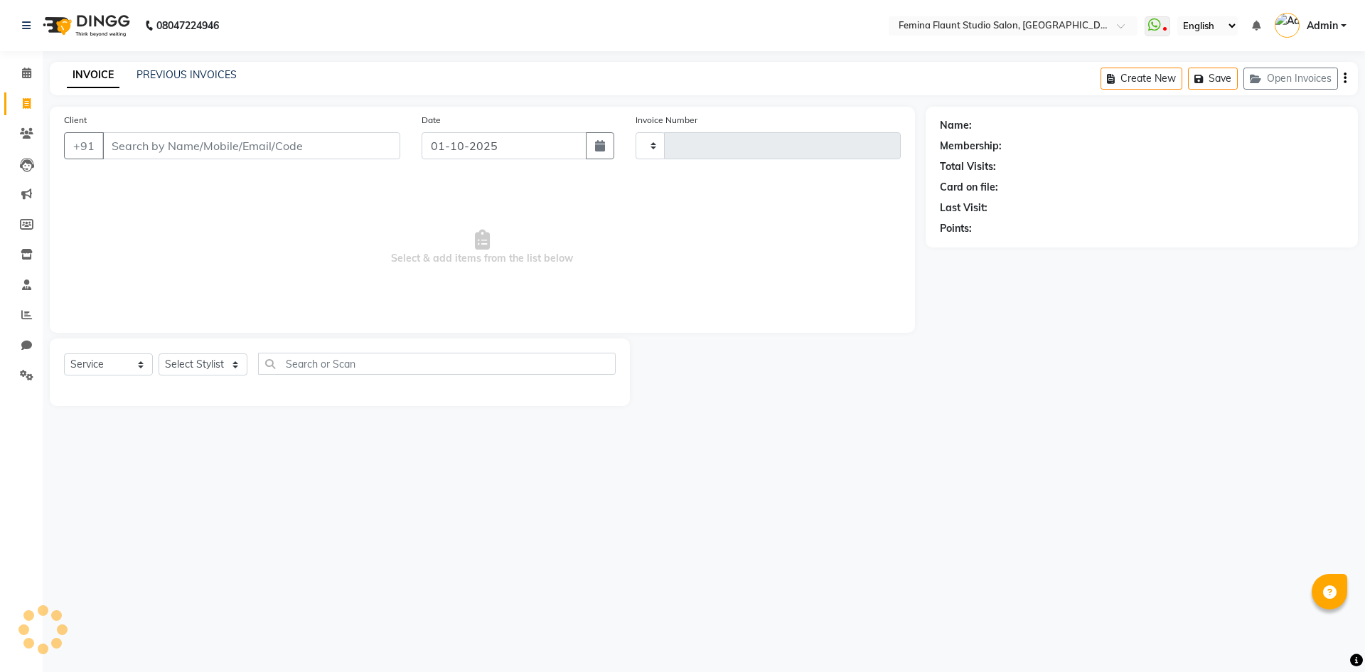
type input "0663"
select select "8333"
click at [206, 80] on link "PREVIOUS INVOICES" at bounding box center [186, 74] width 100 height 13
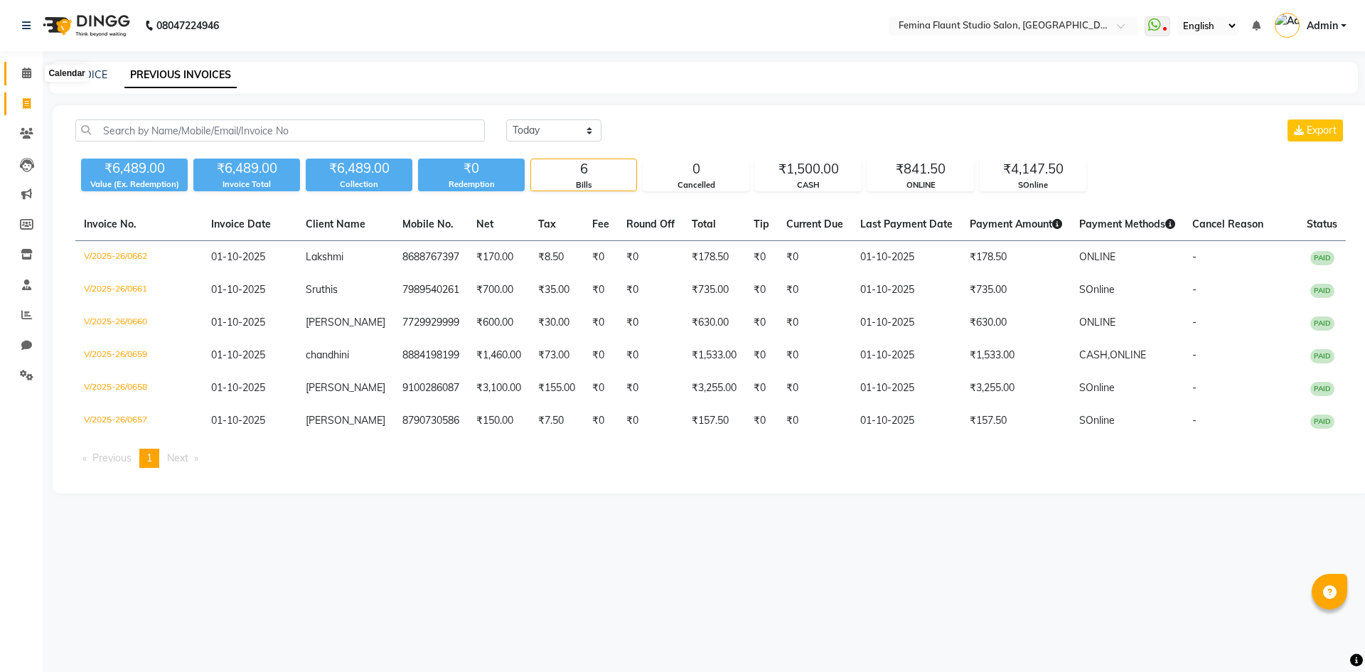
click at [22, 70] on icon at bounding box center [26, 73] width 9 height 11
